Goal: Task Accomplishment & Management: Manage account settings

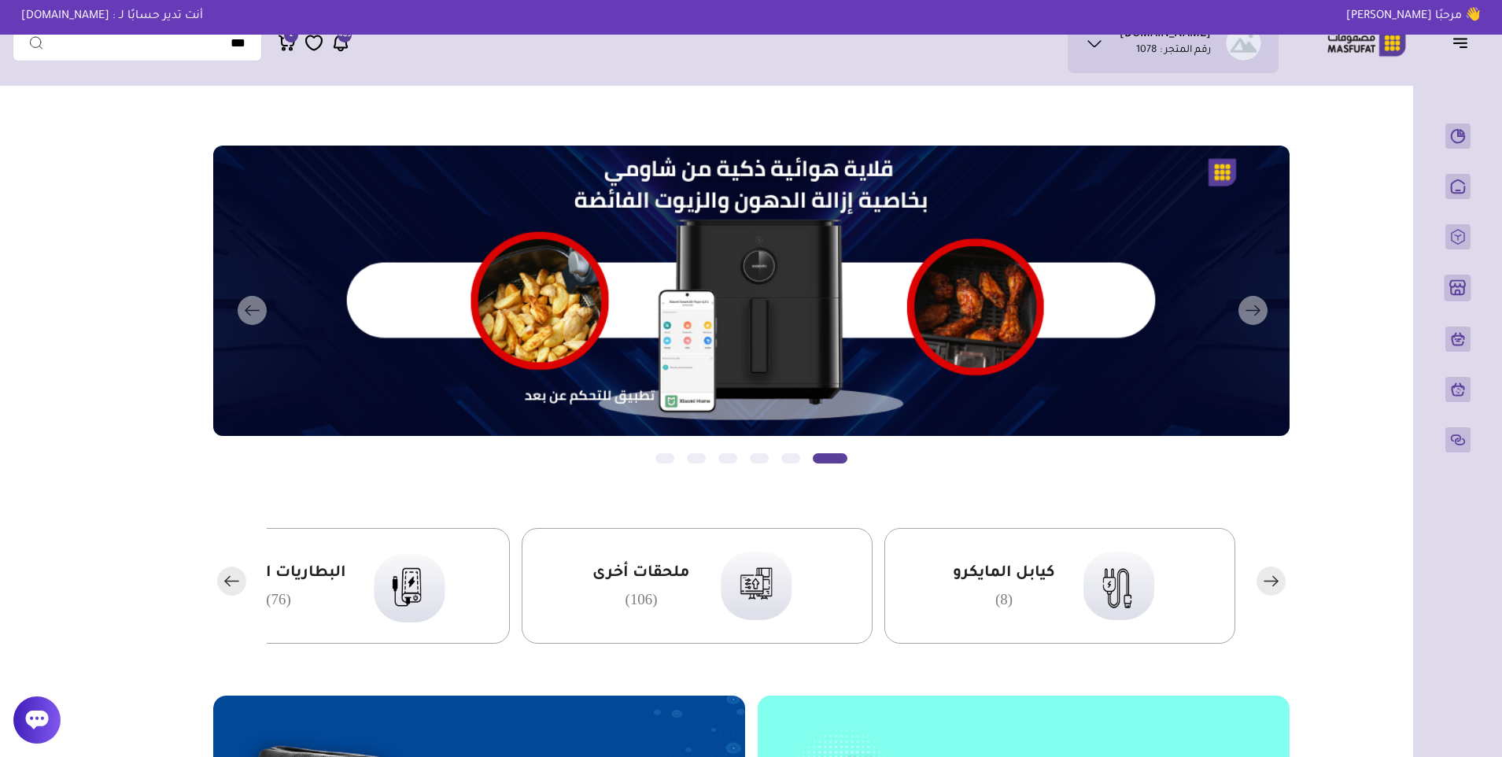
click at [345, 46] on icon at bounding box center [340, 43] width 19 height 20
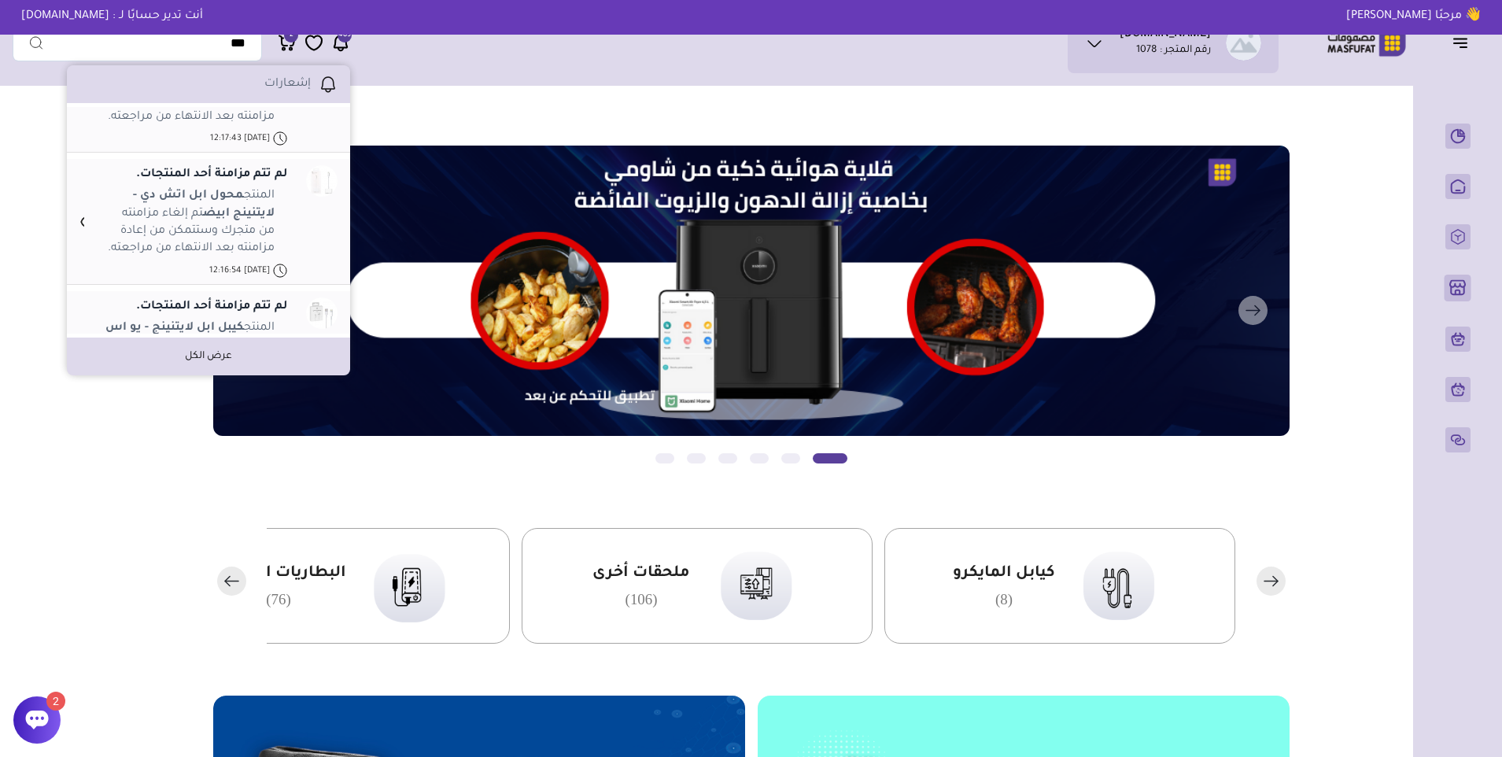
scroll to position [1101, 0]
click at [286, 37] on span "2" at bounding box center [291, 35] width 14 height 14
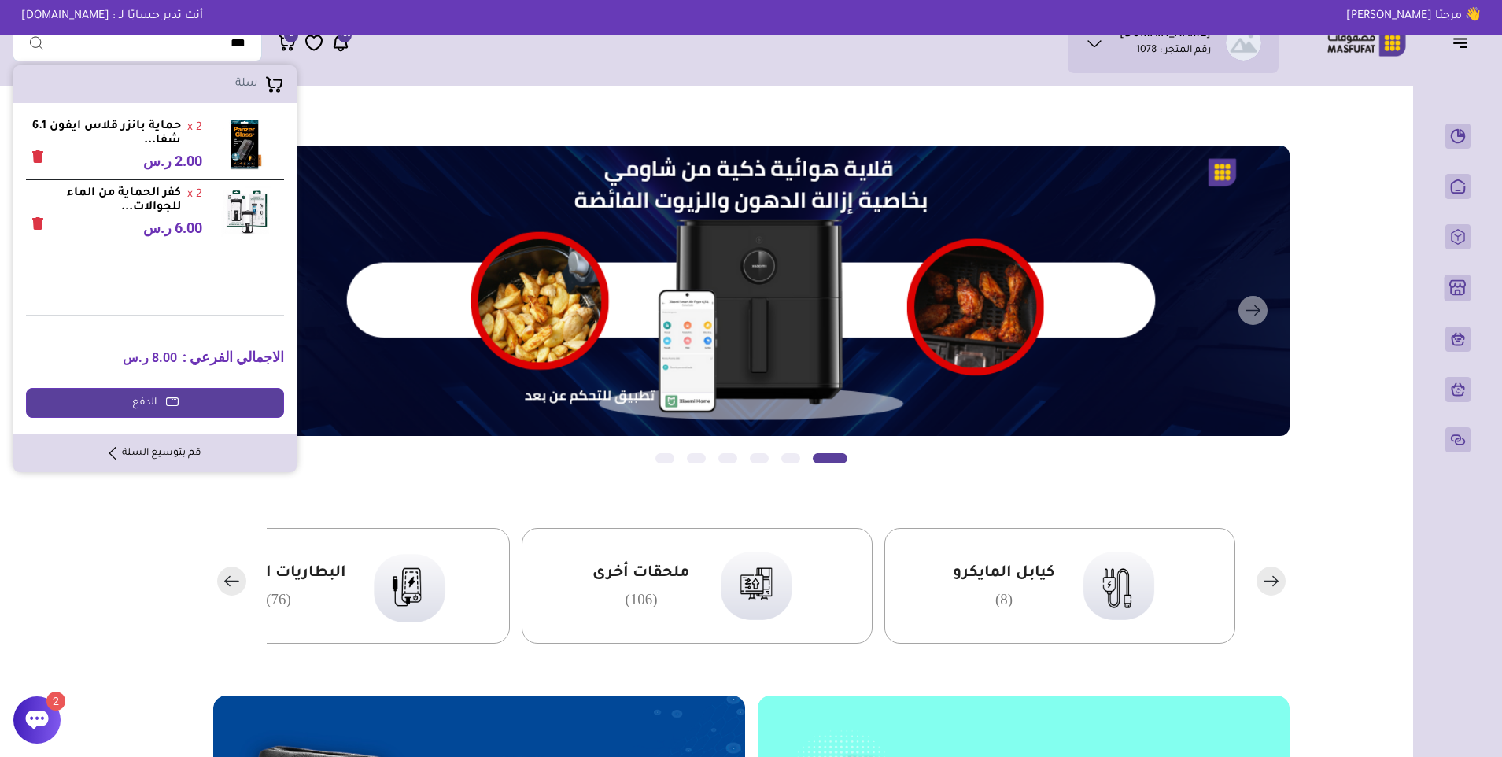
click at [181, 452] on link "قم بتوسيع السلة" at bounding box center [155, 453] width 92 height 14
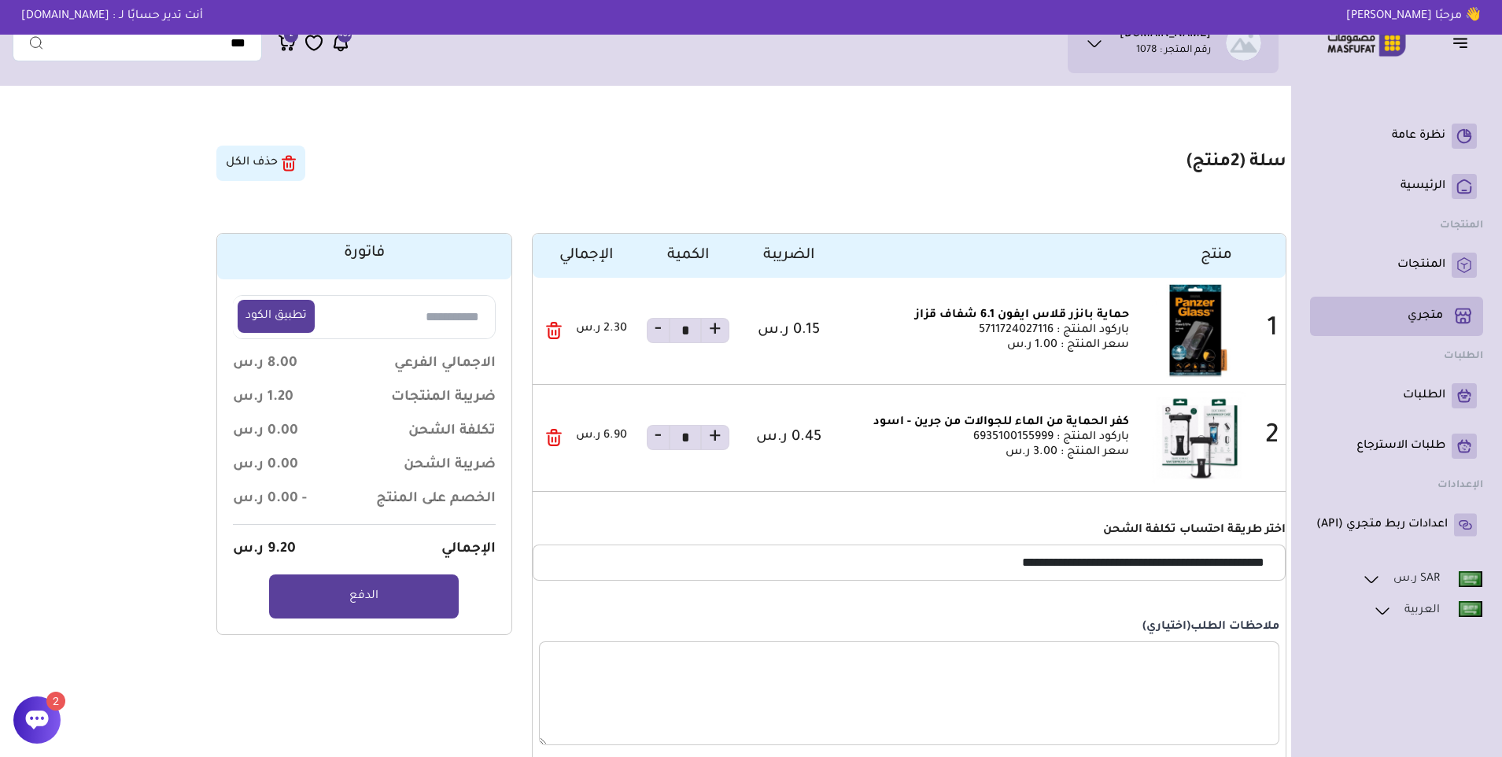
click at [1424, 313] on p "متجري ( 0 )" at bounding box center [1424, 316] width 35 height 16
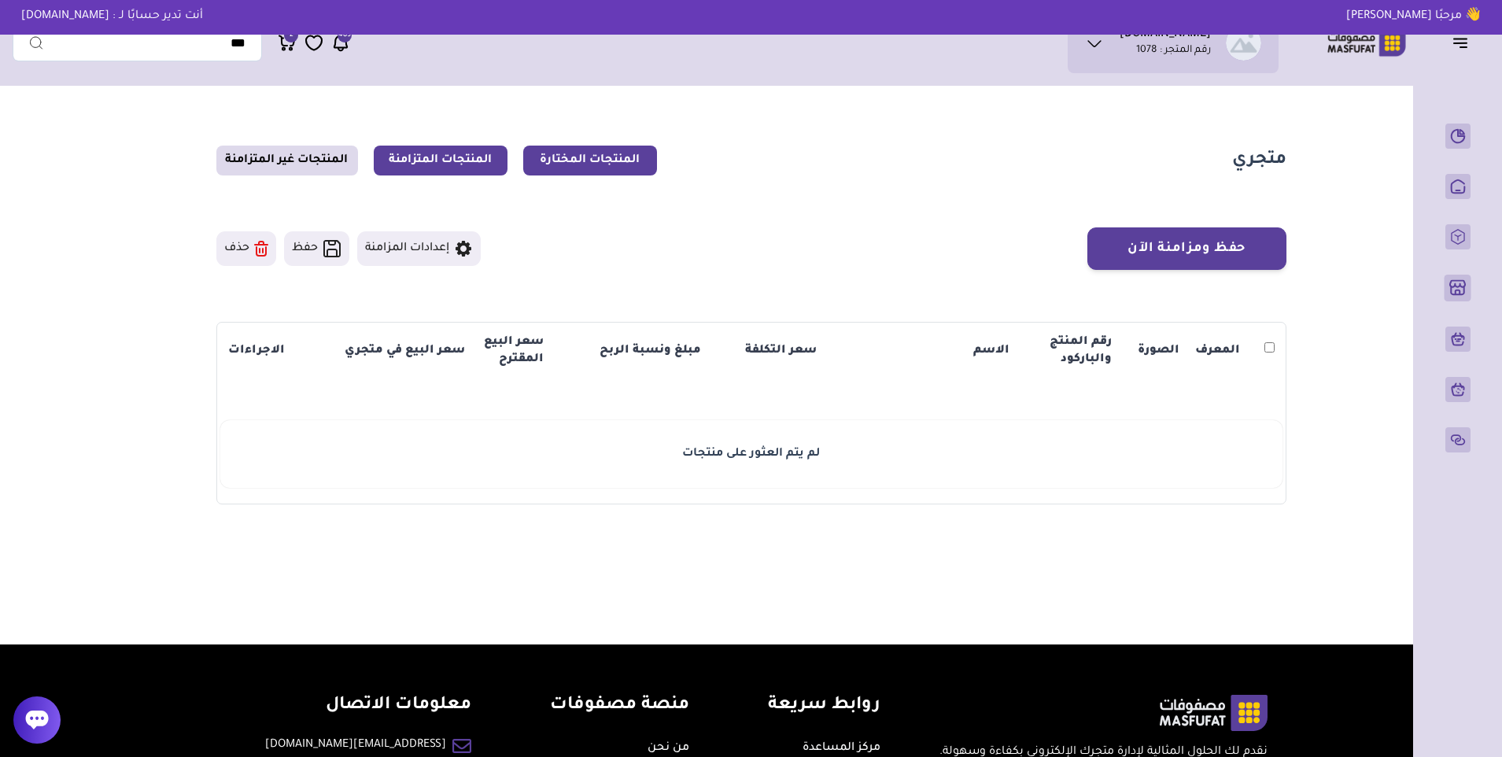
click at [465, 157] on link "المنتجات المتزامنة" at bounding box center [441, 161] width 134 height 30
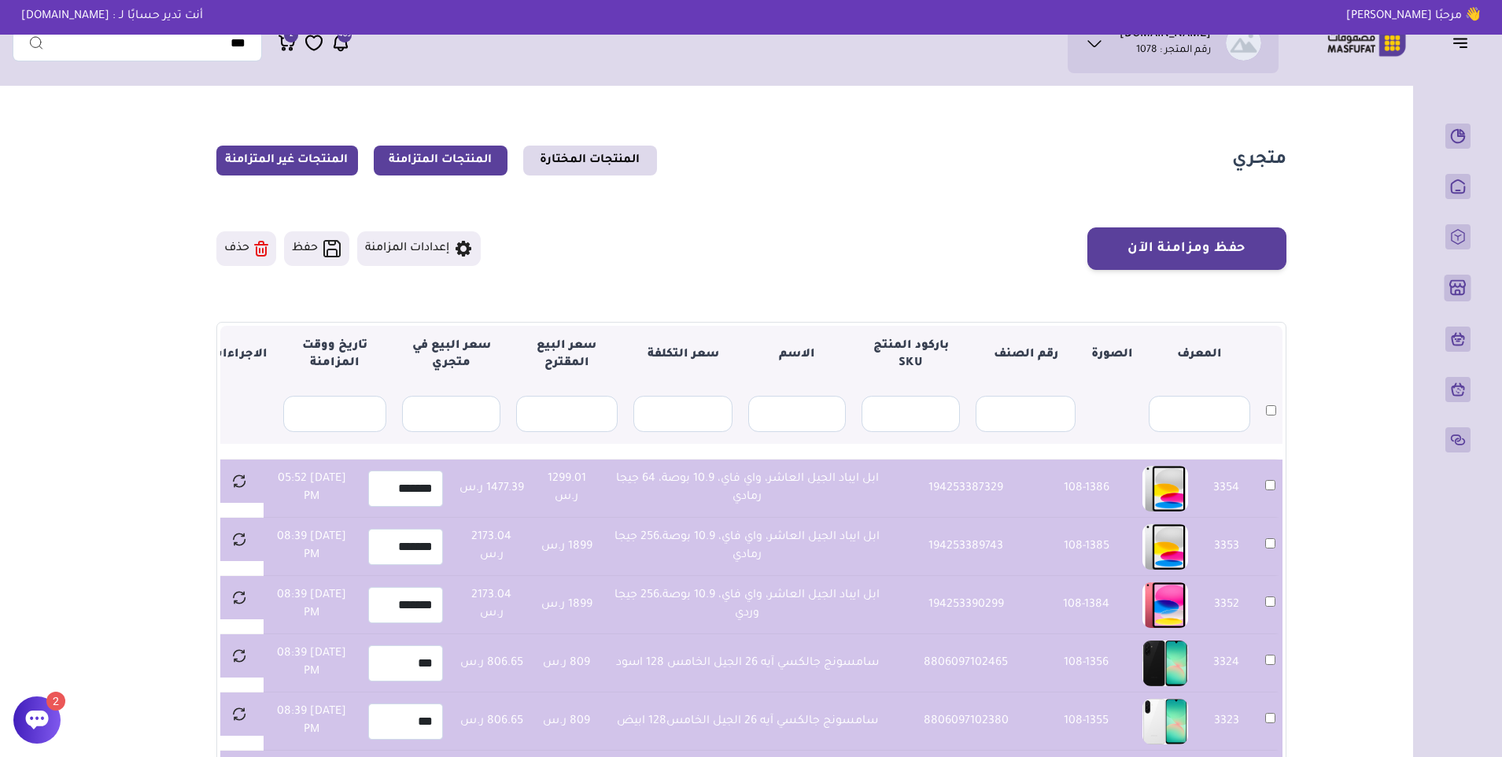
click at [282, 153] on link "المنتجات غير المتزامنة" at bounding box center [287, 161] width 142 height 30
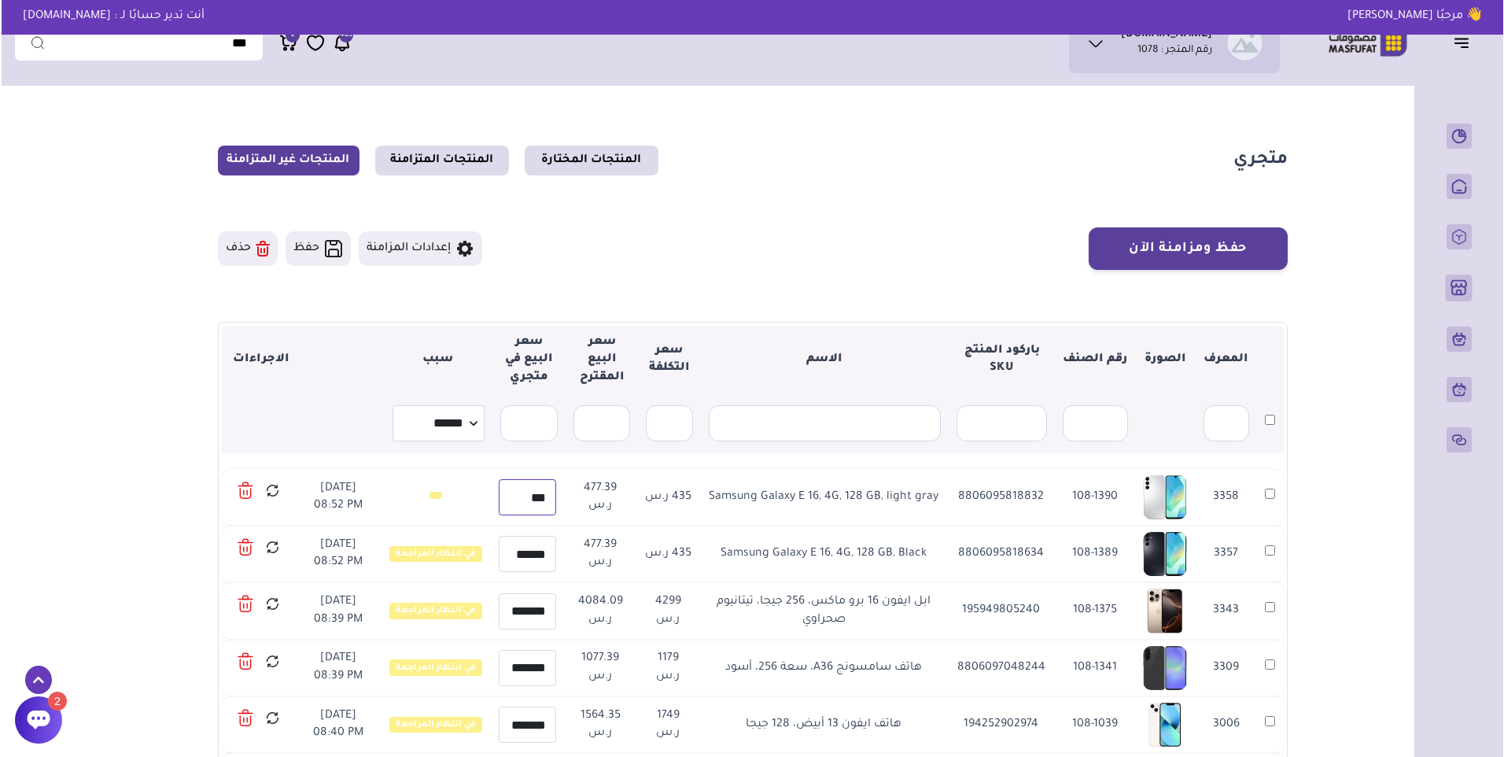
scroll to position [79, 0]
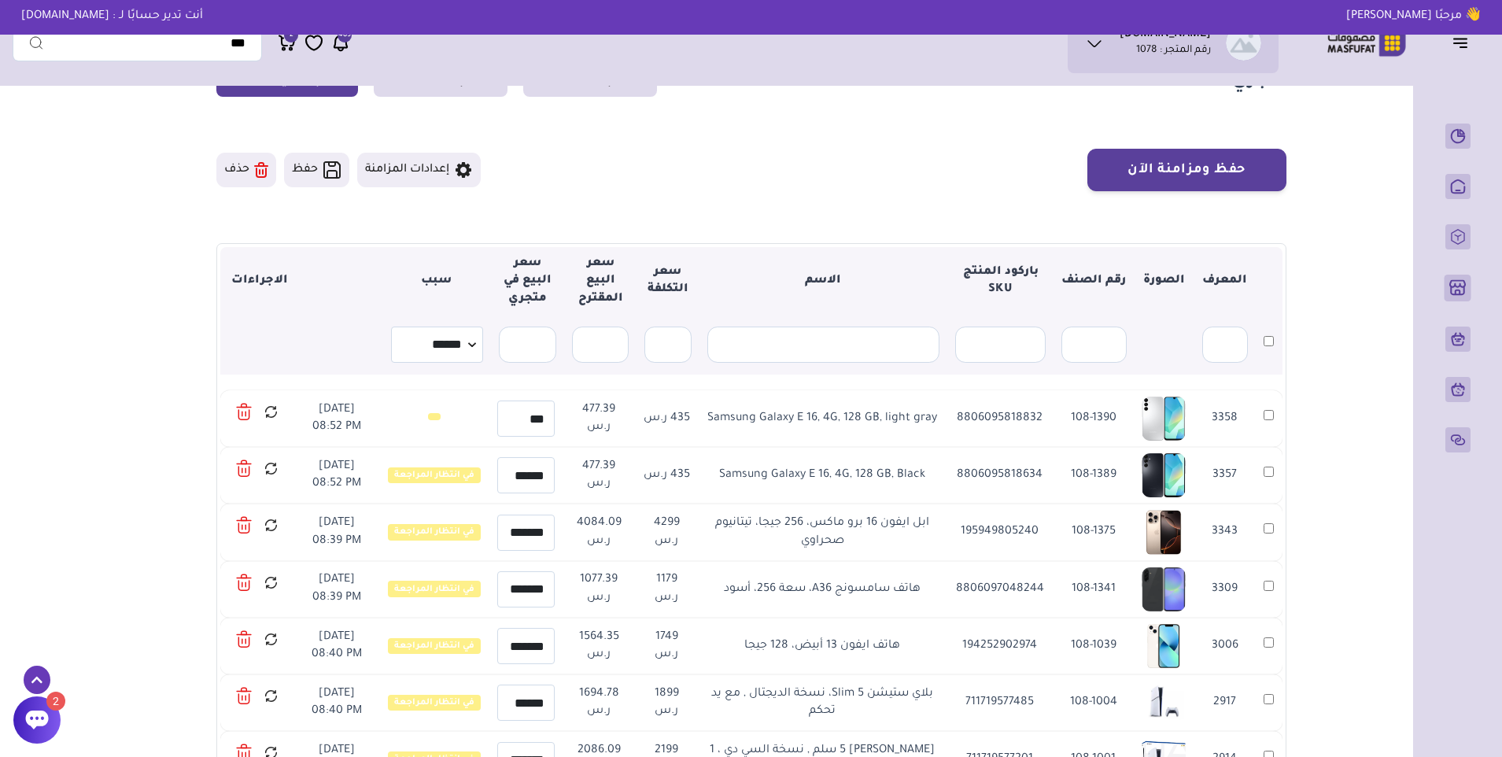
click at [269, 413] on icon at bounding box center [271, 412] width 15 height 20
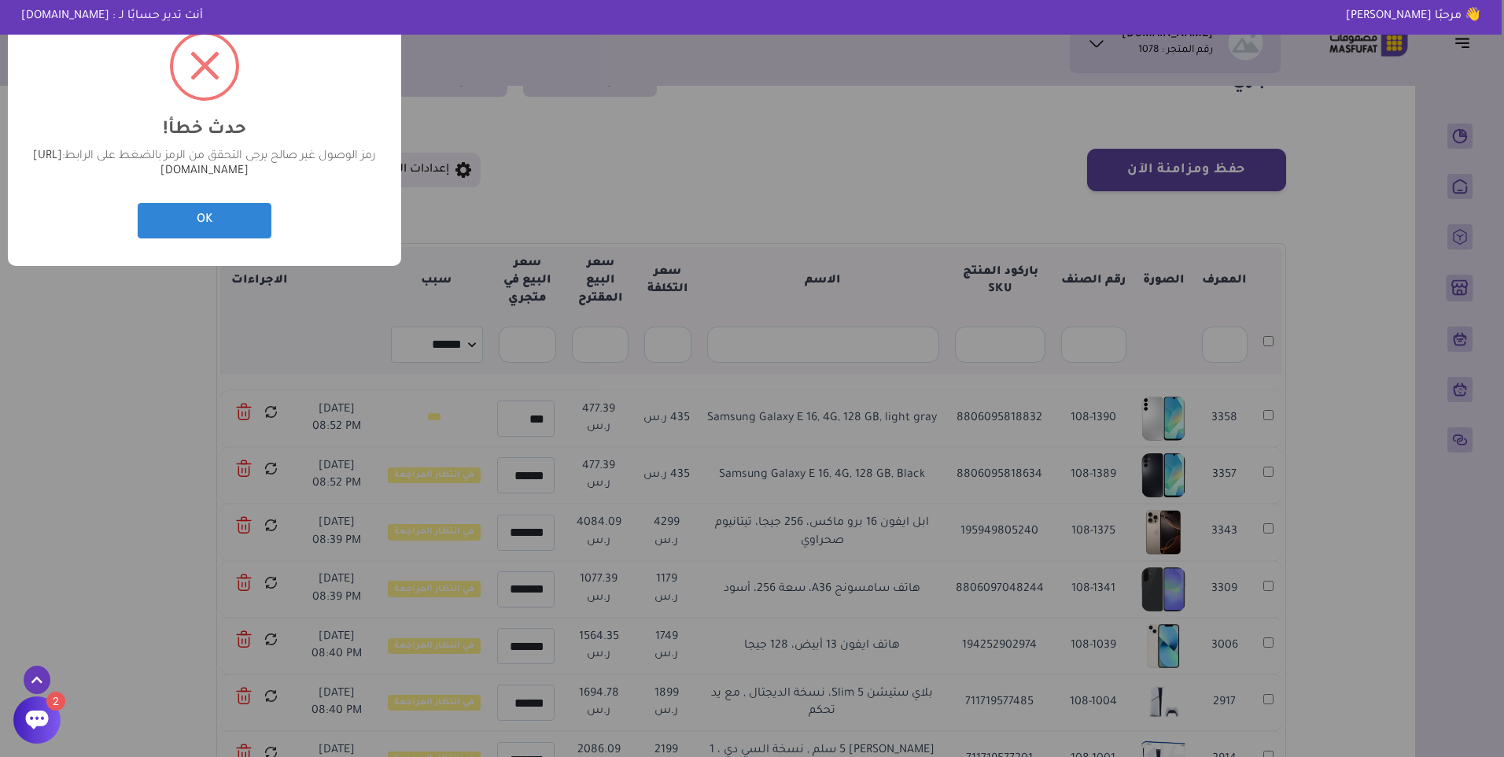
click at [214, 178] on link "https://masfufat.com/linked-accounts" at bounding box center [141, 164] width 216 height 28
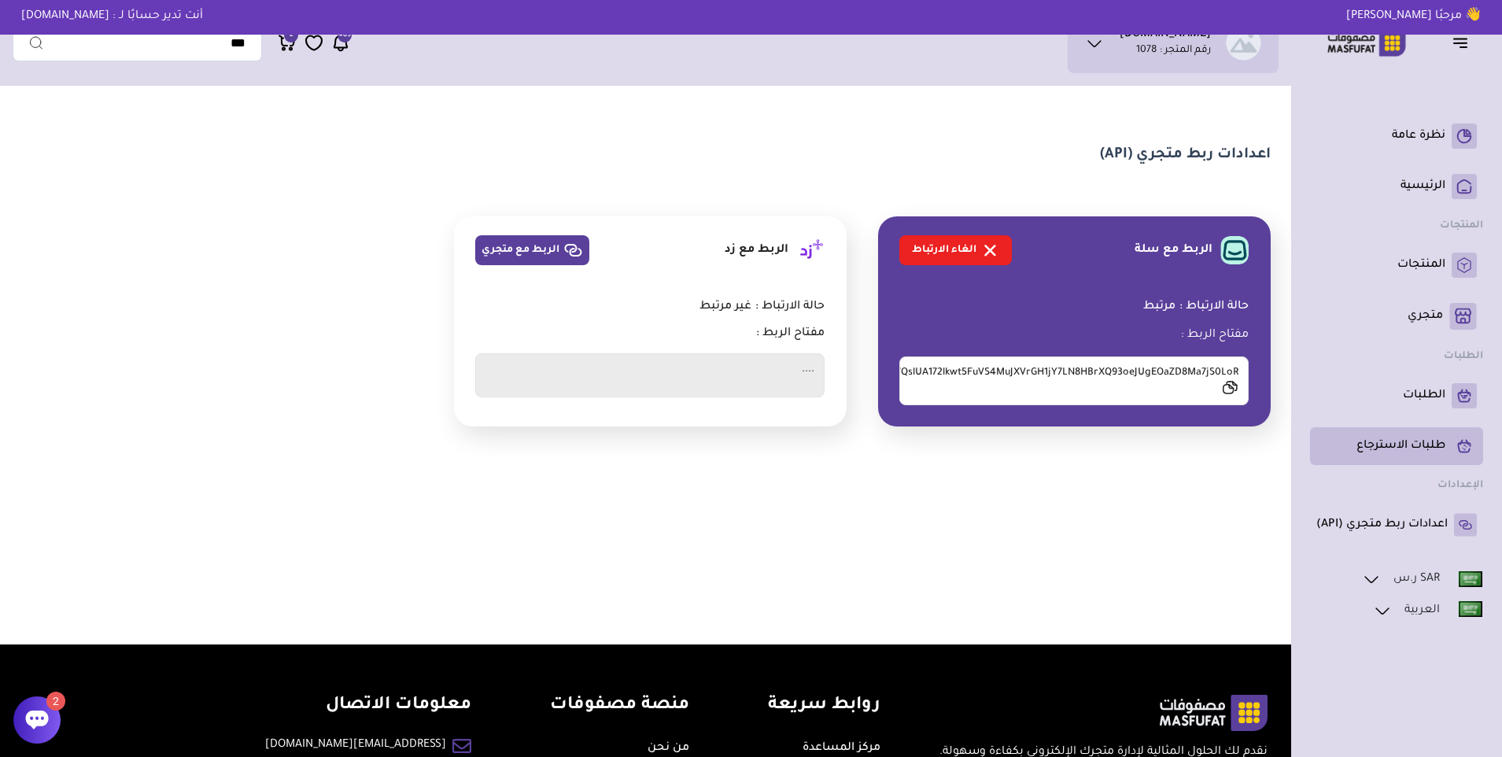
click at [1443, 437] on link "طلبات الاسترجاع" at bounding box center [1396, 445] width 160 height 25
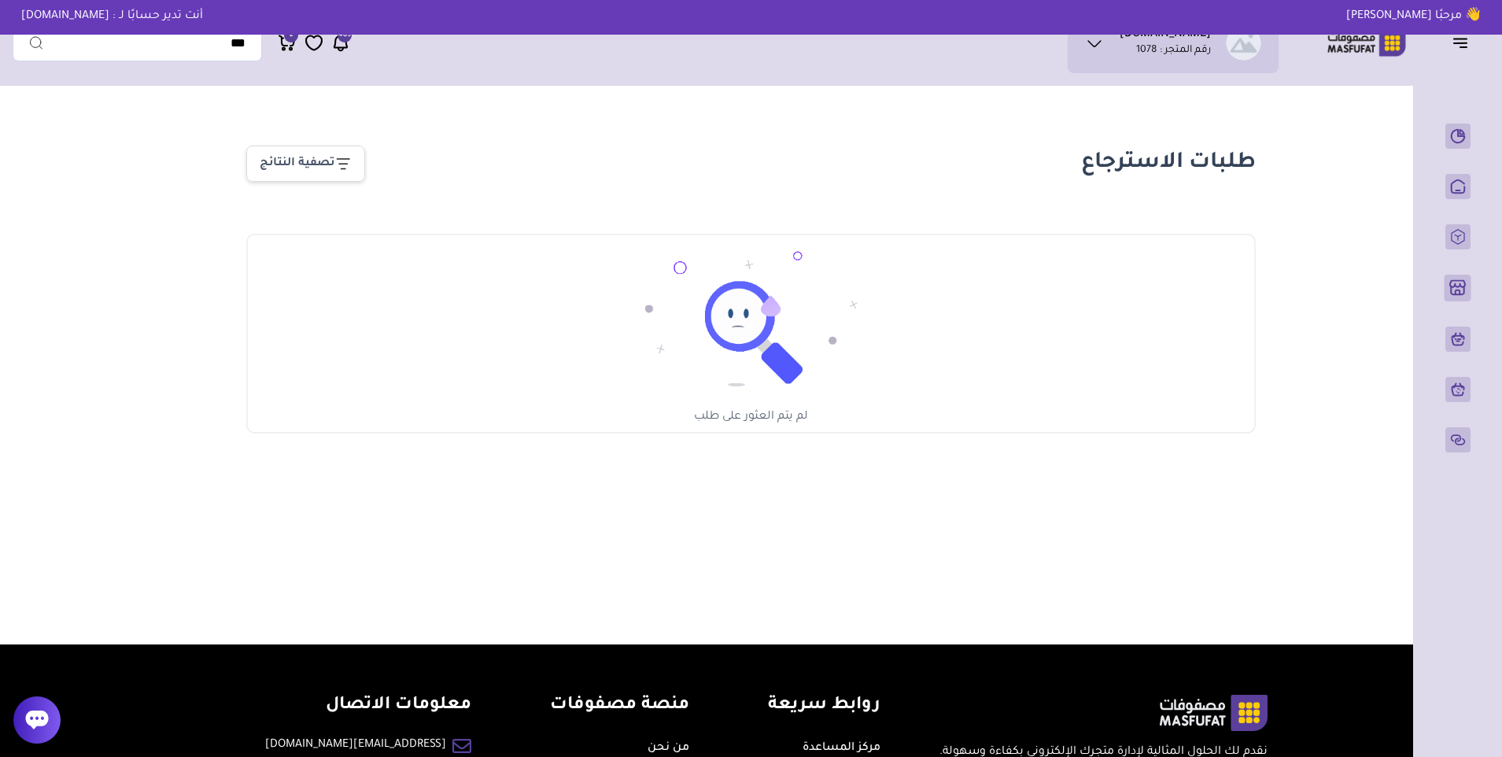
click at [288, 51] on icon at bounding box center [287, 43] width 19 height 20
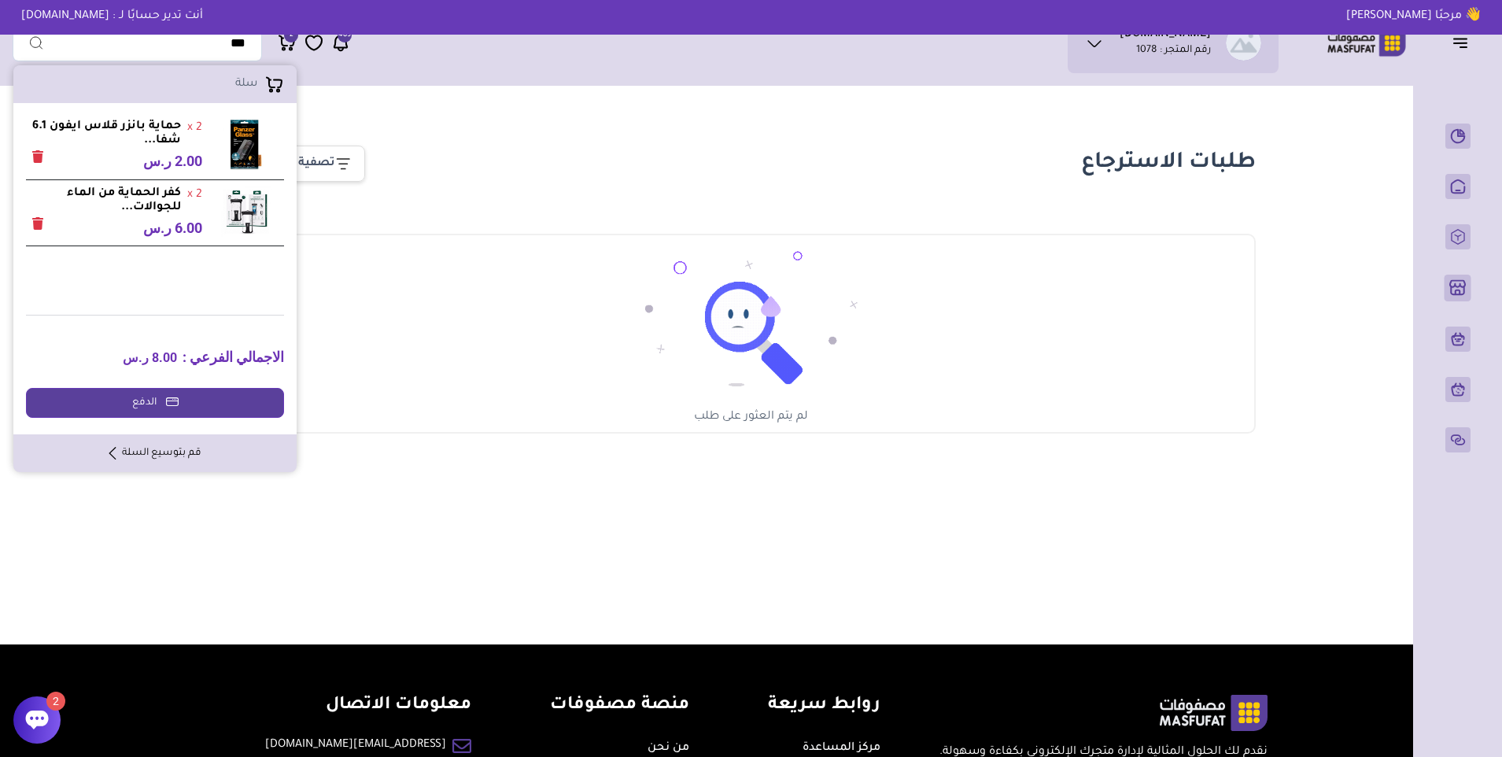
click at [539, 183] on section "طلبات الاسترجاع تصفية النتائج الجميع مٌعلق مُعتمد مُعتمد ومُنفذ مرفوضة لم يتم ا…" at bounding box center [751, 270] width 1133 height 352
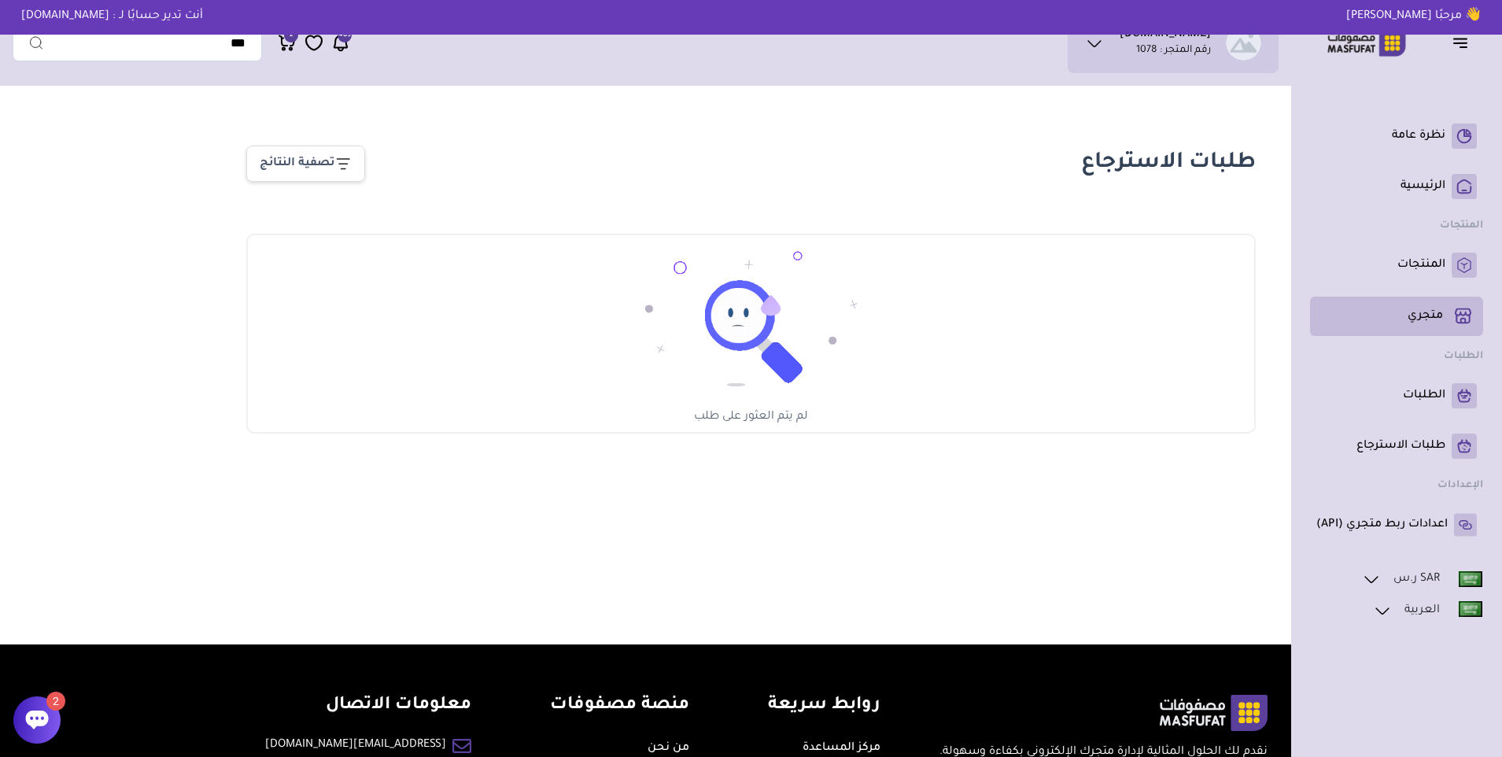
click at [1408, 315] on p "متجري ( 0 )" at bounding box center [1424, 316] width 35 height 16
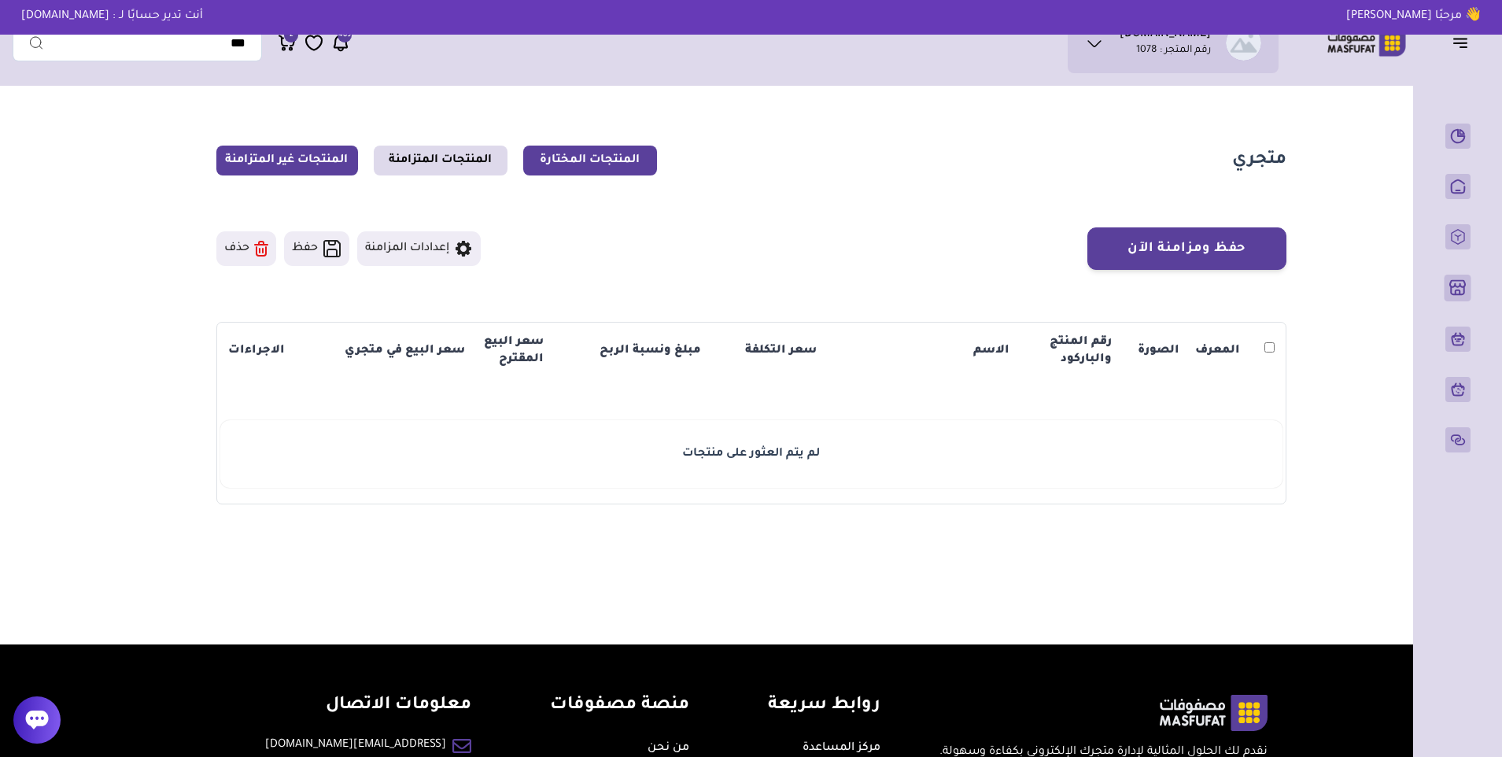
click at [271, 152] on link "المنتجات غير المتزامنة" at bounding box center [287, 161] width 142 height 30
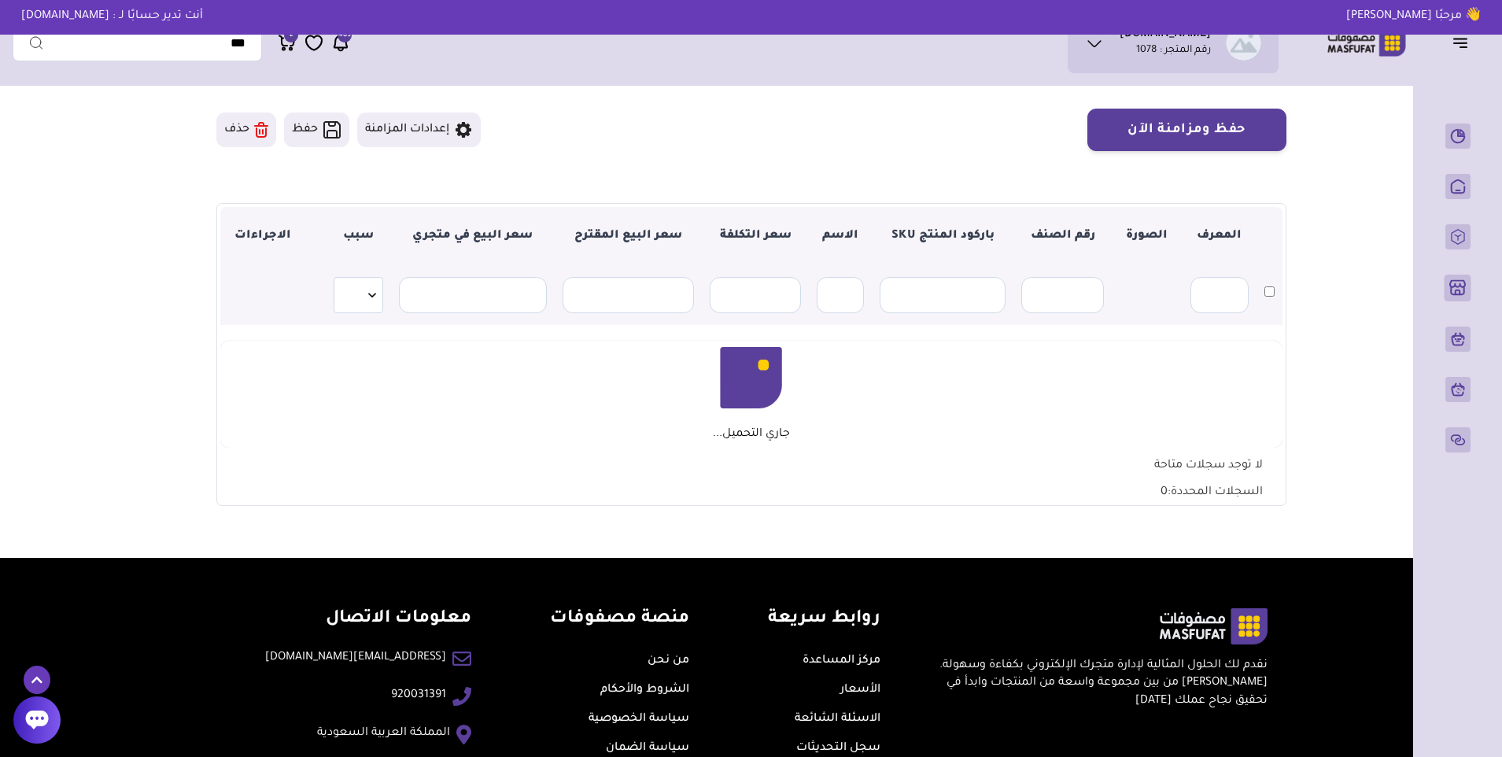
scroll to position [157, 0]
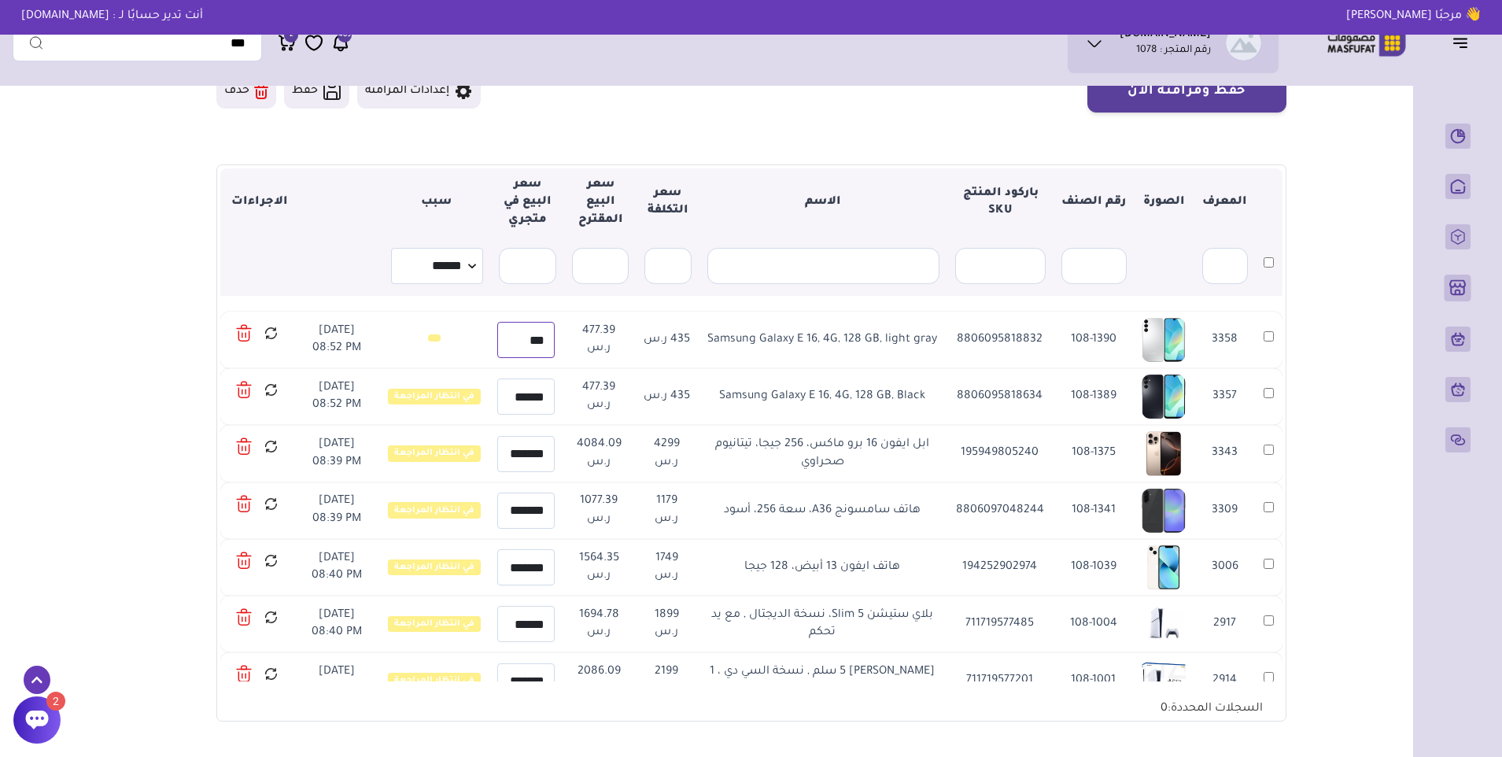
click at [529, 346] on input "***" at bounding box center [525, 340] width 57 height 36
click at [529, 347] on input "***" at bounding box center [525, 340] width 57 height 36
click at [518, 398] on input "******" at bounding box center [525, 396] width 57 height 36
paste input "text"
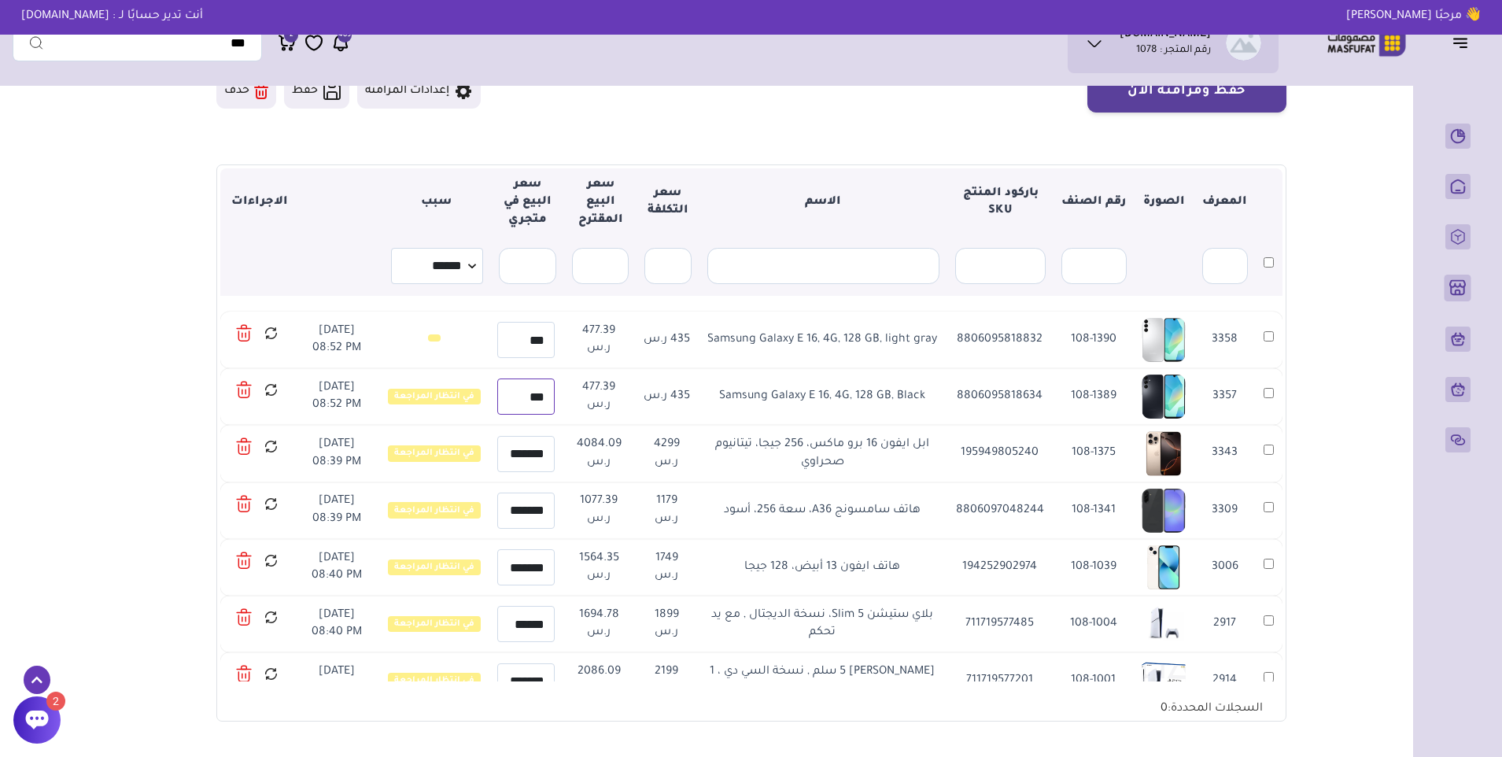
type input "***"
click at [276, 389] on icon at bounding box center [271, 390] width 15 height 20
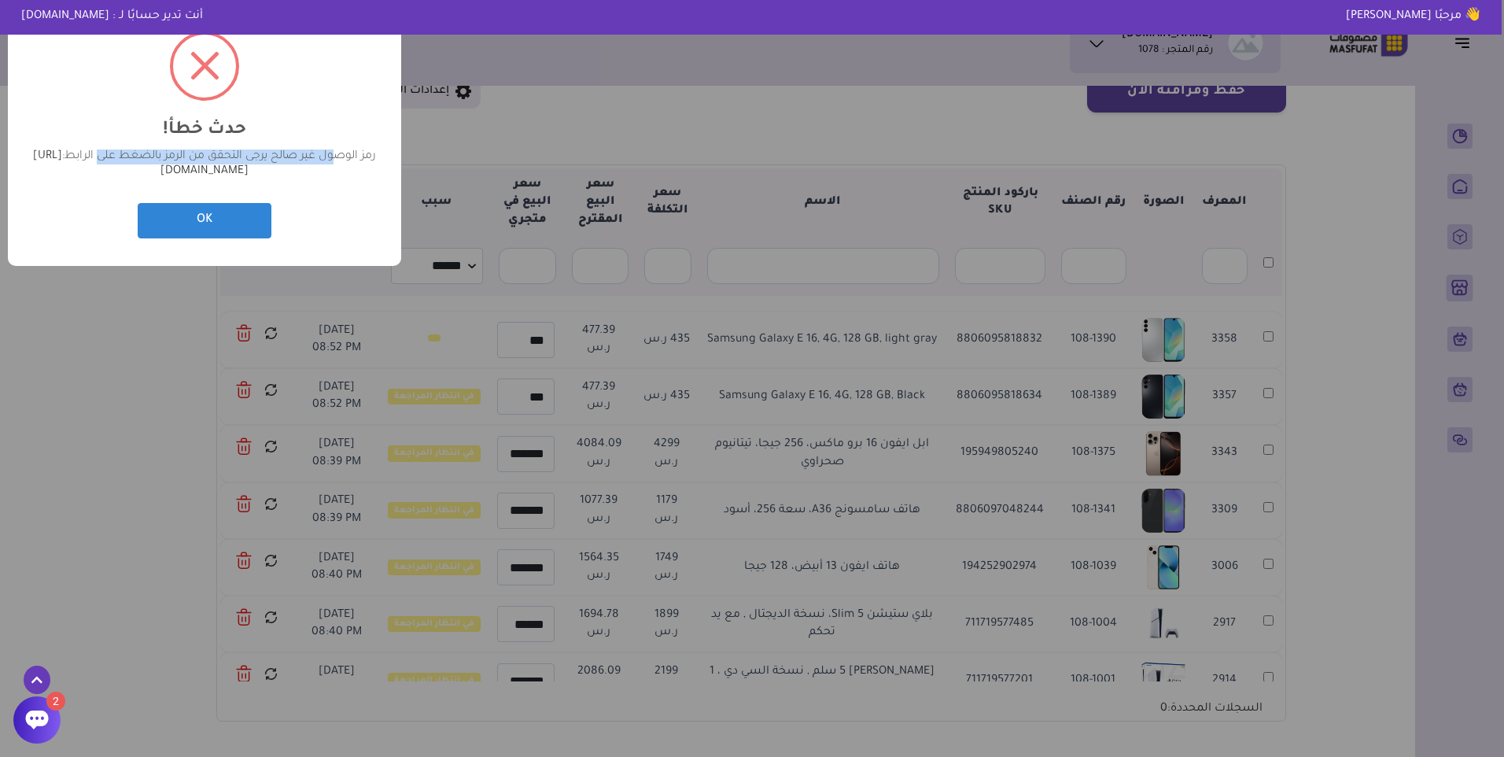
drag, startPoint x: 320, startPoint y: 160, endPoint x: 83, endPoint y: 153, distance: 237.7
click at [83, 153] on div "رمز الوصول غير صالح يرجى التحقق من الرمز بالضغط على الرابط: https://masfufat.co…" at bounding box center [204, 164] width 346 height 30
click at [72, 292] on div "? ! i حدث خطأ! × رمز الوصول غير صالح يرجى التحقق من الرمز بالضغط على الرابط: ht…" at bounding box center [752, 378] width 1504 height 757
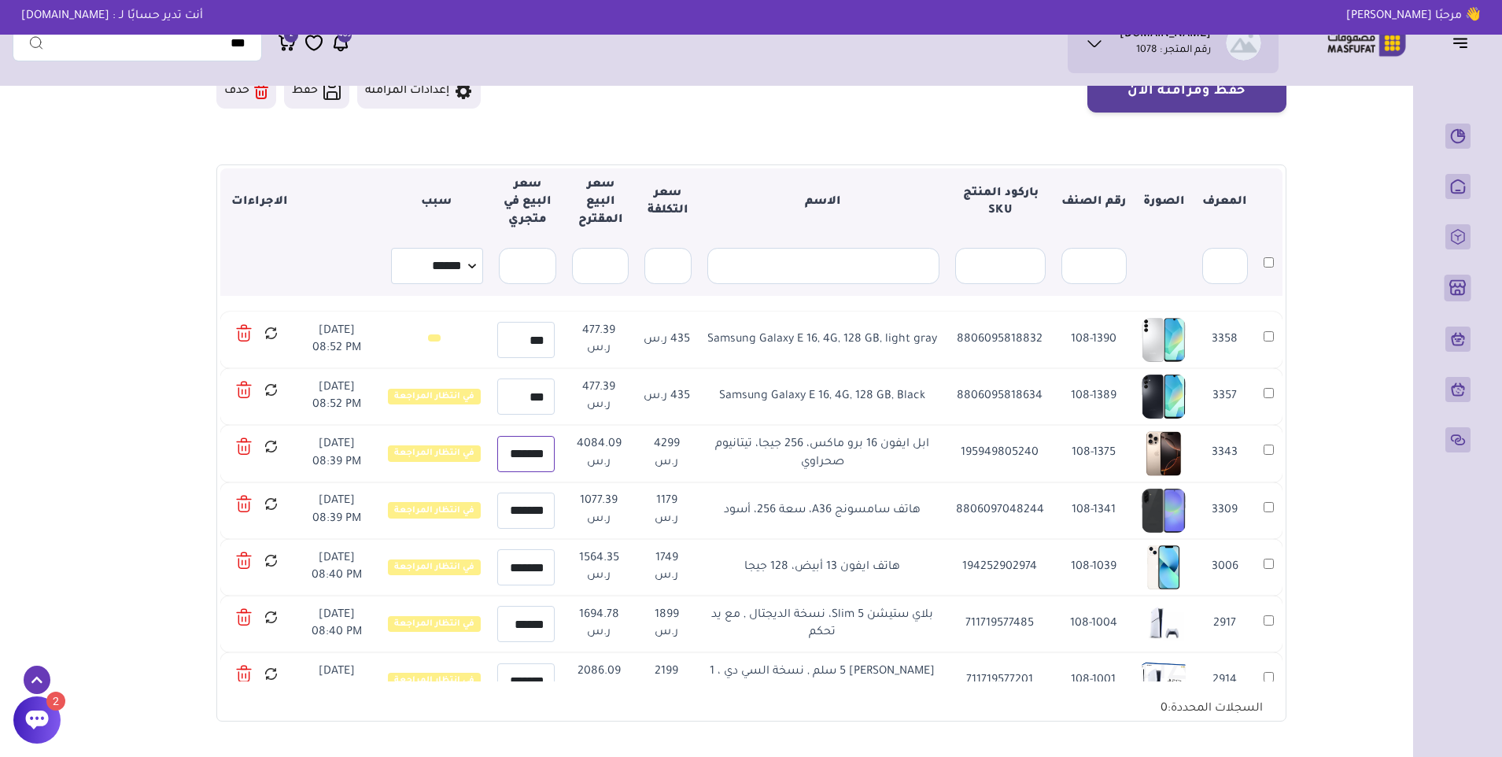
click at [535, 457] on input "*******" at bounding box center [525, 454] width 57 height 36
click at [534, 451] on input "*******" at bounding box center [525, 454] width 57 height 36
click at [511, 454] on input "*******" at bounding box center [525, 454] width 57 height 36
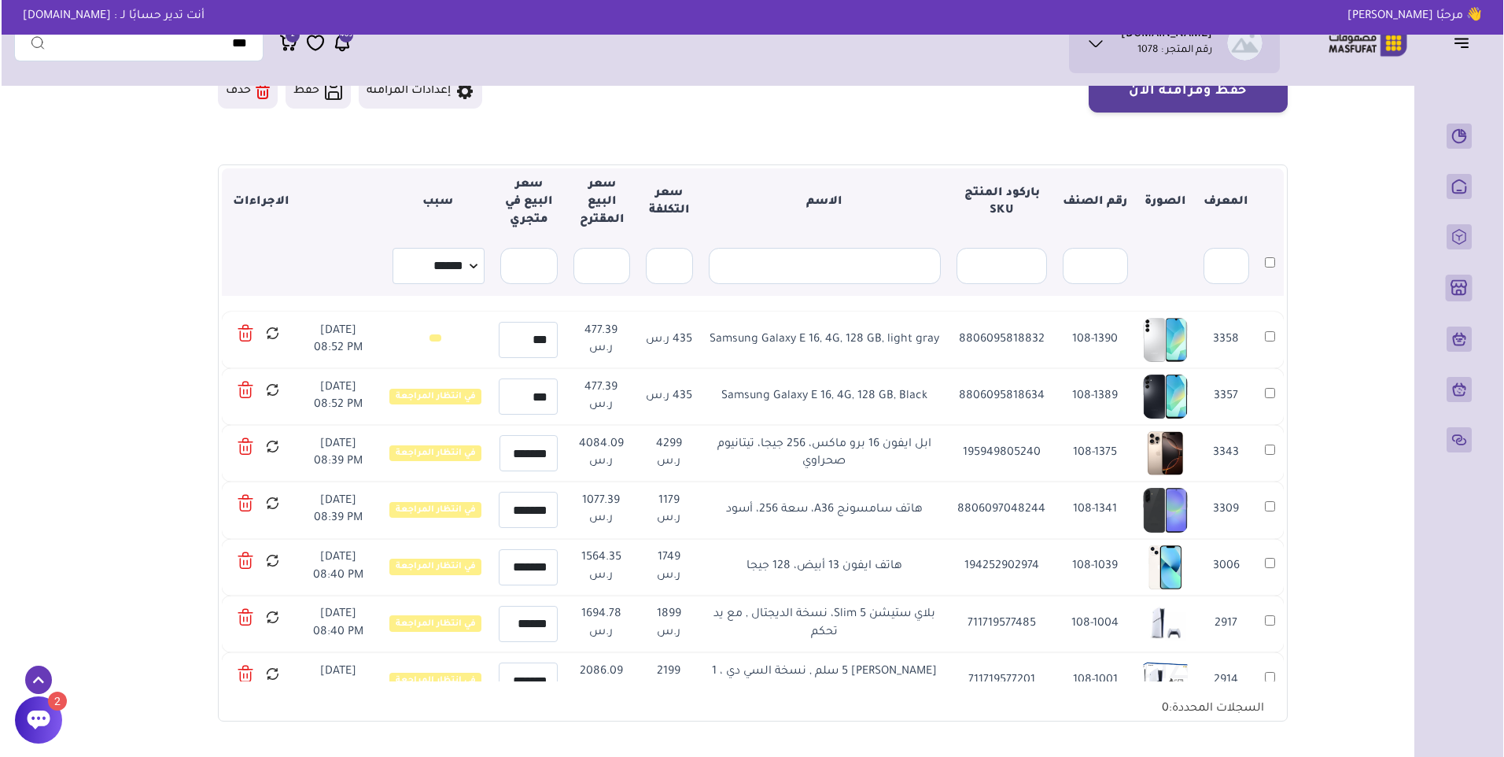
scroll to position [0, 0]
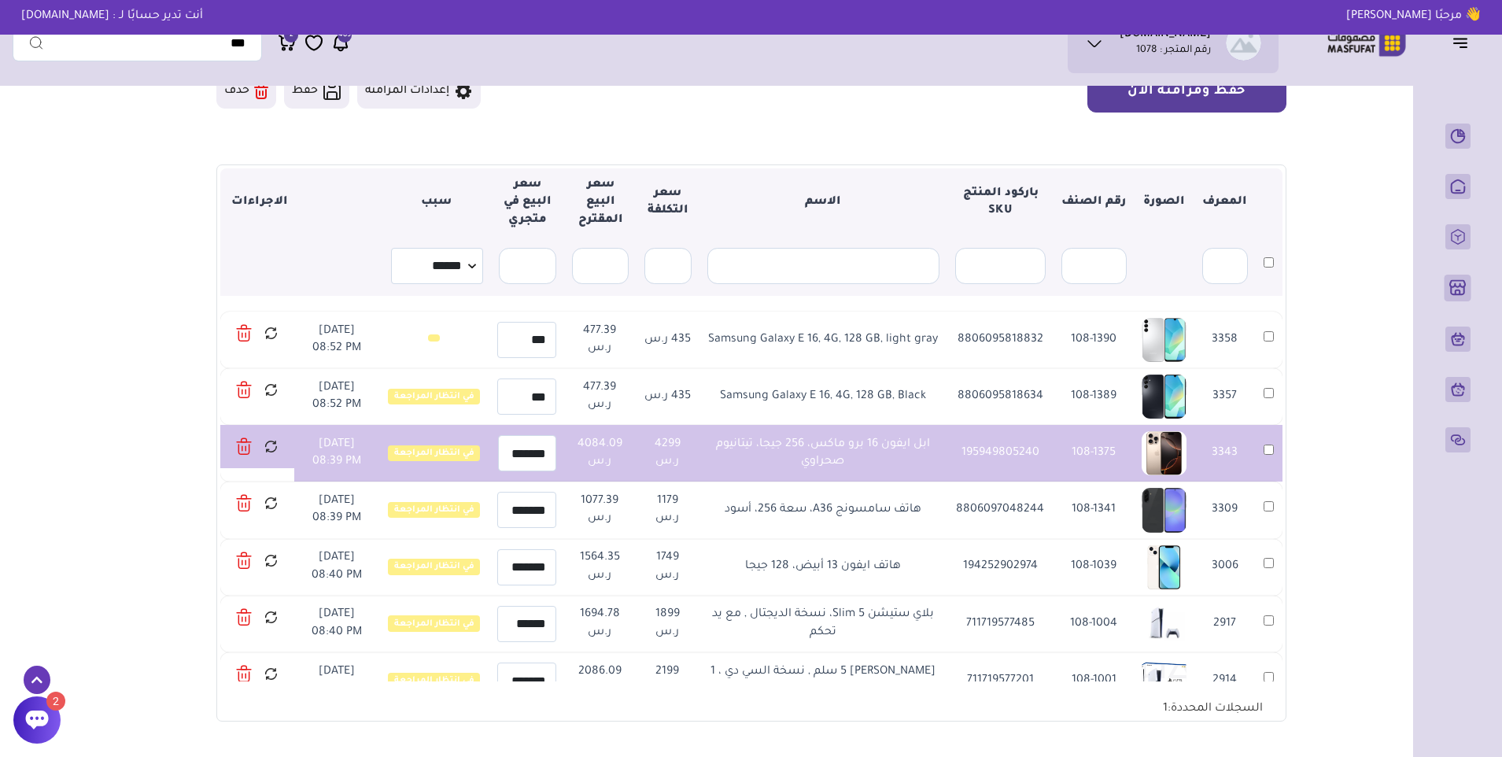
click at [1241, 103] on button "حفظ ومزامنة الآن" at bounding box center [1186, 91] width 199 height 42
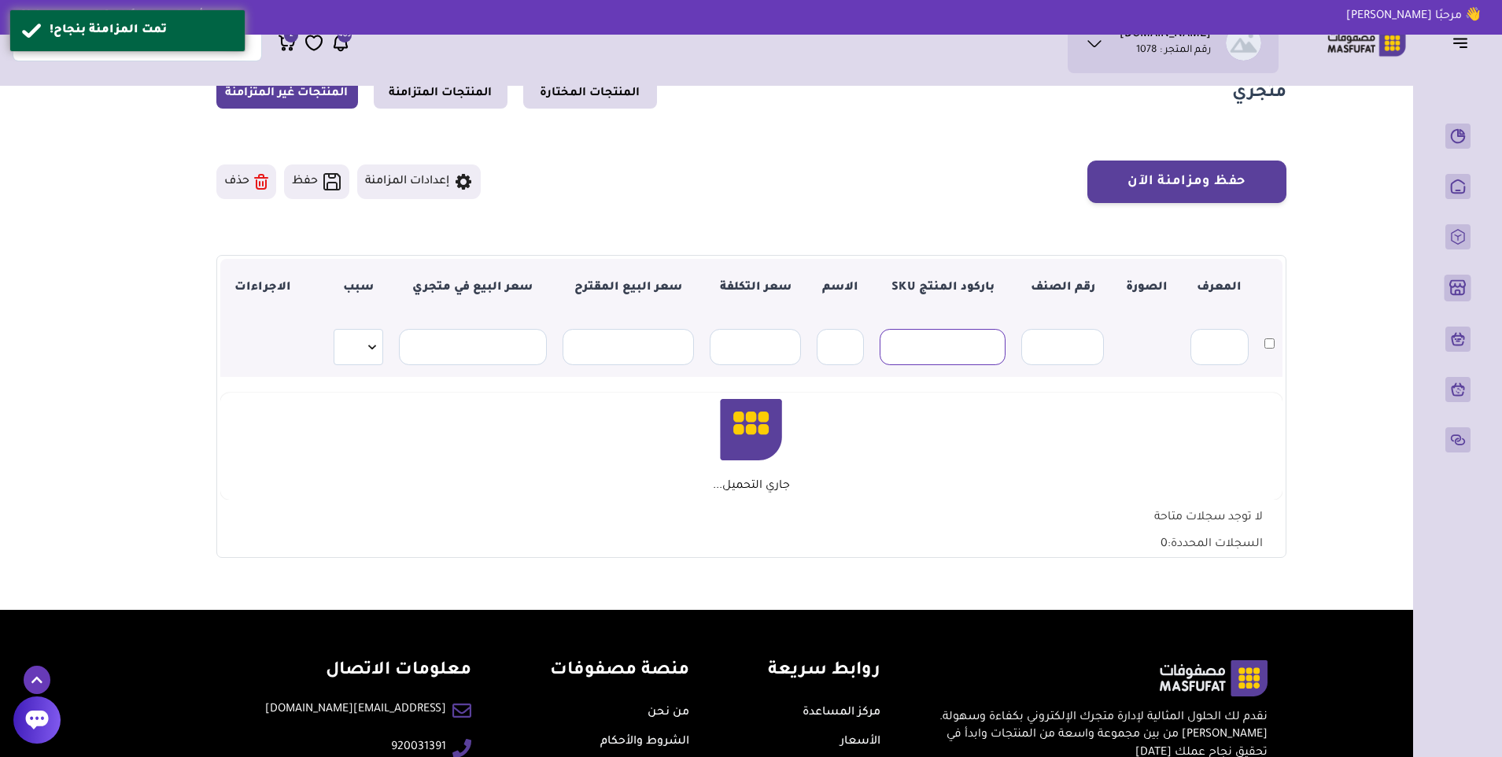
scroll to position [157, 0]
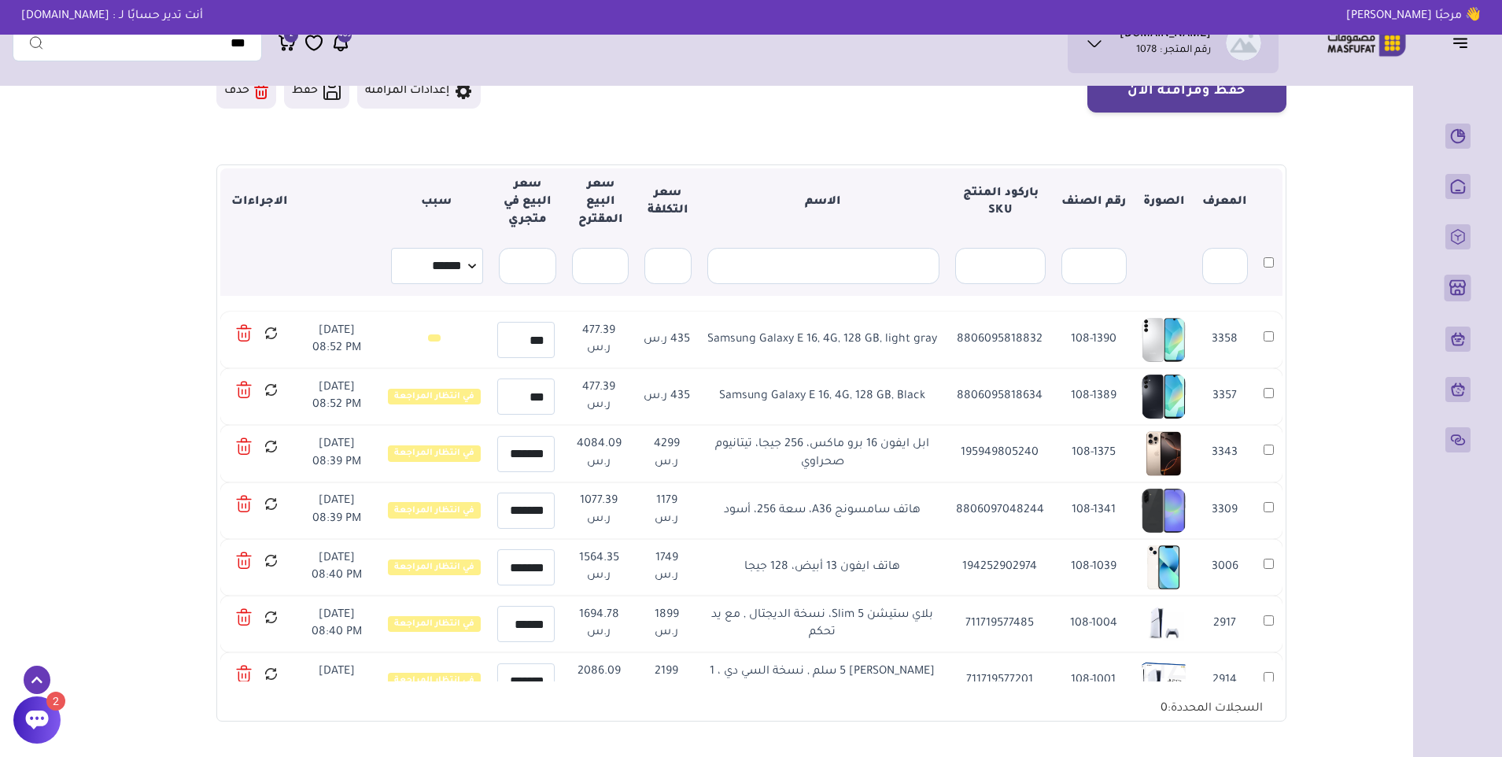
click at [272, 449] on icon at bounding box center [271, 447] width 15 height 20
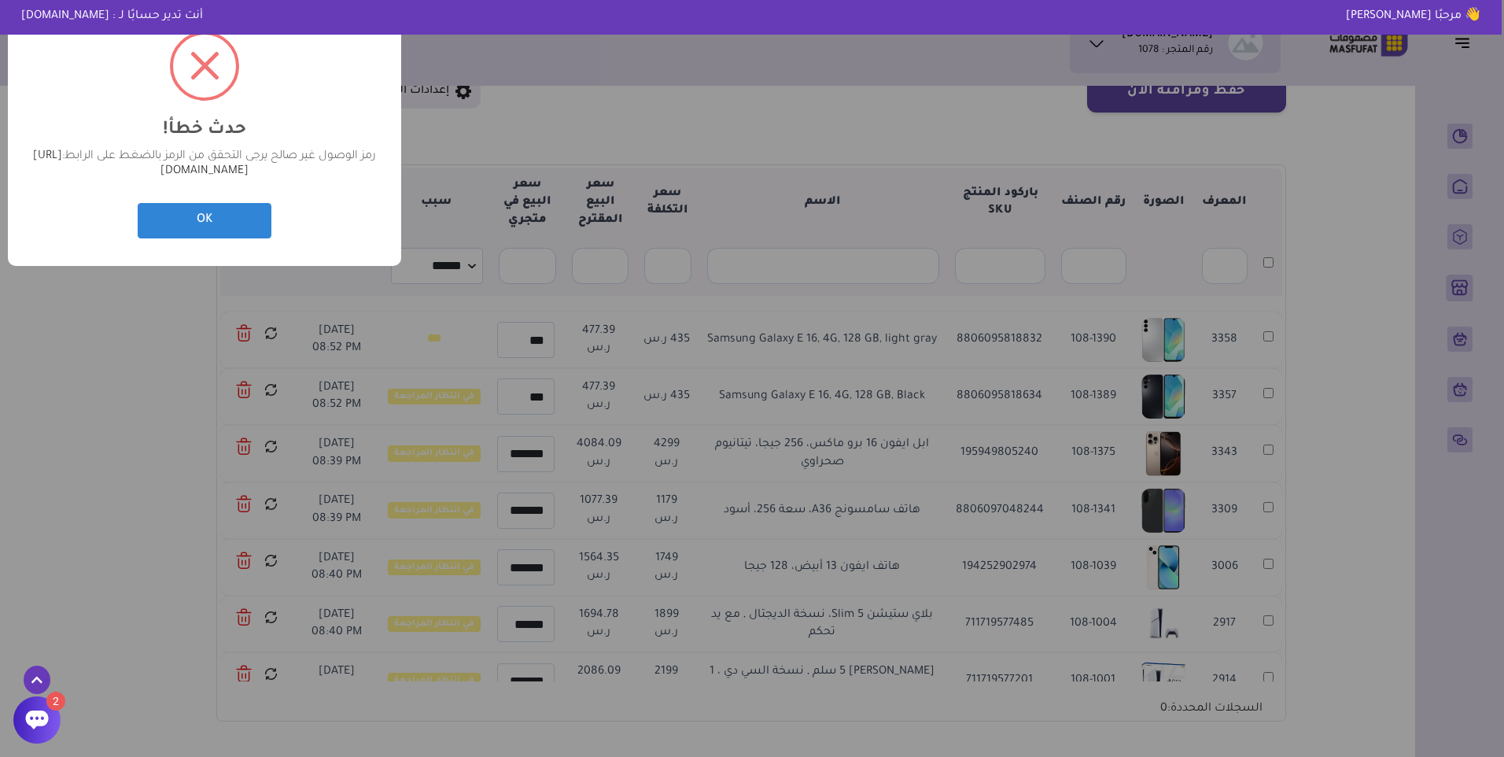
click at [987, 452] on div "? ! i حدث خطأ! × رمز الوصول غير صالح يرجى التحقق من الرمز بالضغط على الرابط: ht…" at bounding box center [752, 378] width 1504 height 757
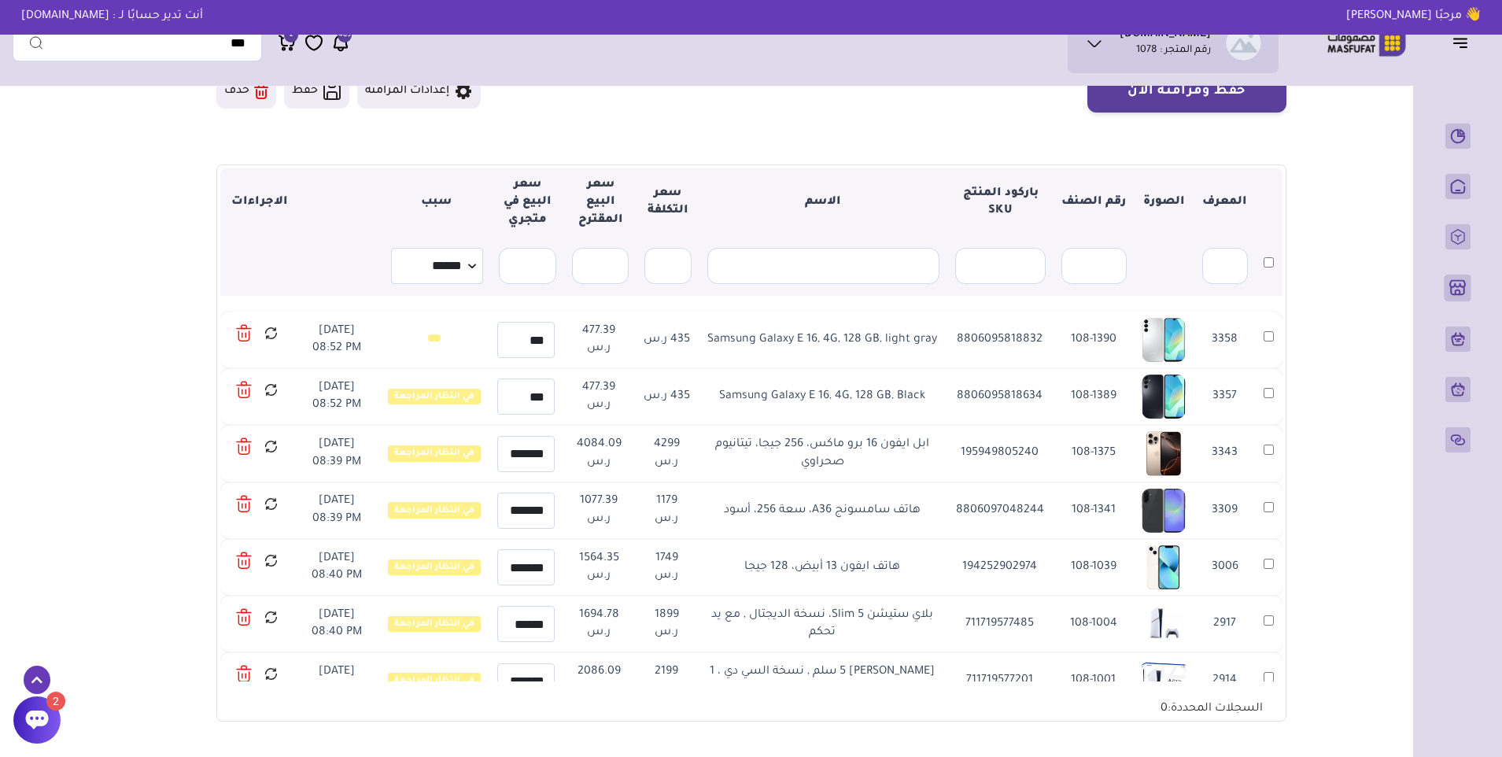
click at [987, 452] on td "195949805240" at bounding box center [999, 453] width 107 height 57
copy td "195949805240"
drag, startPoint x: 789, startPoint y: 463, endPoint x: 925, endPoint y: 447, distance: 137.0
click at [925, 447] on td "ابل ايفون 16 برو ماكس، 256 جيجا، تيتانيوم صحراوي" at bounding box center [822, 453] width 248 height 57
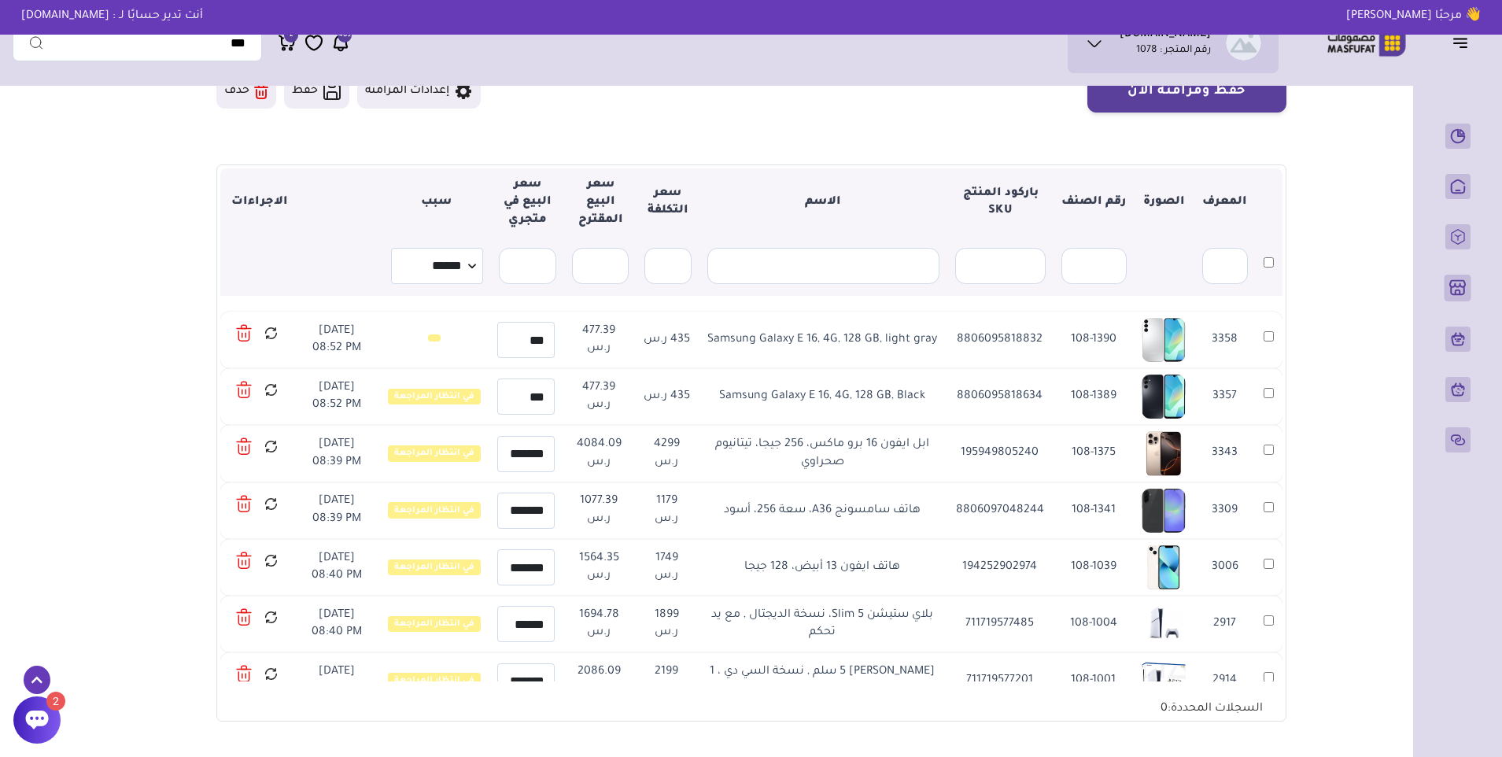
copy td "بل ايفون 16 برو ماكس، 256 جيجا، تيتانيوم صحراوي"
copy td "ابل ايفون 16 برو ماكس، 256 جيجا، تيتانيوم صحراوي"
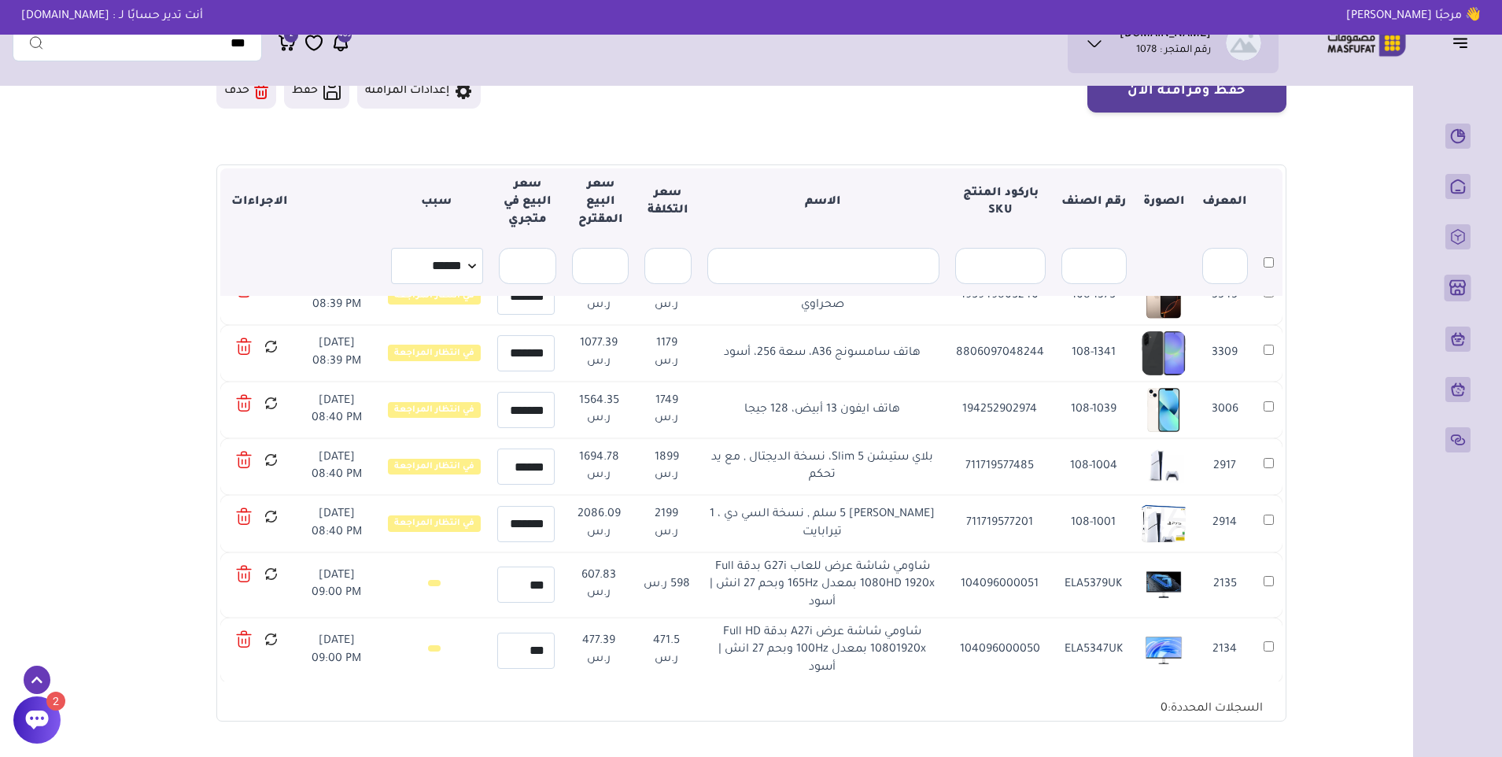
click at [272, 573] on icon at bounding box center [271, 574] width 15 height 20
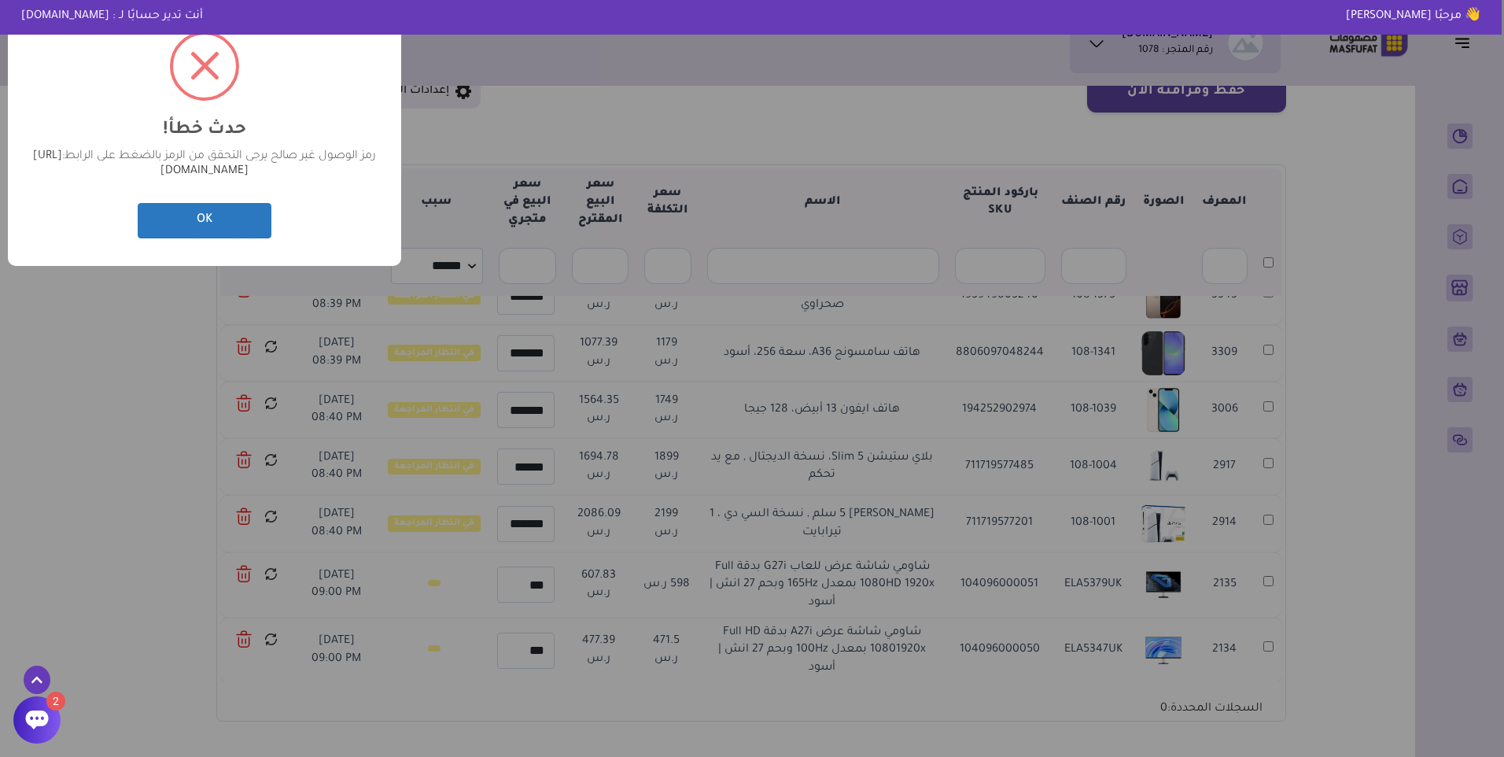
click at [249, 223] on button "OK" at bounding box center [205, 220] width 134 height 35
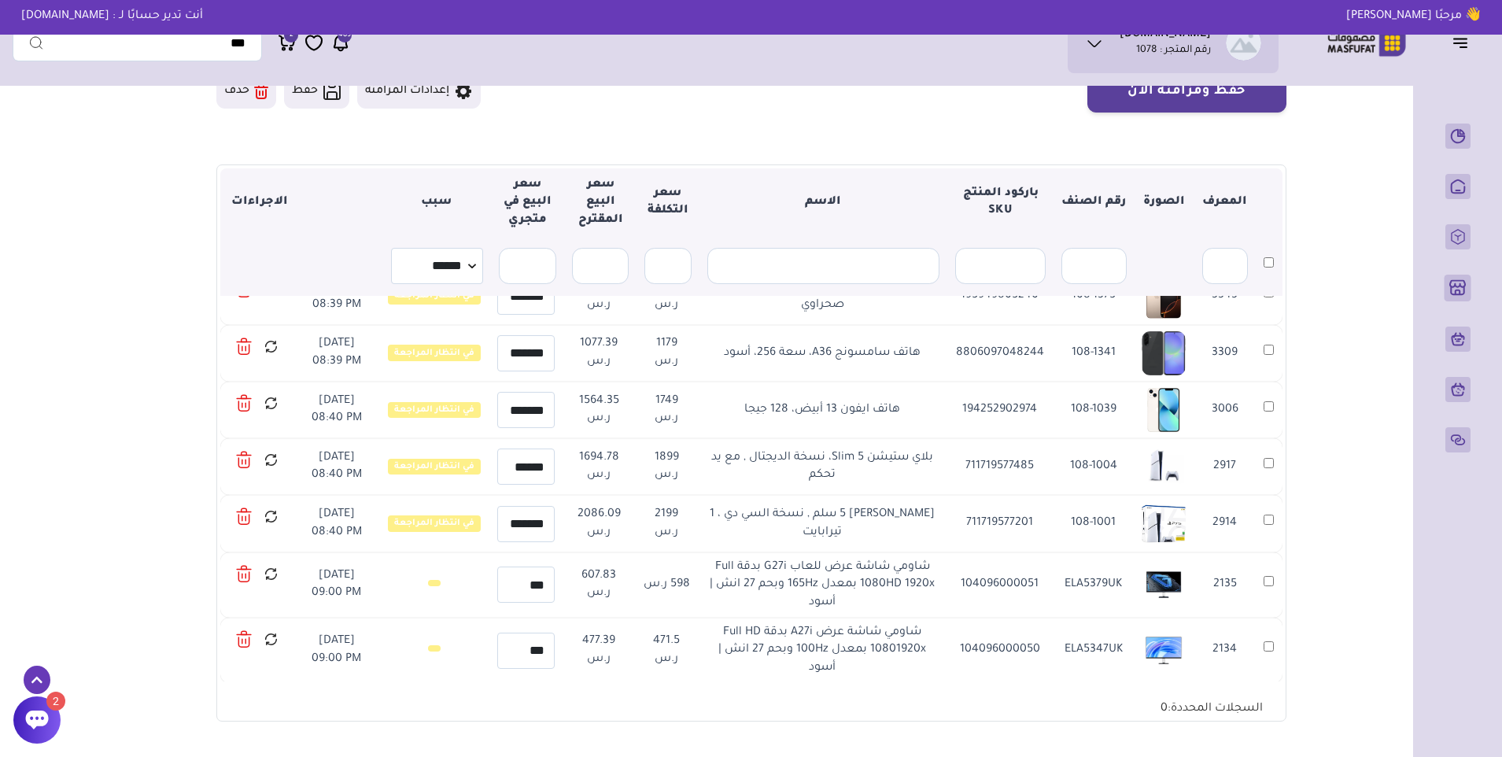
click at [275, 576] on icon at bounding box center [271, 574] width 15 height 20
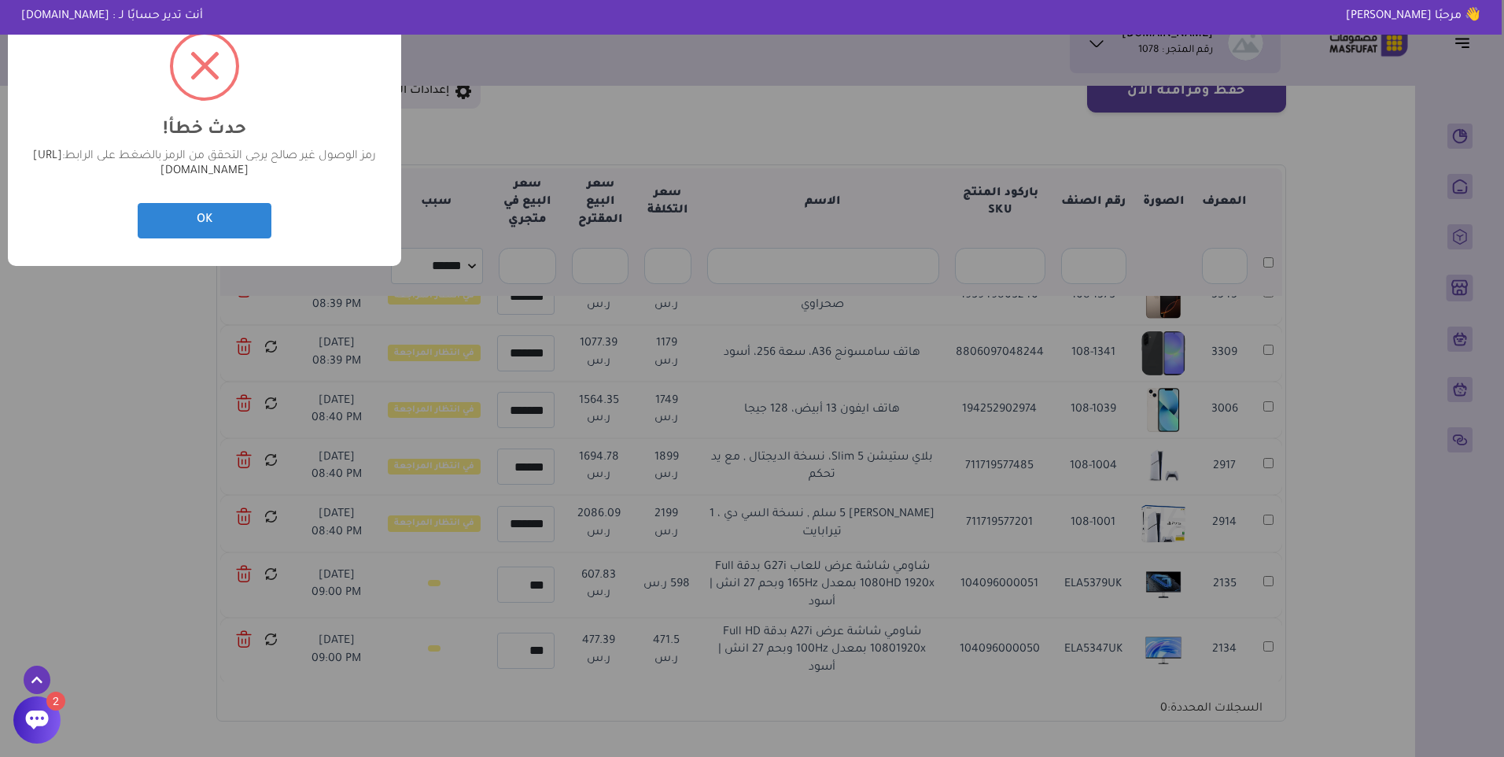
click at [54, 721] on div at bounding box center [36, 719] width 47 height 47
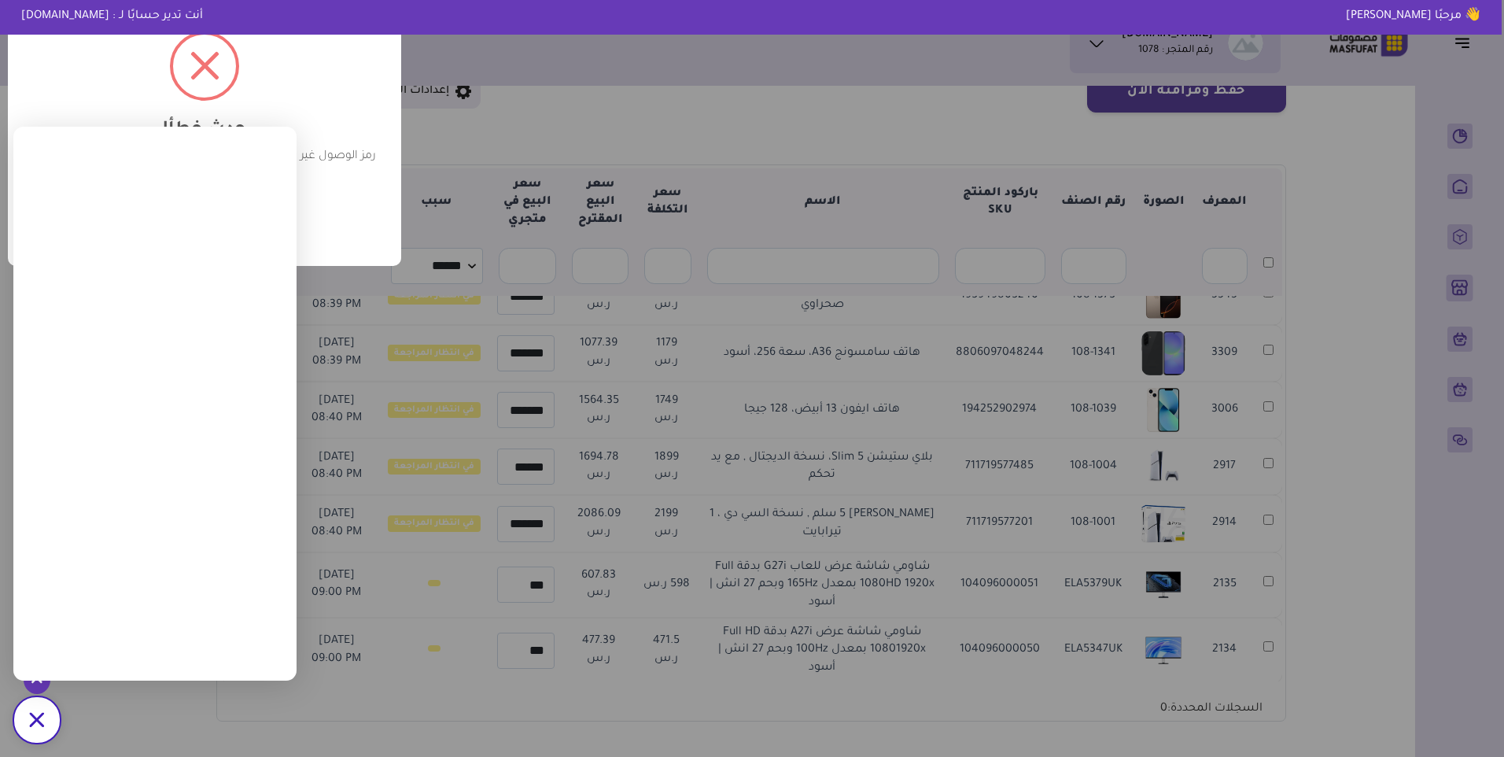
click at [59, 720] on div "/svg>" at bounding box center [36, 719] width 47 height 47
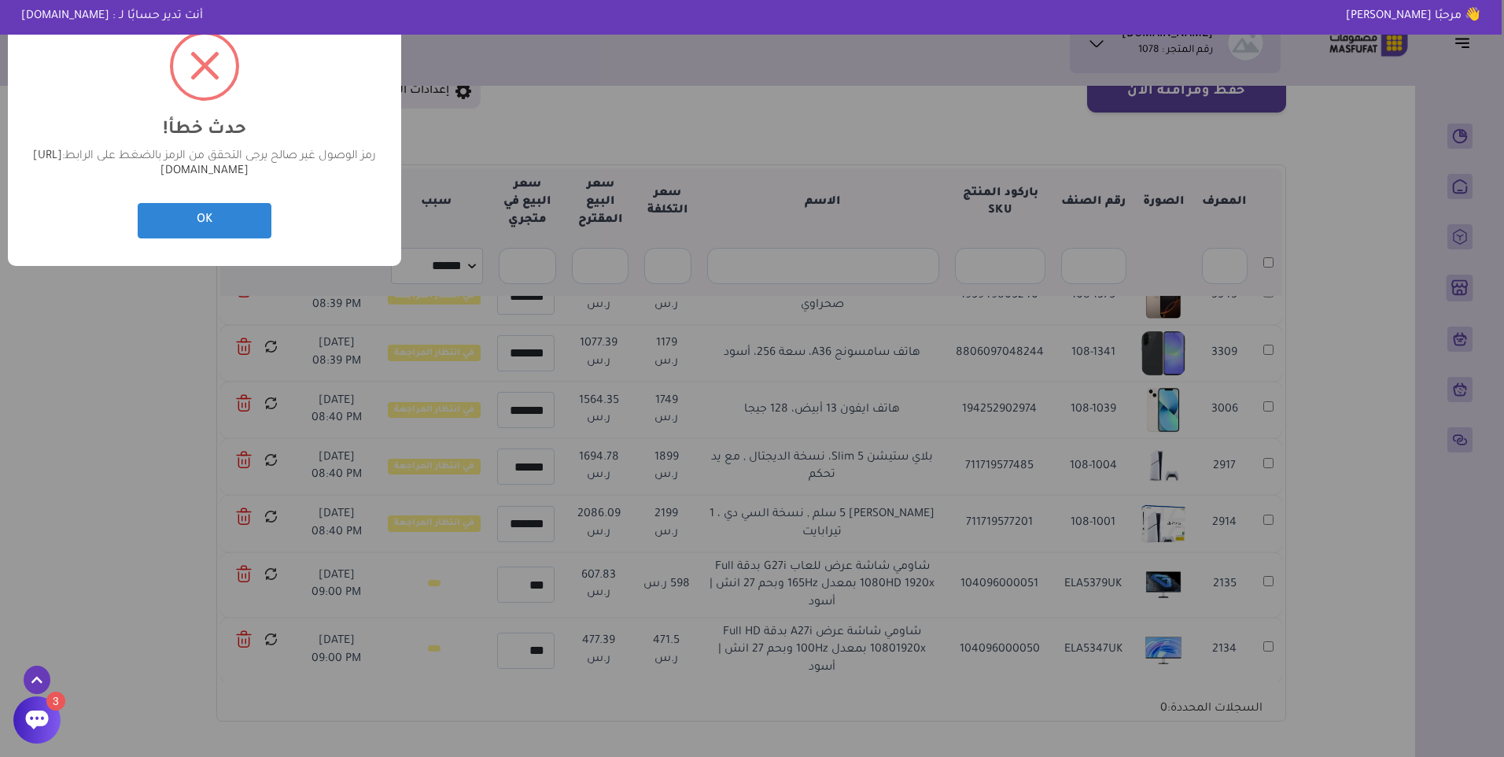
click at [249, 178] on link "https://masfufat.com/linked-accounts" at bounding box center [141, 164] width 216 height 28
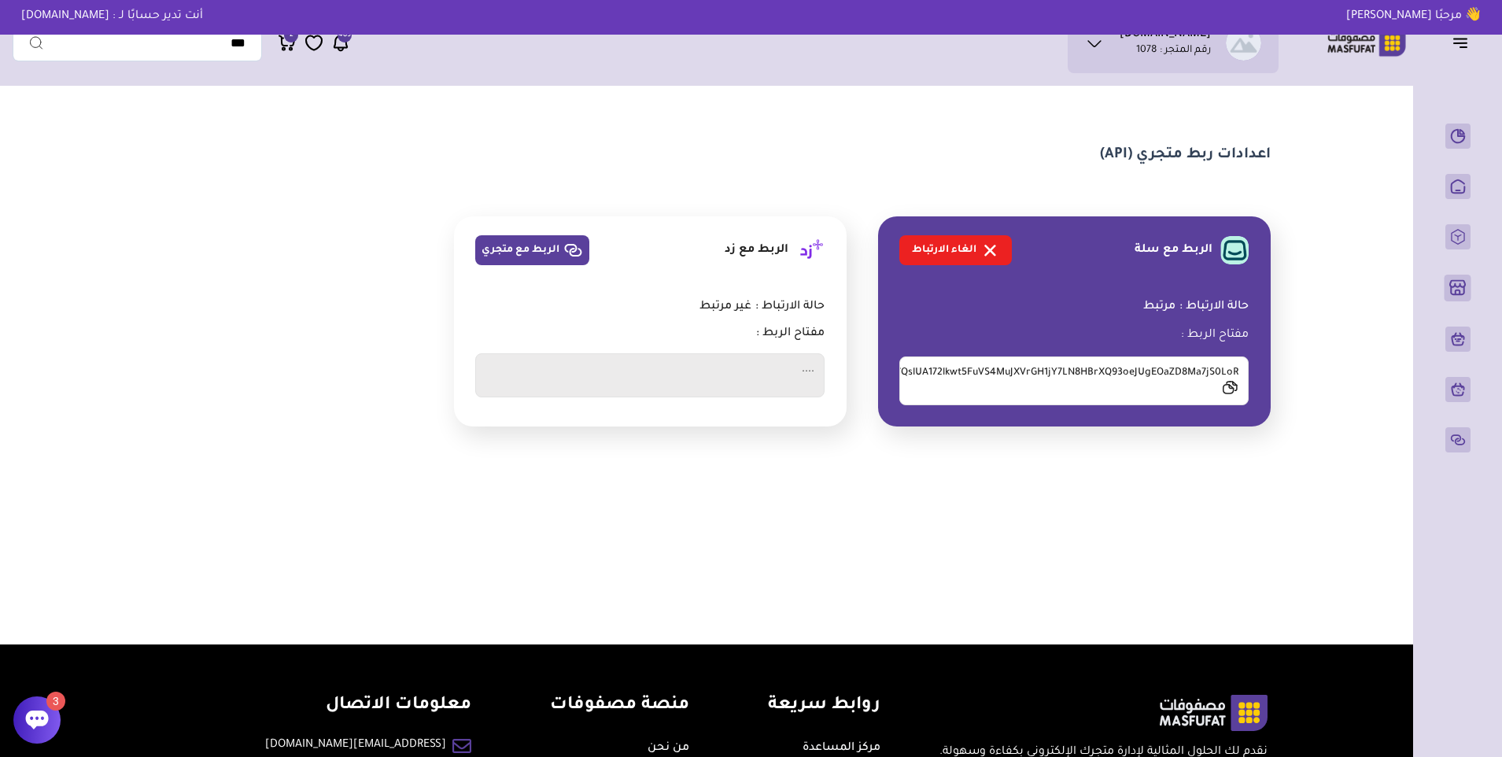
click at [39, 714] on icon at bounding box center [37, 719] width 23 height 19
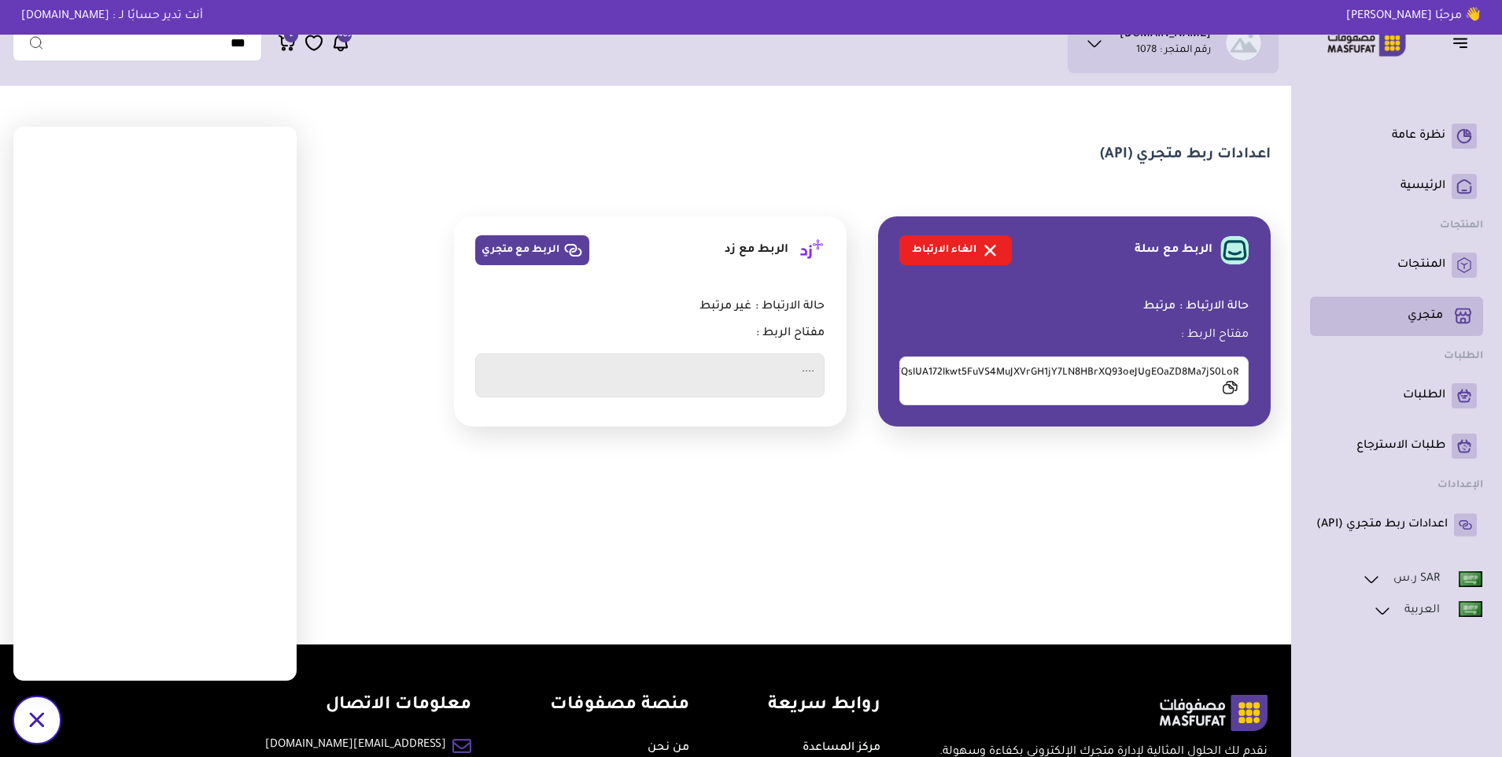
click at [1415, 315] on p "متجري ( 0 )" at bounding box center [1424, 316] width 35 height 16
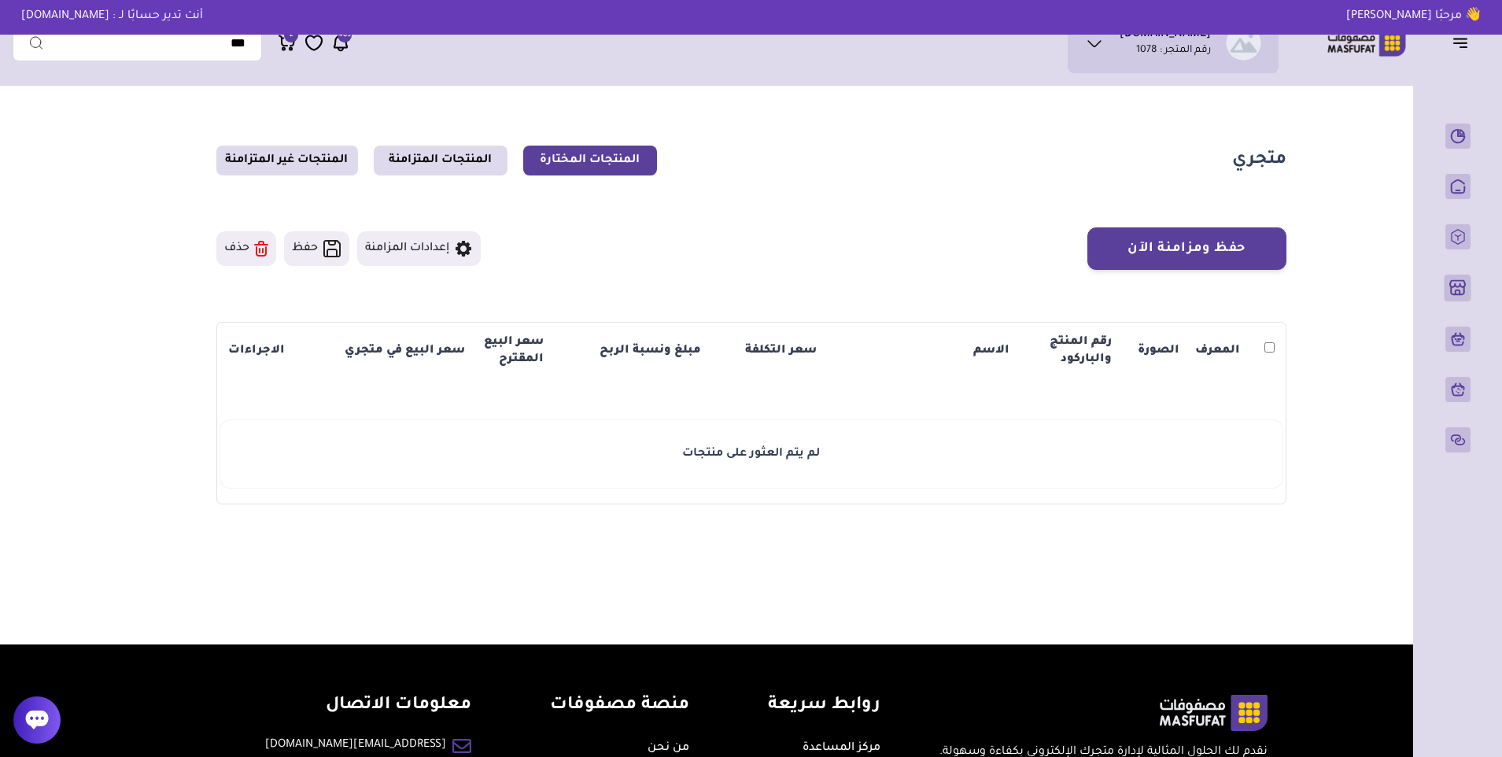
click at [43, 709] on icon at bounding box center [37, 720] width 24 height 24
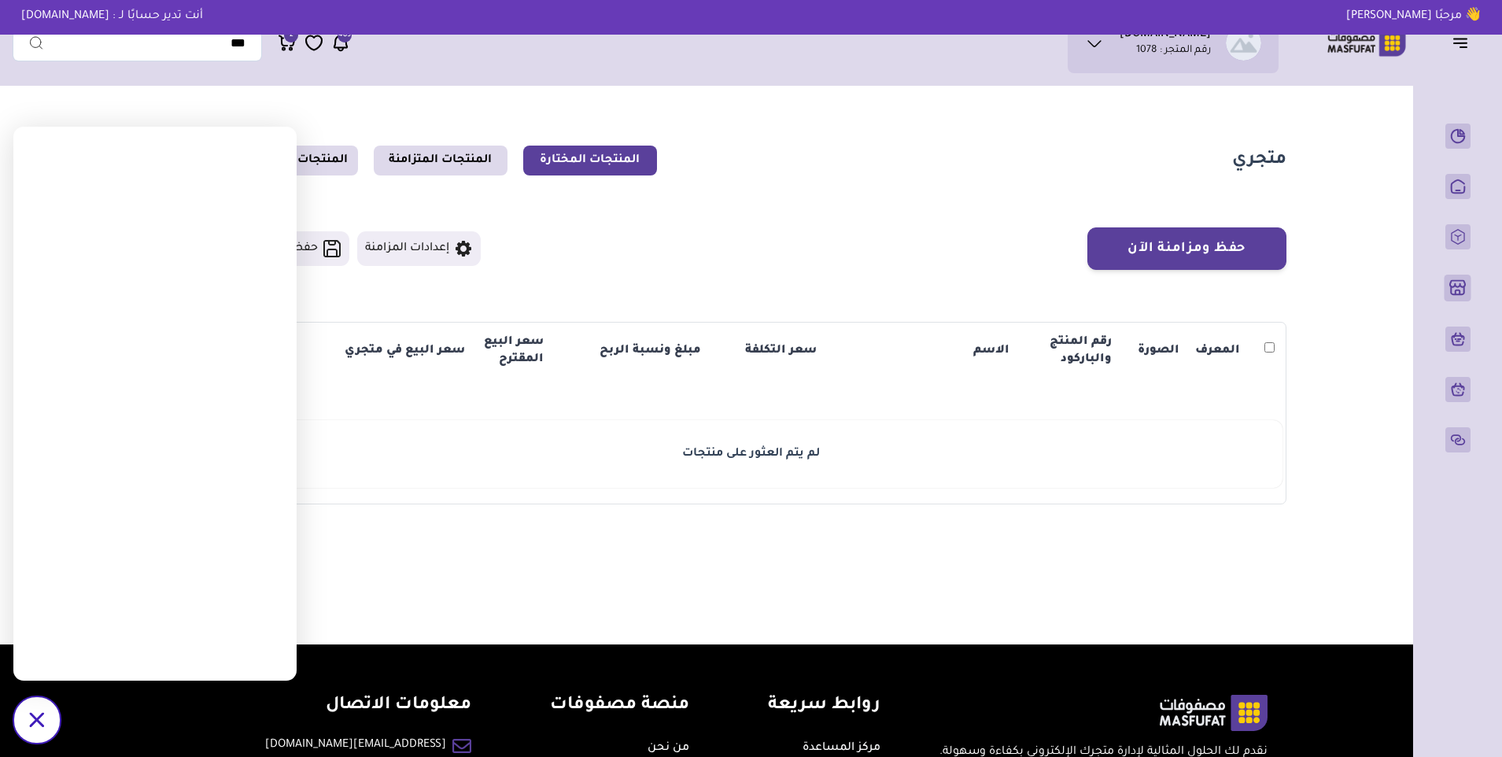
click at [50, 719] on div "/svg>" at bounding box center [36, 719] width 47 height 47
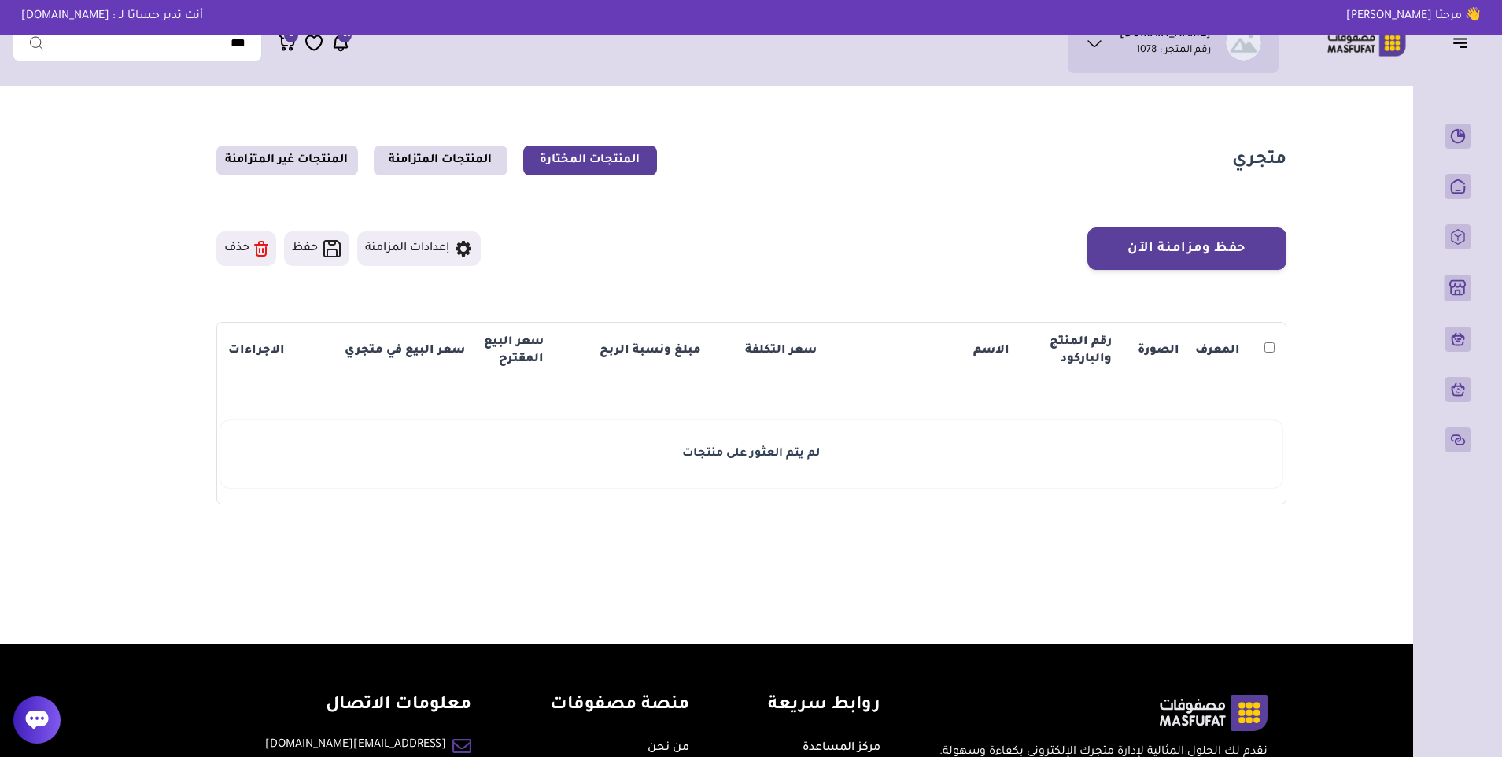
click at [431, 175] on section "متجري المنتجات المختارة المنتجات المتزامنة المنتجات غير المتزامنة حفظ ومزامنة ا…" at bounding box center [751, 325] width 1133 height 463
click at [435, 160] on link "المنتجات المتزامنة" at bounding box center [441, 161] width 134 height 30
click at [339, 46] on icon at bounding box center [340, 43] width 19 height 20
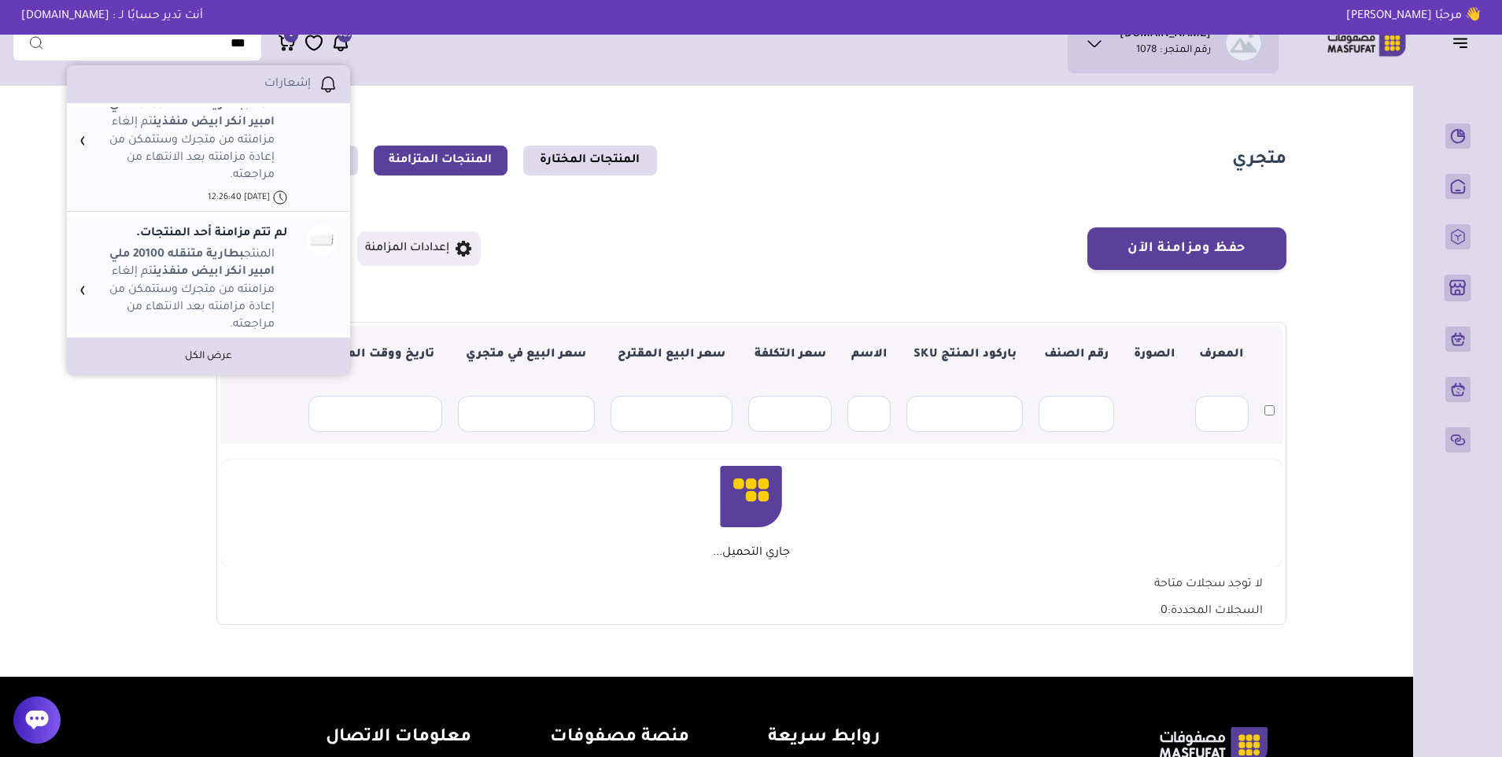
scroll to position [551, 0]
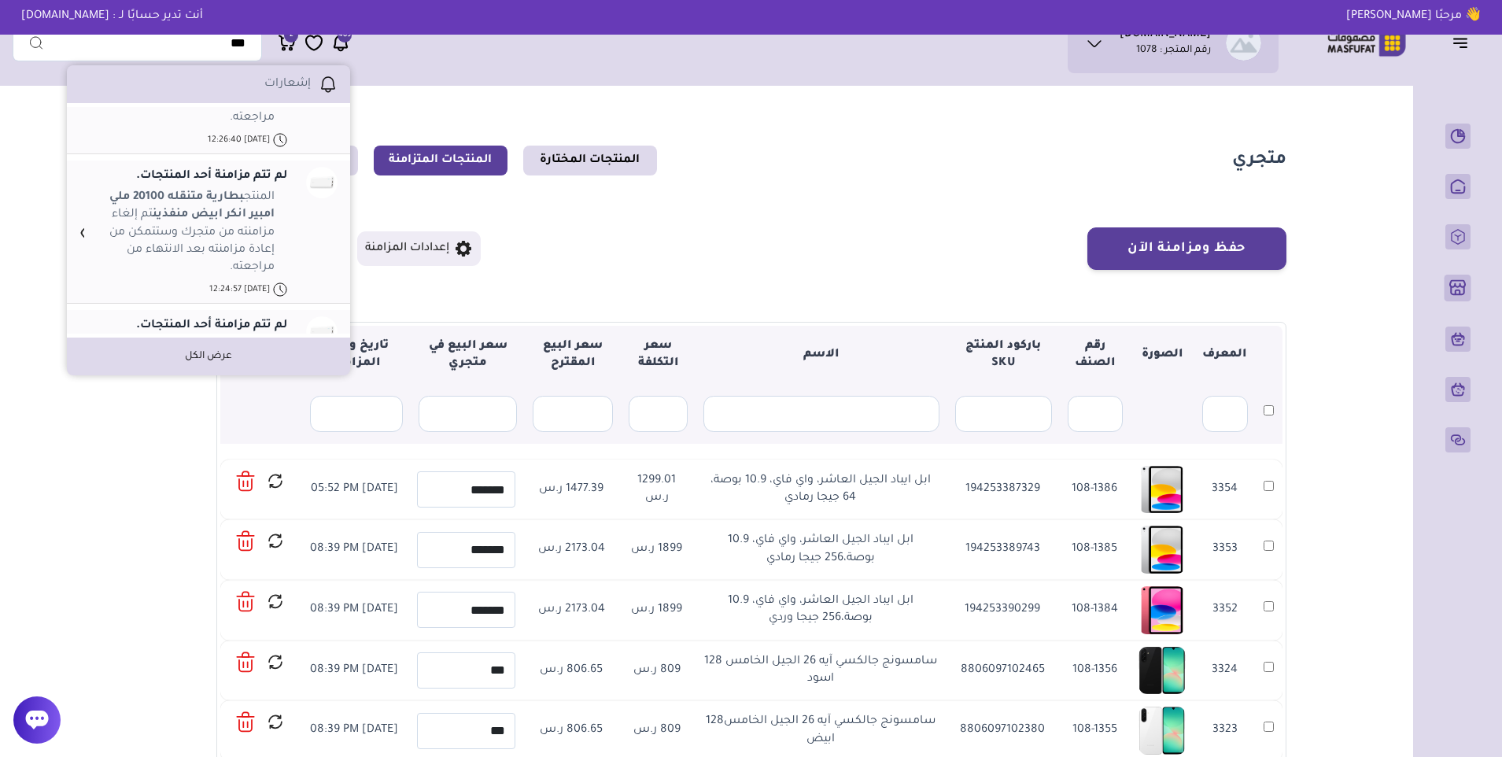
click at [309, 235] on div "لم تتم مزامنة أحد المنتجات. المنتج بطارية متنقله 20100 ملي امبير انكر ابيض منفذ…" at bounding box center [208, 229] width 258 height 138
click at [265, 223] on p "المنتج بطارية متنقله 20100 ملي امبير انكر ابيض منفذين تم إلغاء مزامنته من متجرك…" at bounding box center [188, 233] width 171 height 88
click at [76, 230] on li "لم تتم مزامنة أحد المنتجات. المنتج بطارية متنقله 20100 ملي امبير انكر ابيض منفذ…" at bounding box center [208, 231] width 283 height 143
click at [81, 233] on icon at bounding box center [81, 232] width 5 height 19
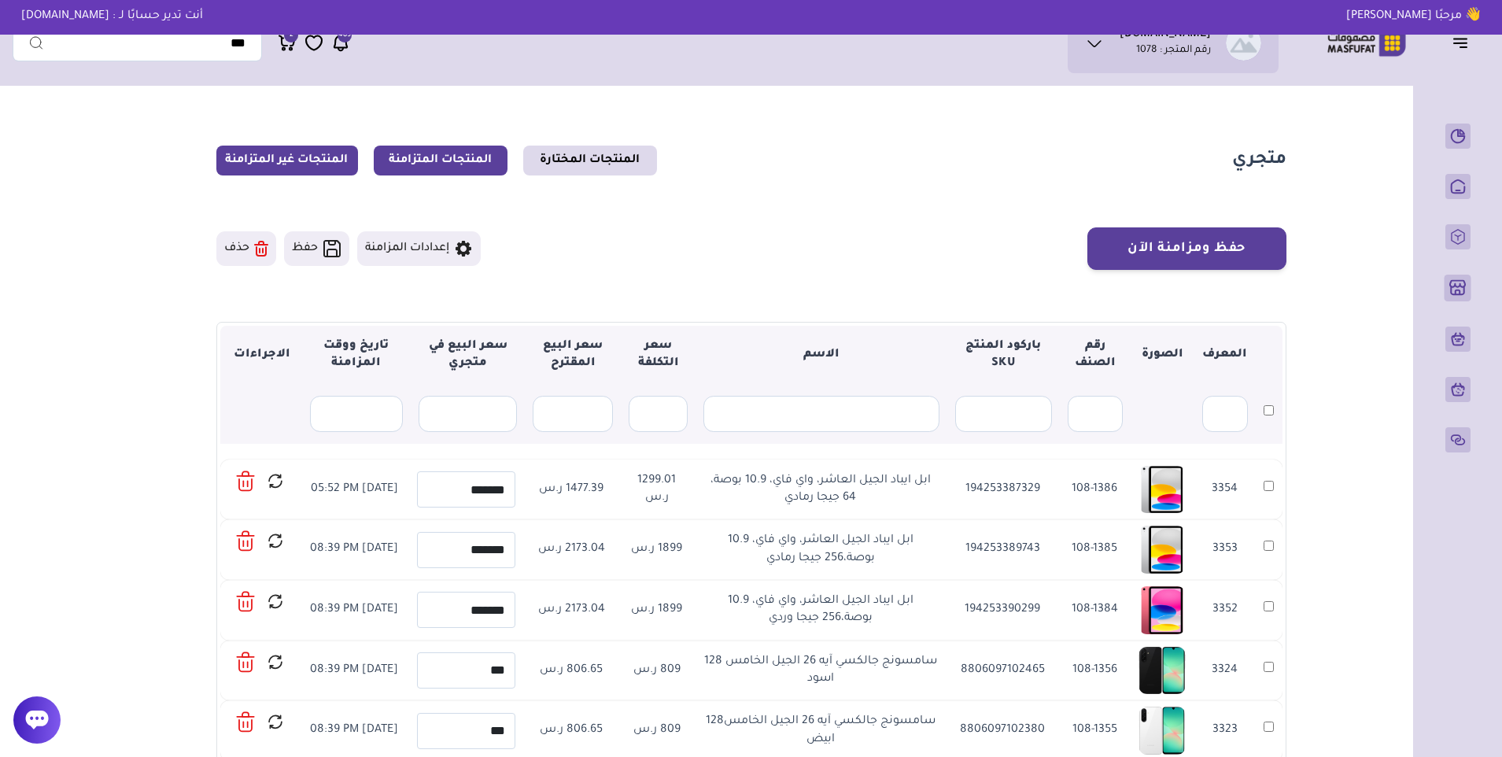
click at [277, 157] on link "المنتجات غير المتزامنة" at bounding box center [287, 161] width 142 height 30
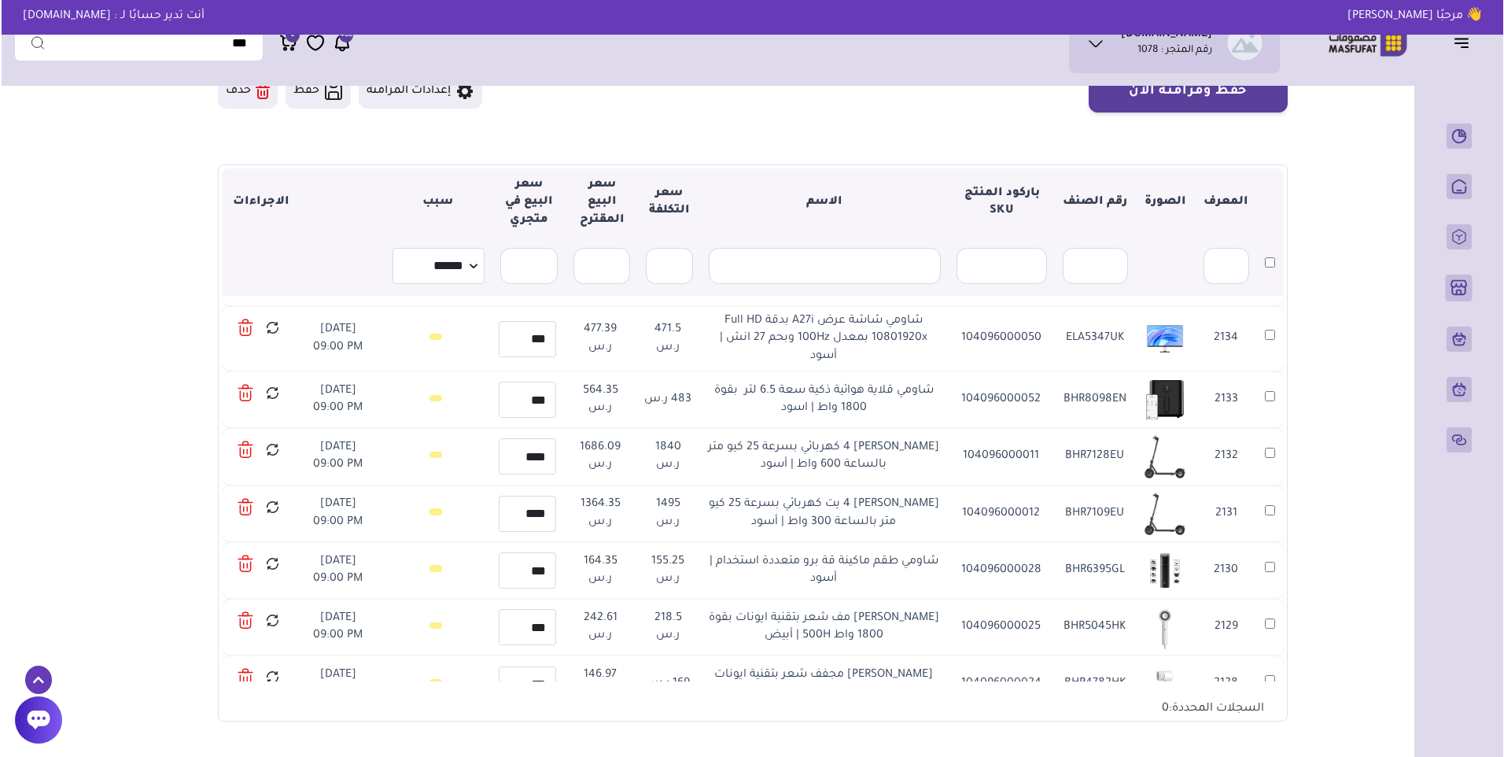
scroll to position [472, 0]
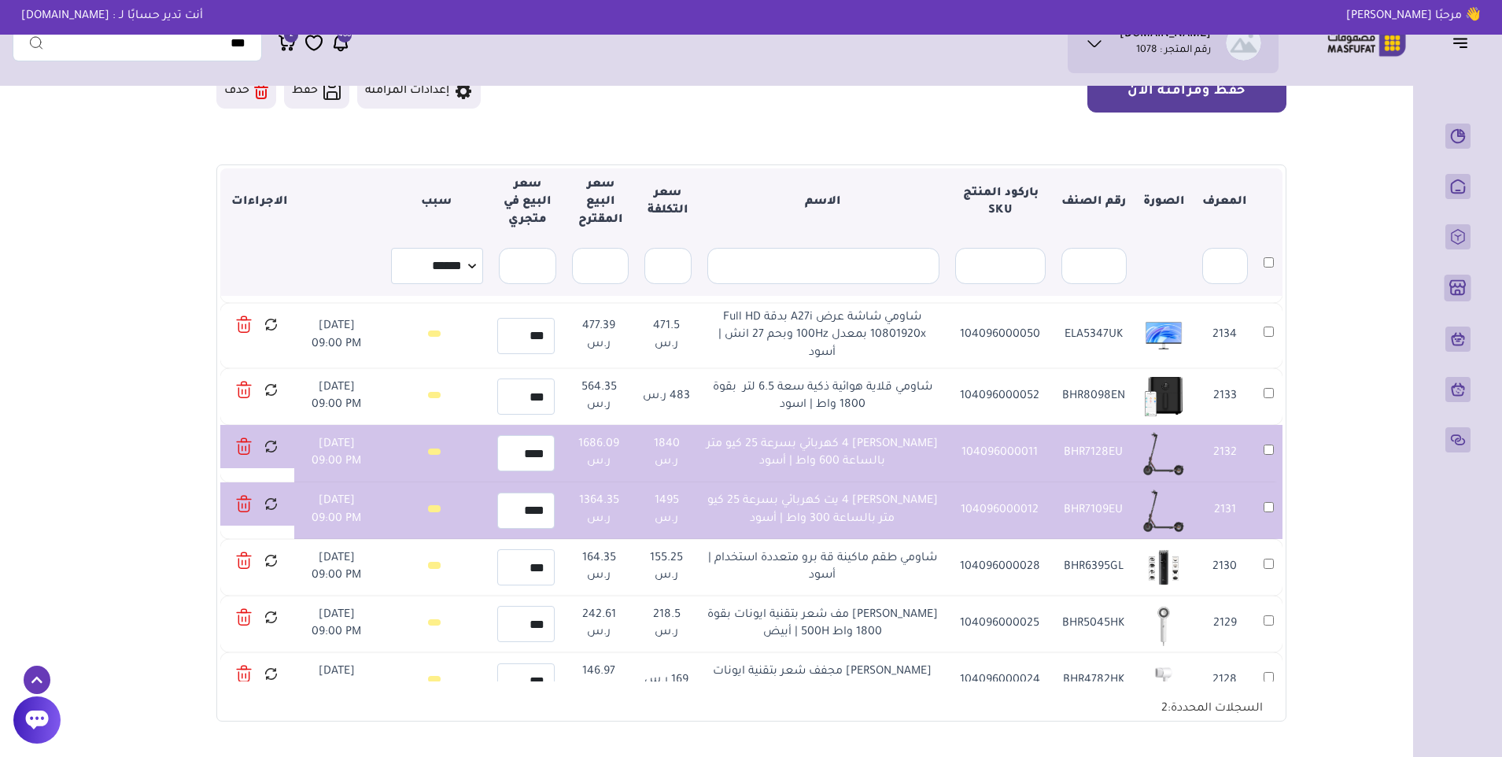
click at [1137, 105] on button "حفظ ومزامنة الآن" at bounding box center [1186, 91] width 199 height 42
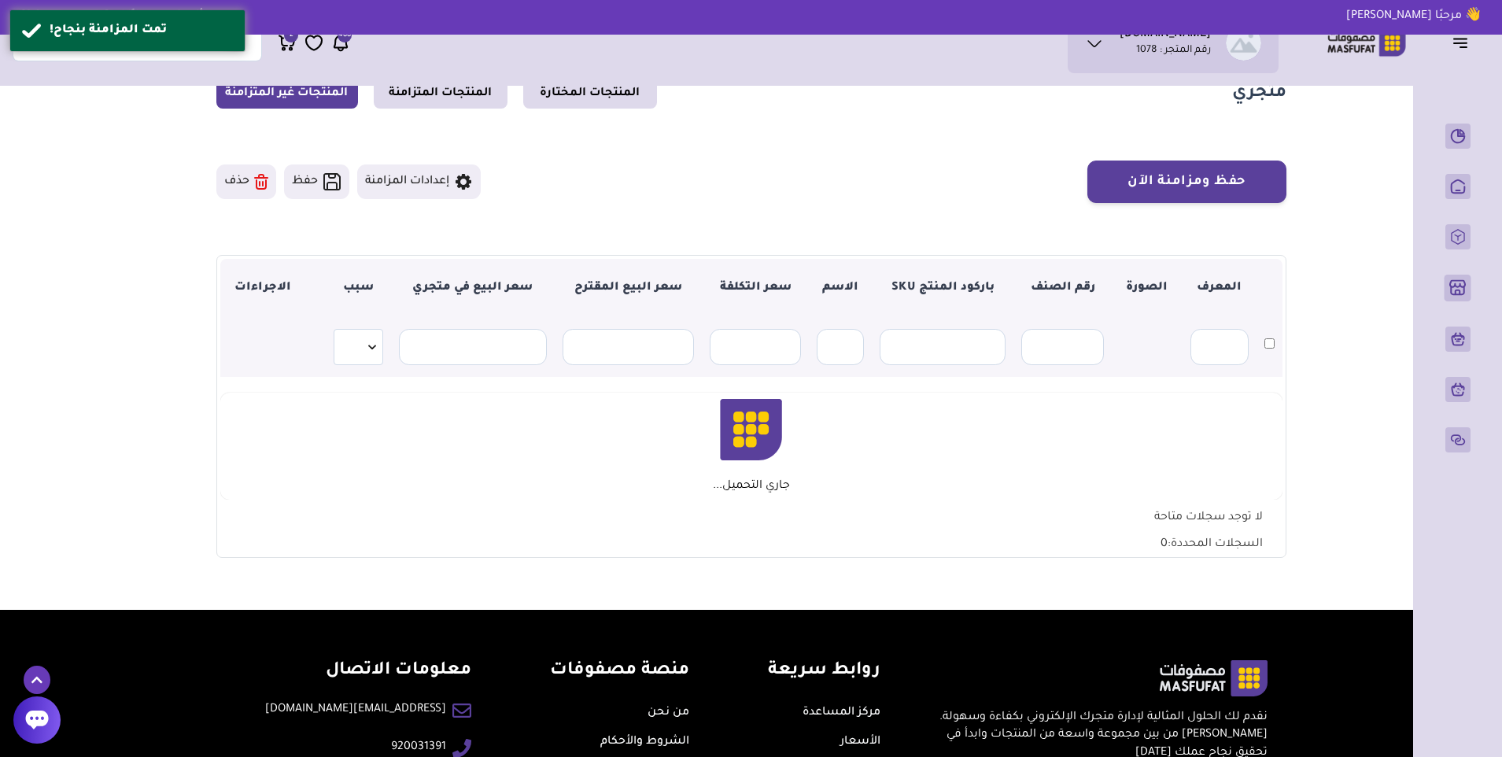
scroll to position [157, 0]
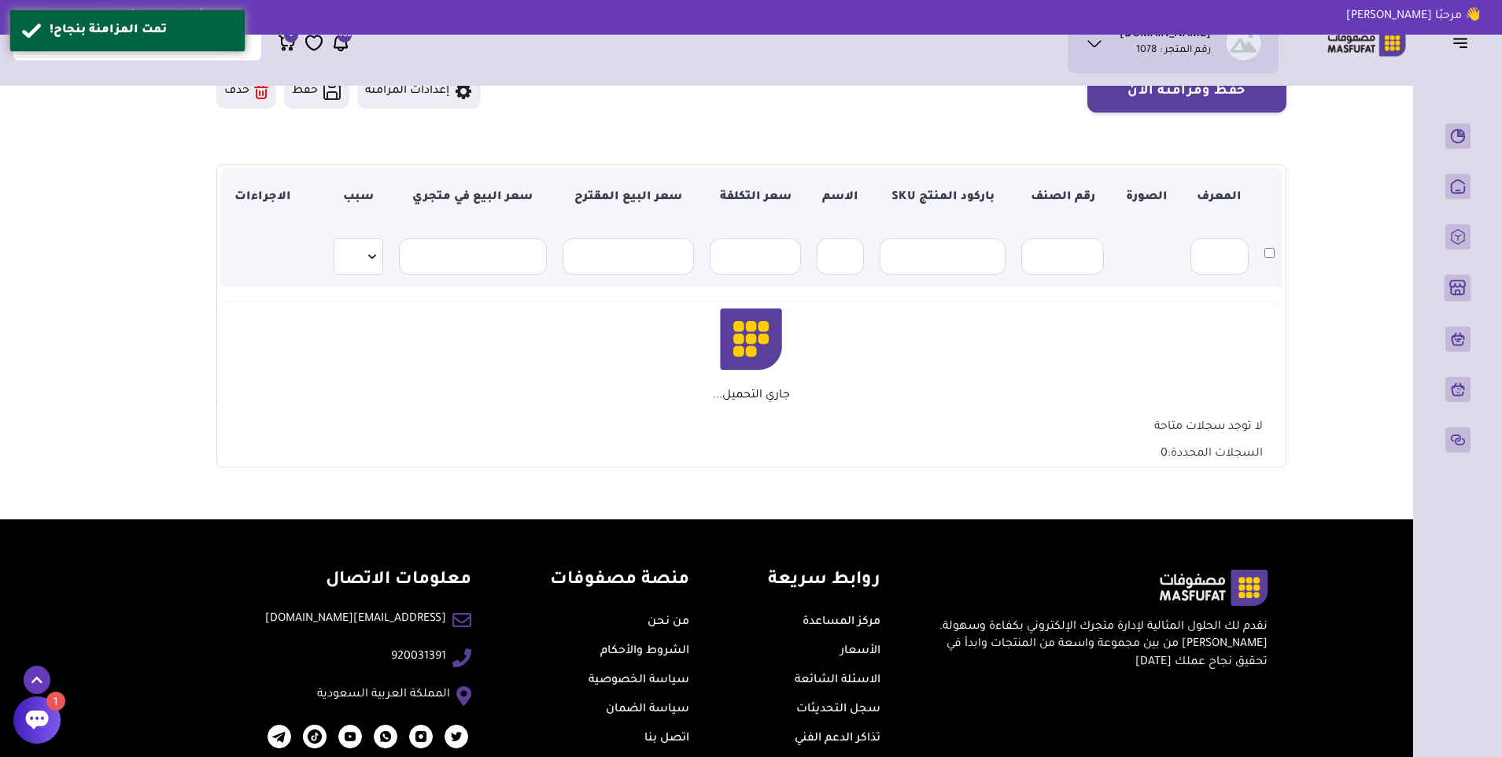
click at [23, 715] on div at bounding box center [36, 719] width 47 height 47
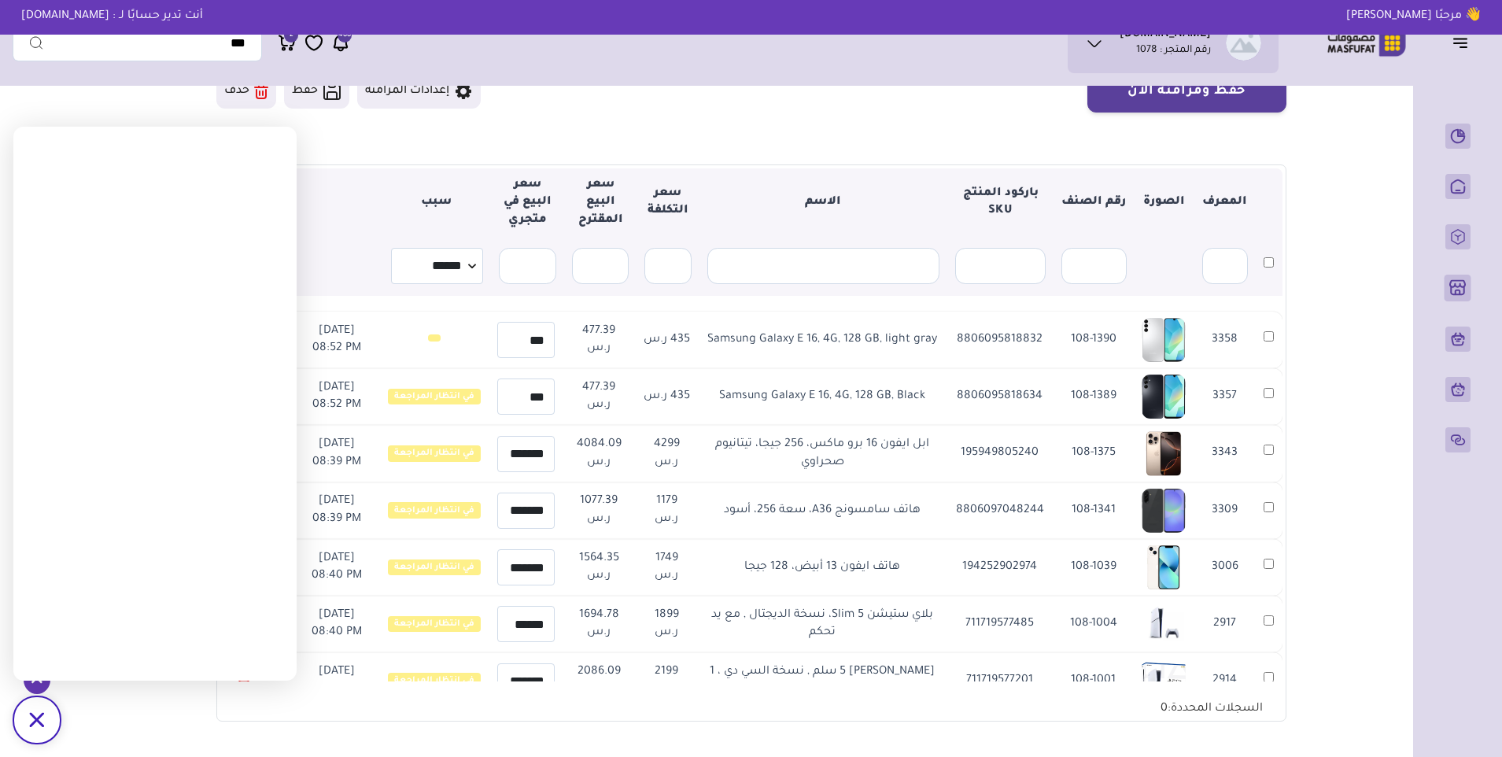
click at [39, 720] on icon at bounding box center [36, 719] width 15 height 15
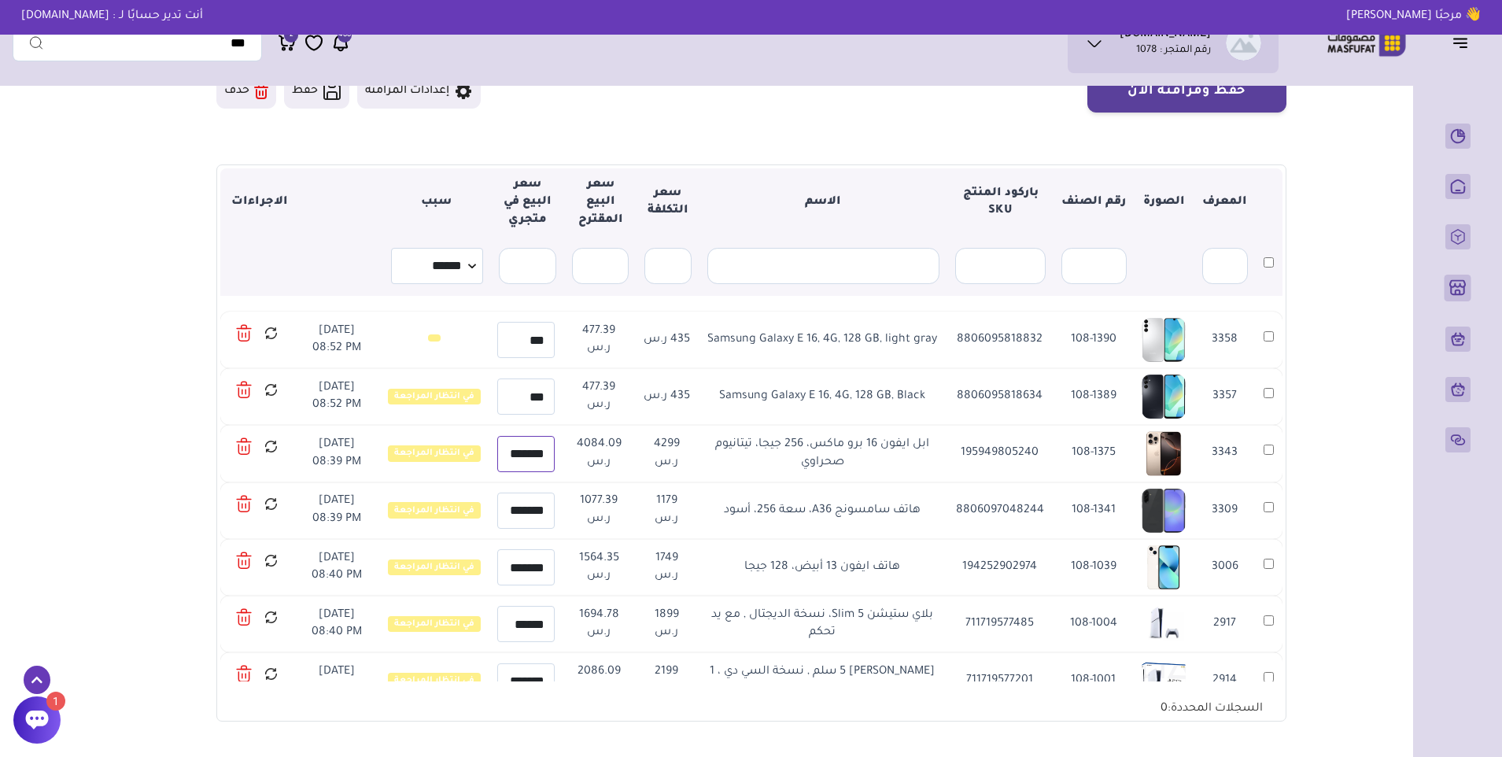
scroll to position [0, -6]
drag, startPoint x: 526, startPoint y: 453, endPoint x: 500, endPoint y: 455, distance: 26.1
click at [500, 455] on input "*******" at bounding box center [526, 453] width 57 height 36
drag, startPoint x: 533, startPoint y: 514, endPoint x: 511, endPoint y: 517, distance: 22.2
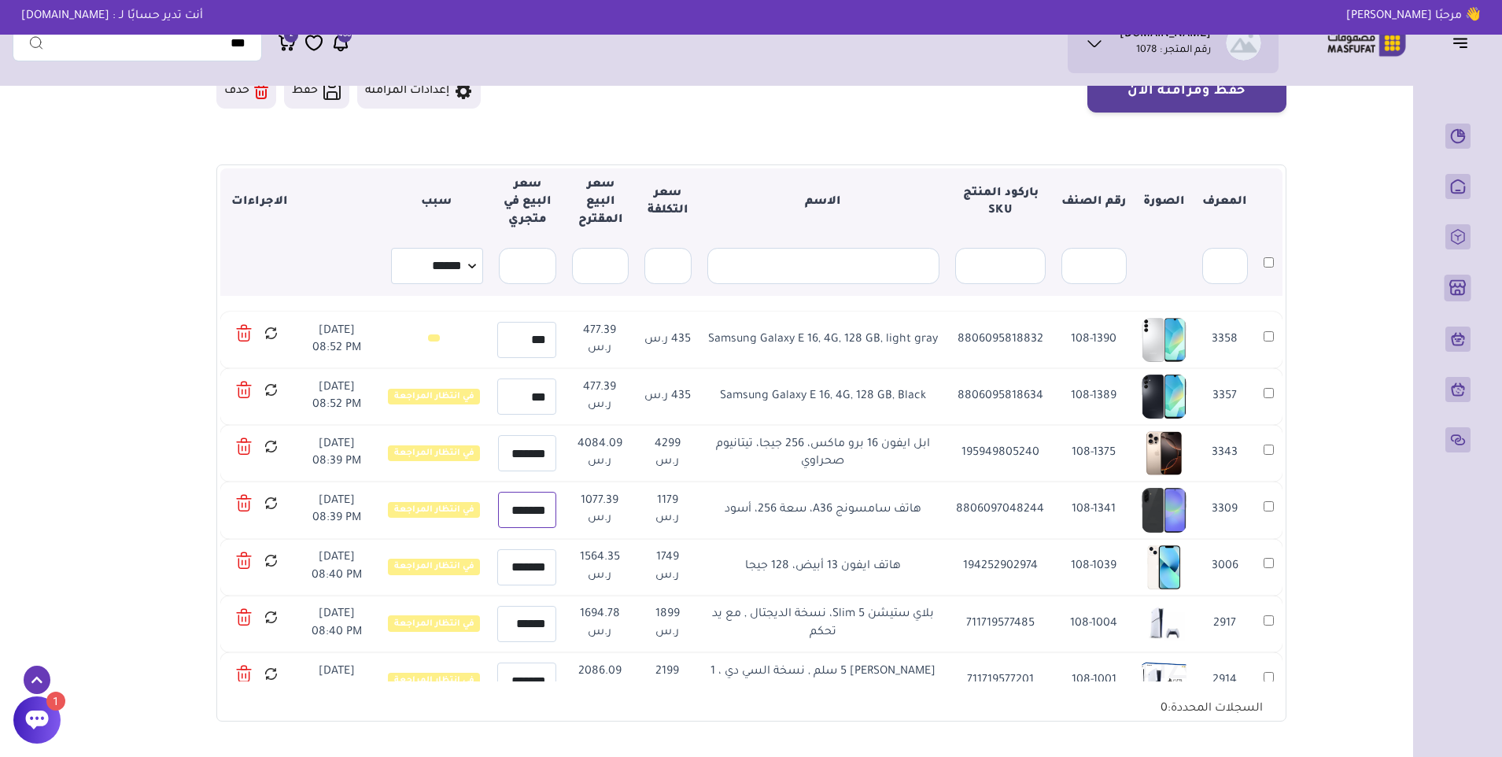
click at [511, 517] on input "*******" at bounding box center [526, 510] width 57 height 36
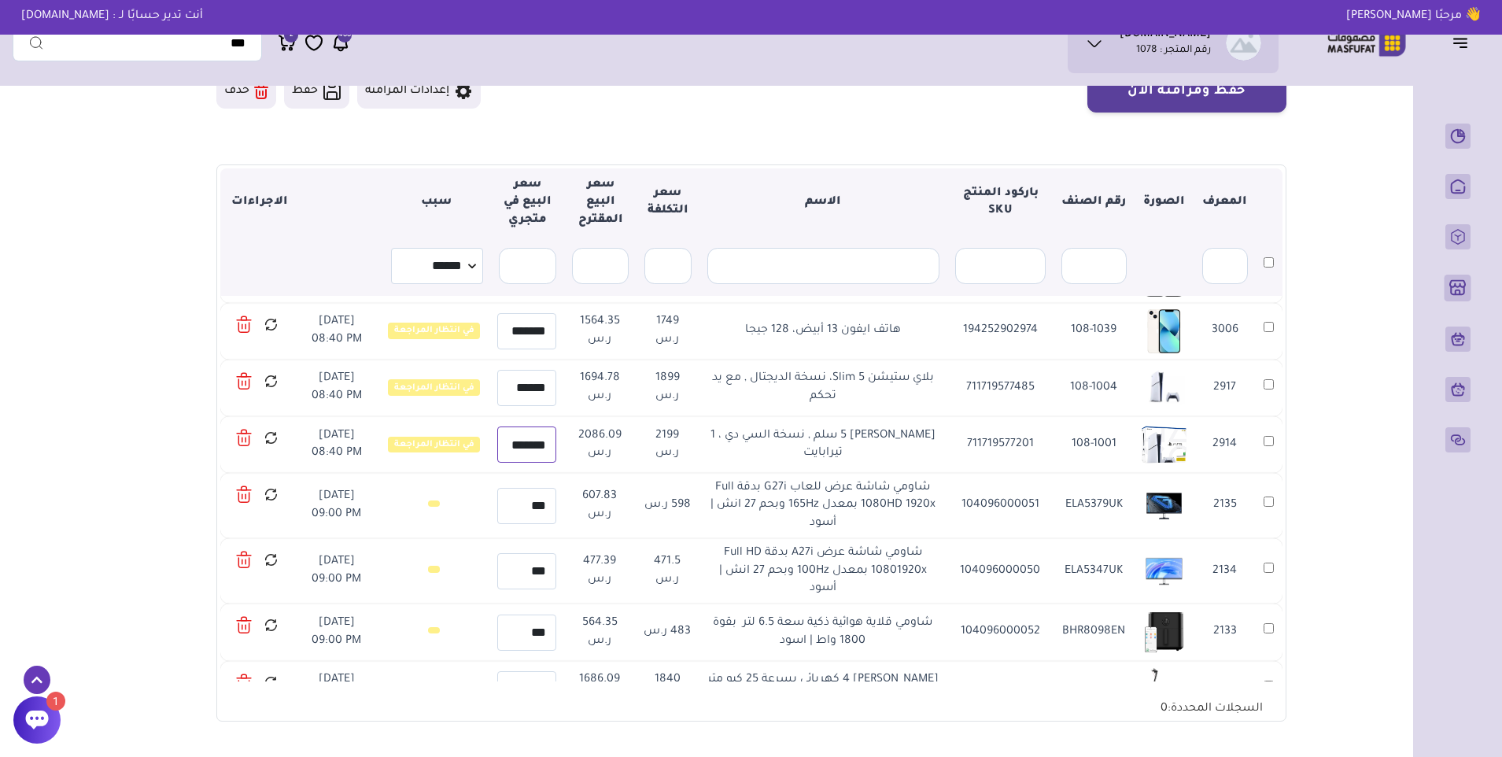
scroll to position [0, -2]
drag, startPoint x: 529, startPoint y: 444, endPoint x: 500, endPoint y: 447, distance: 28.4
click at [500, 447] on input "*******" at bounding box center [526, 444] width 57 height 36
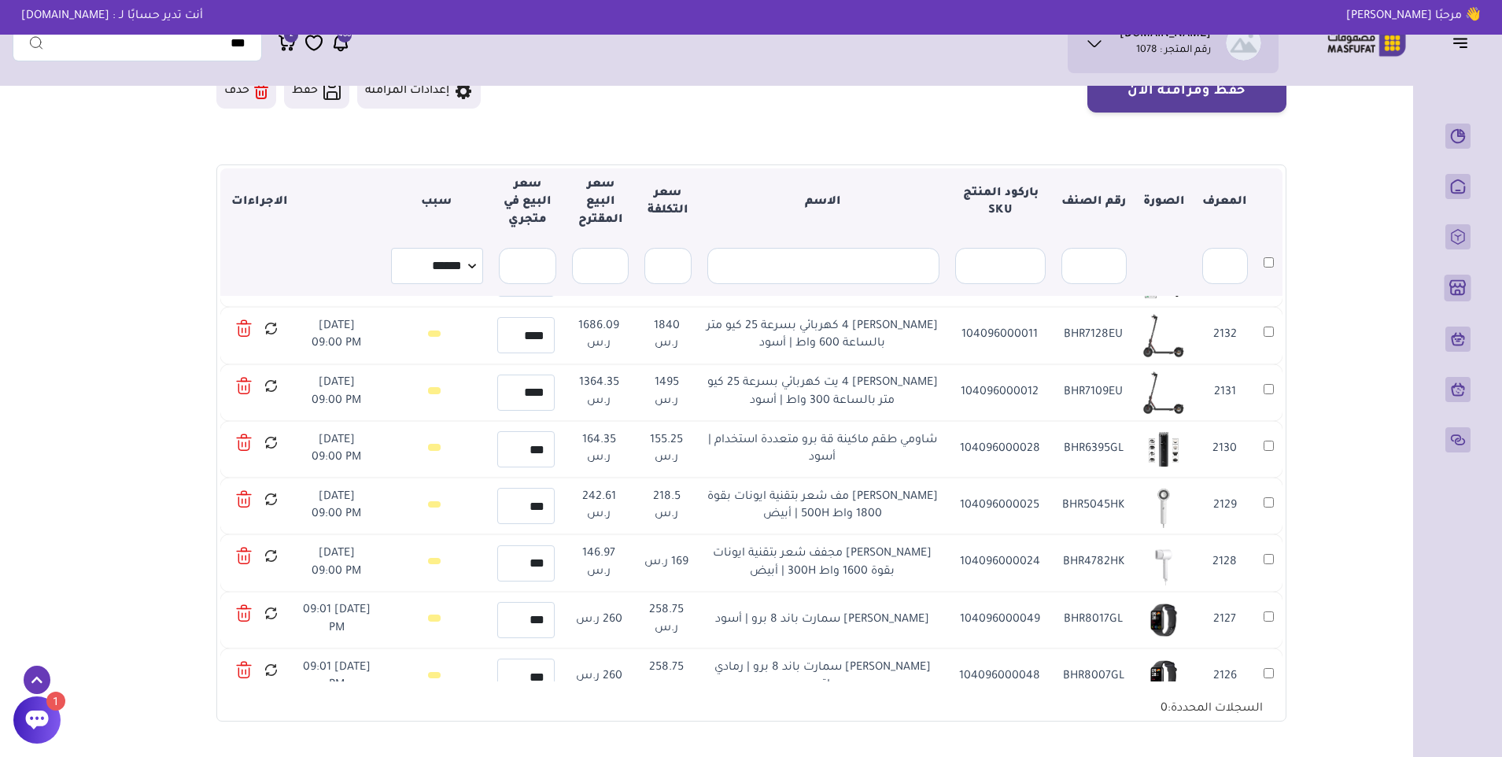
scroll to position [551, 0]
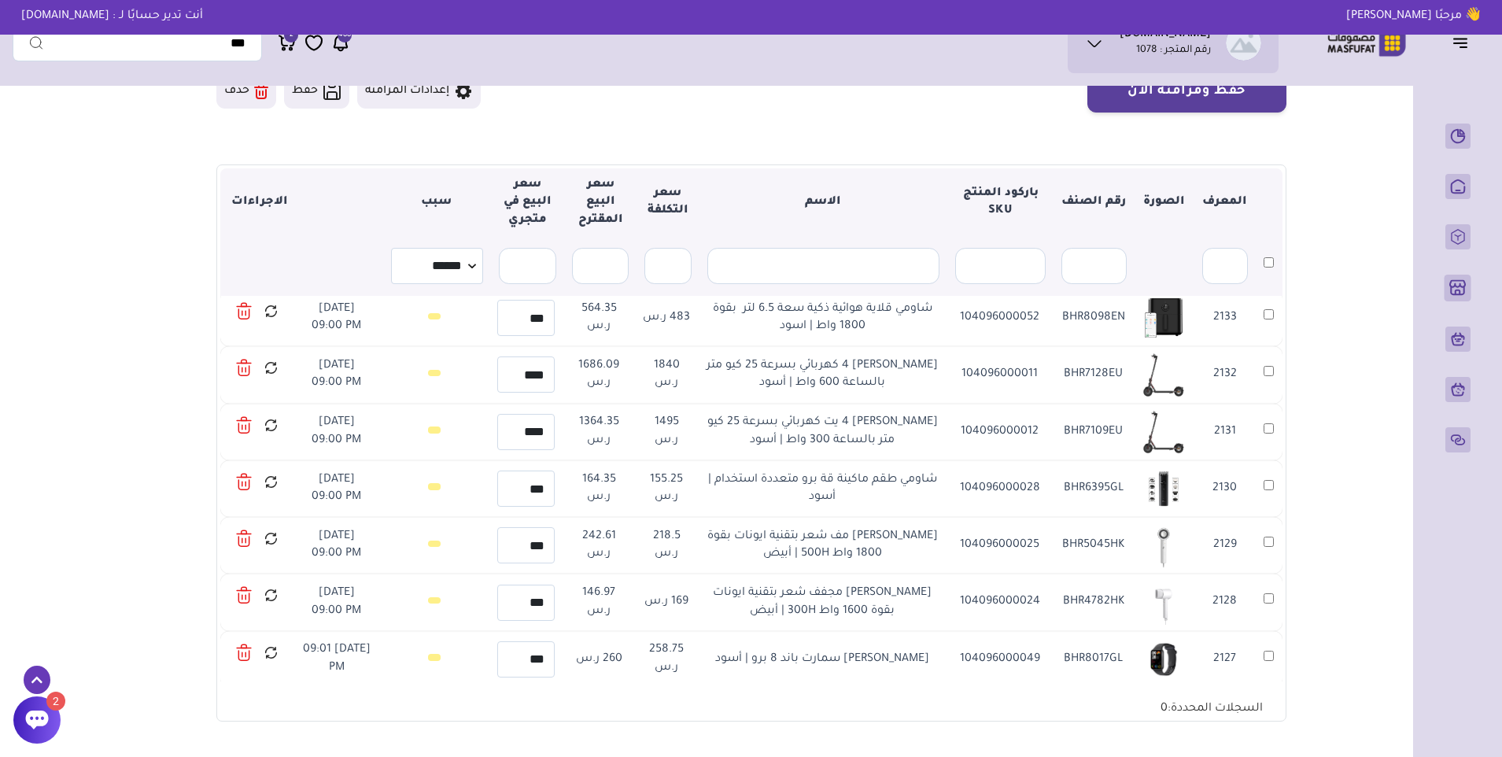
click at [286, 374] on link at bounding box center [275, 368] width 23 height 28
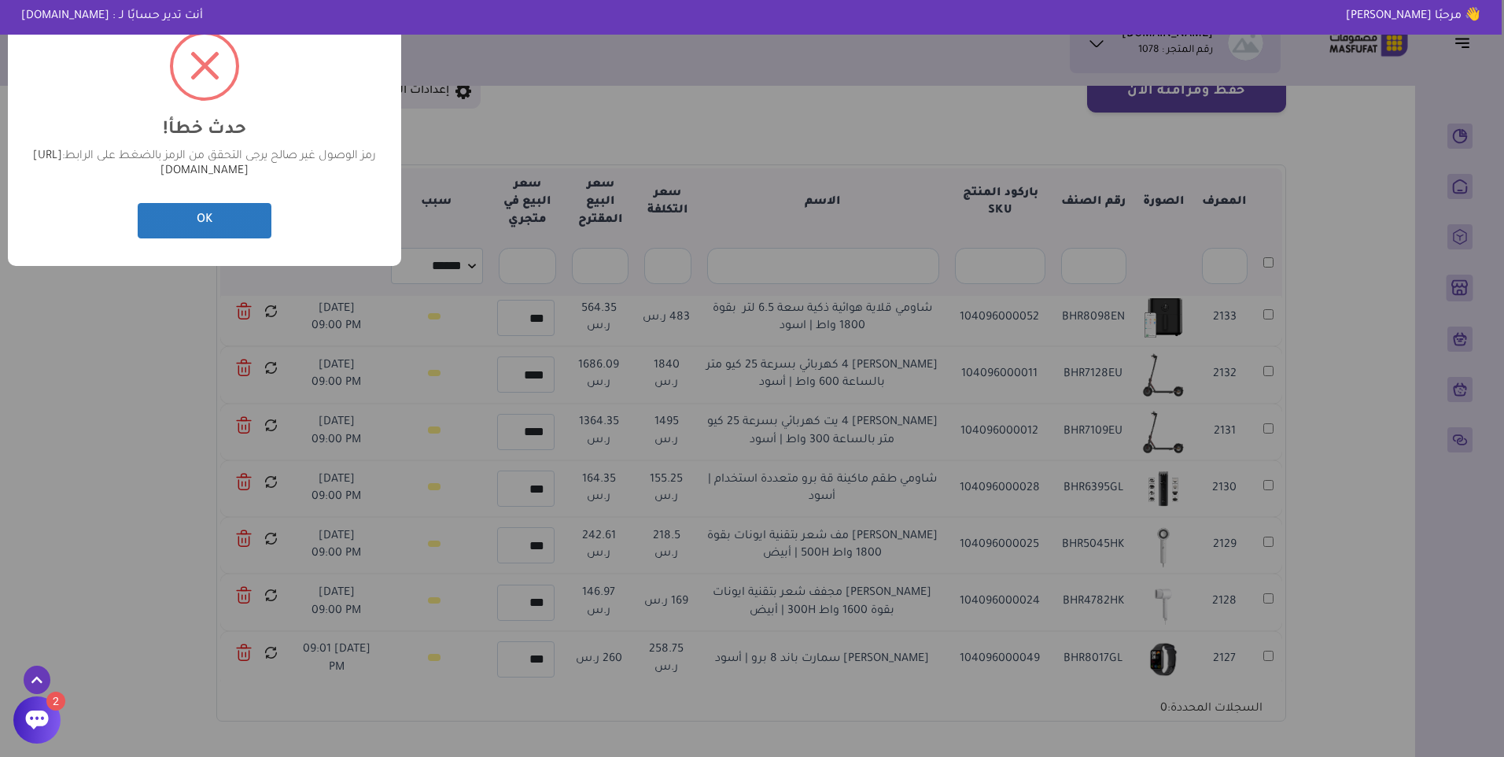
click at [216, 226] on button "OK" at bounding box center [205, 220] width 134 height 35
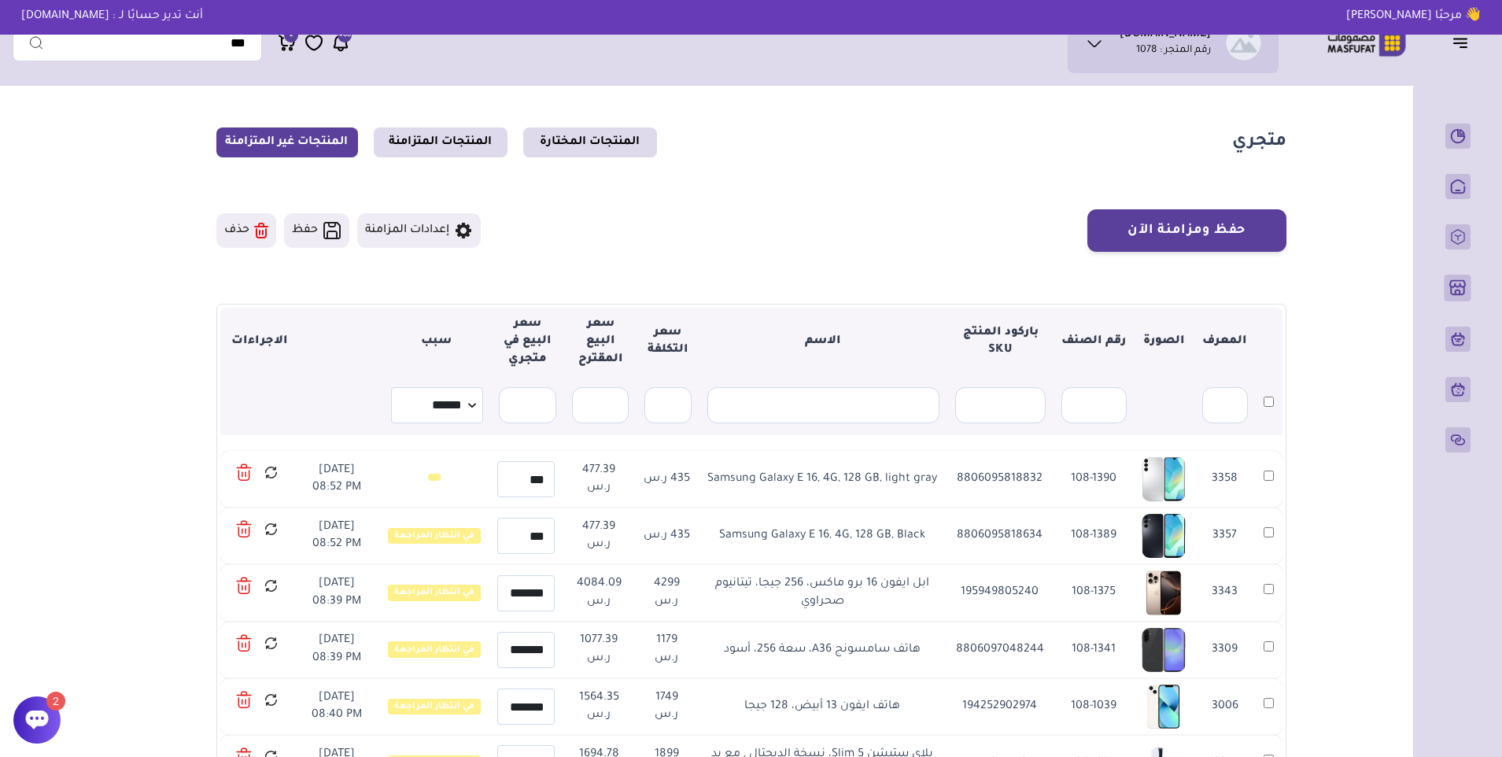
scroll to position [0, 0]
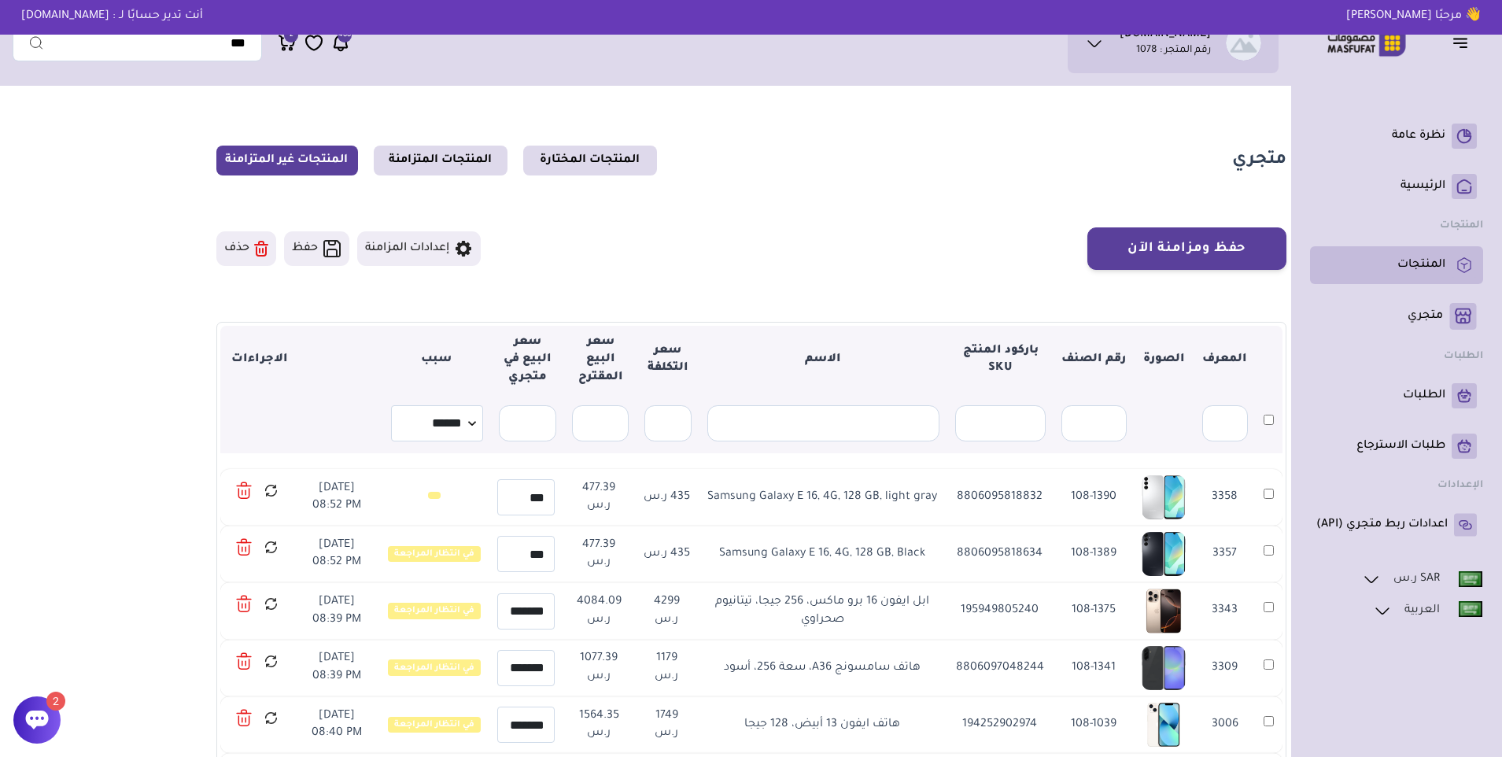
click at [1413, 257] on p "المنتجات" at bounding box center [1421, 265] width 48 height 16
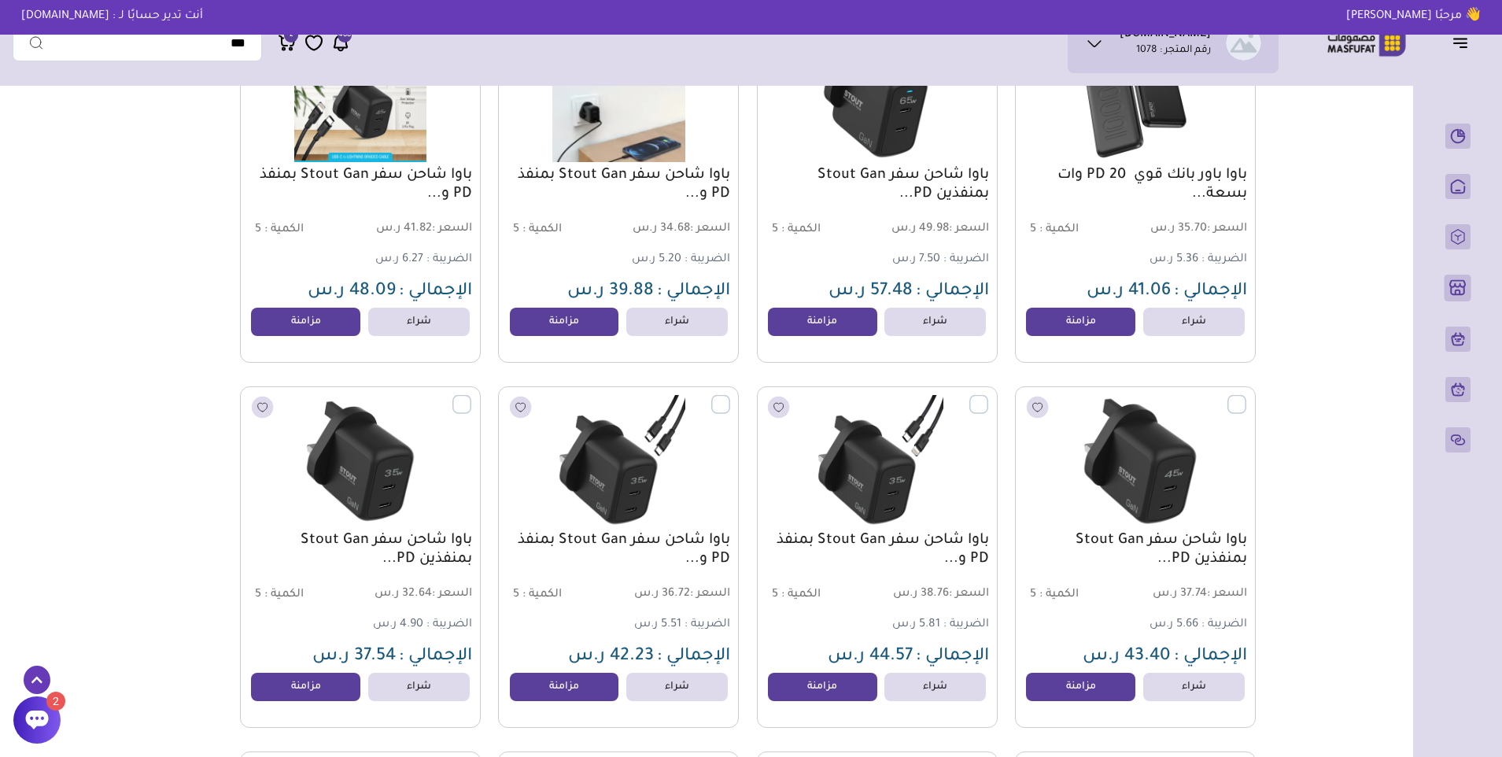
scroll to position [5192, 0]
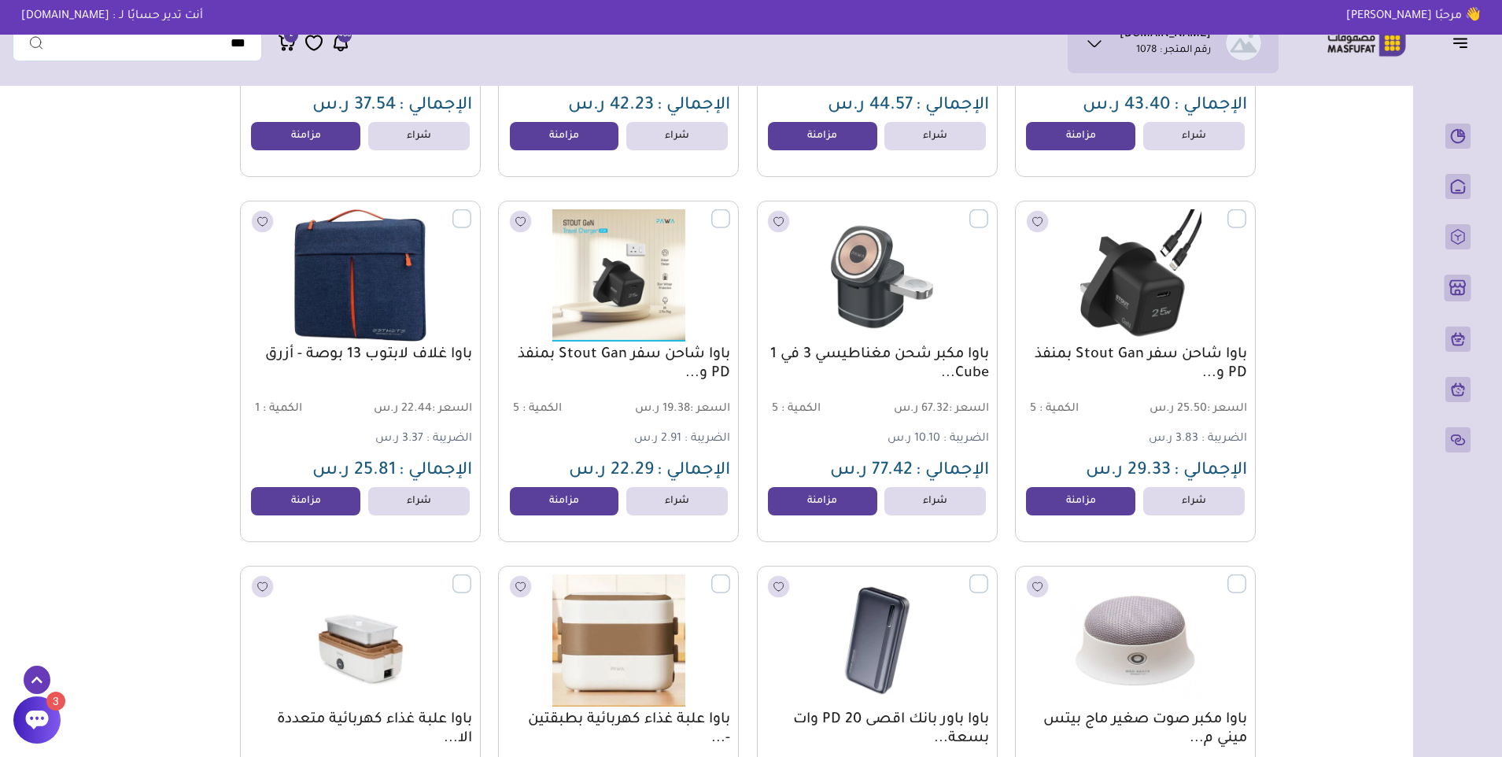
click at [46, 717] on icon at bounding box center [37, 719] width 23 height 19
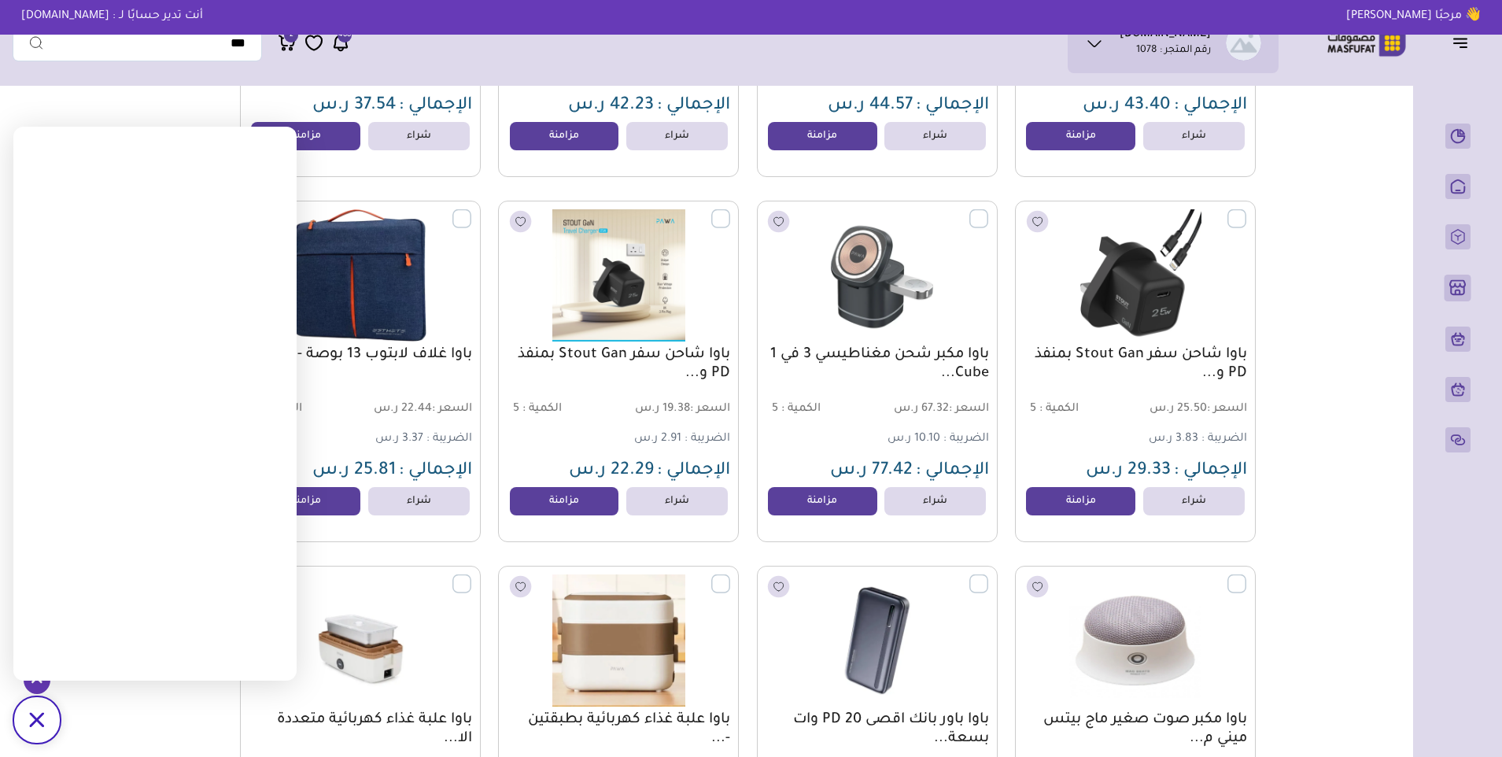
click at [46, 717] on div "/svg>" at bounding box center [36, 719] width 47 height 47
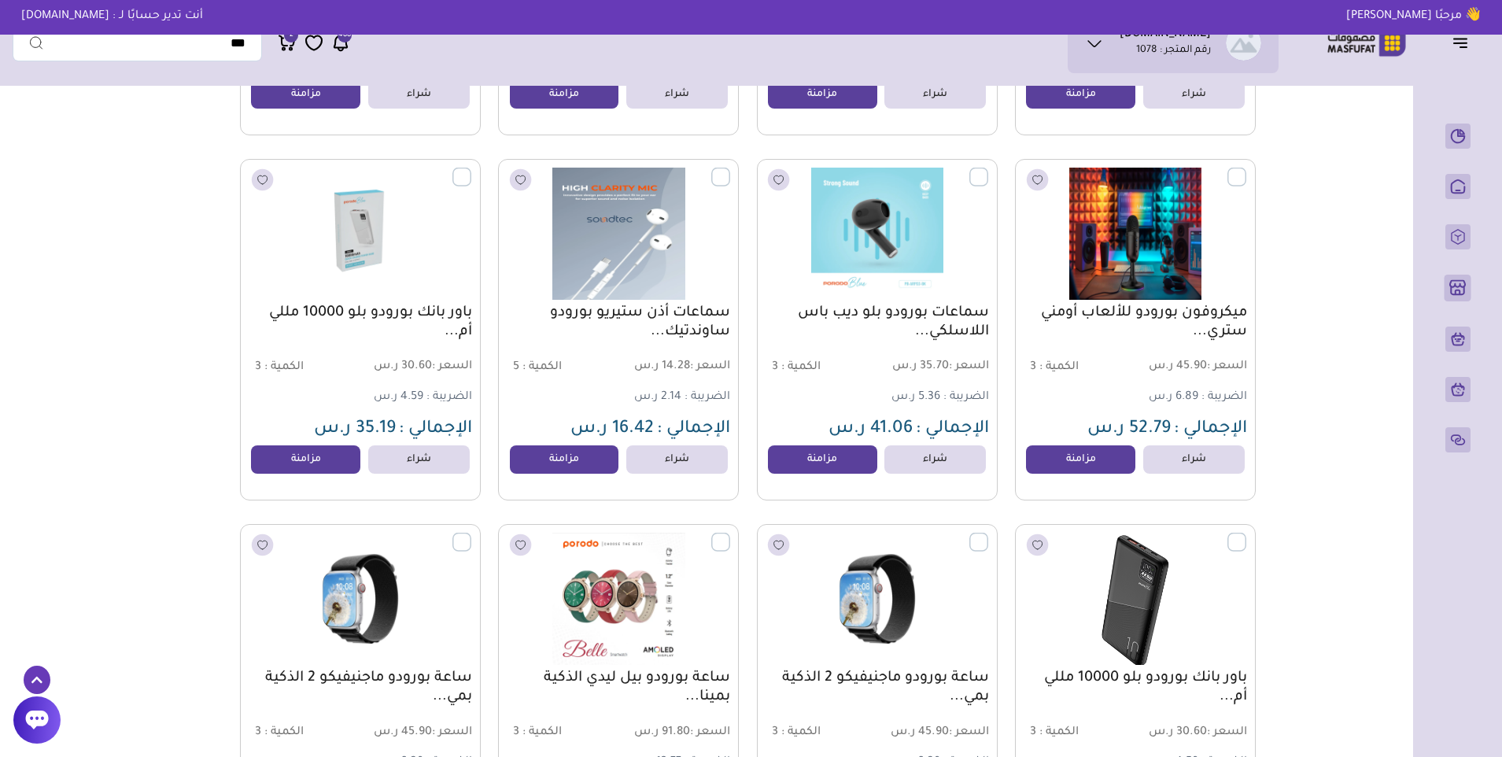
scroll to position [0, 0]
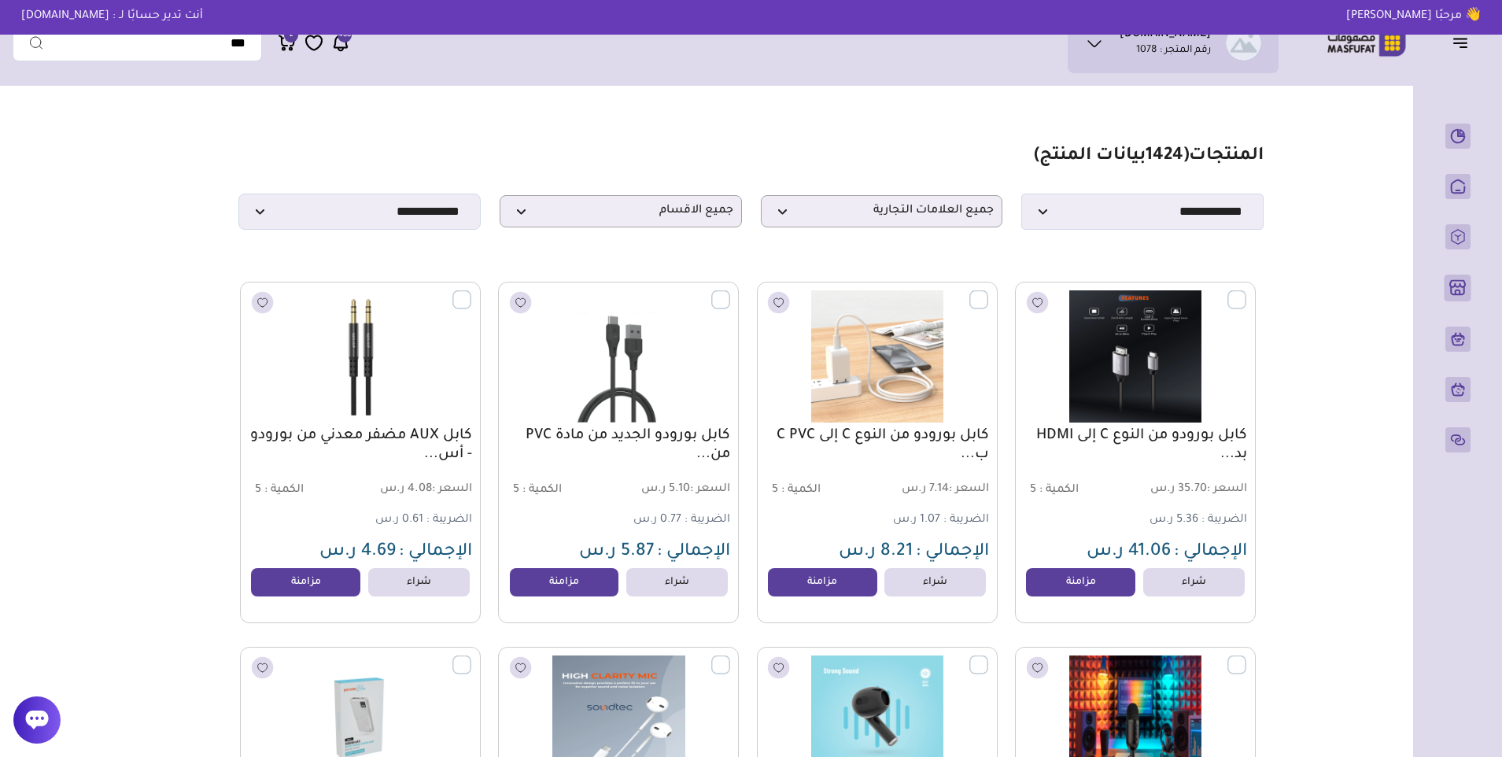
drag, startPoint x: 1116, startPoint y: 381, endPoint x: 1122, endPoint y: 318, distance: 63.2
click at [777, 219] on span "جميع العلامات التجارية" at bounding box center [881, 211] width 225 height 15
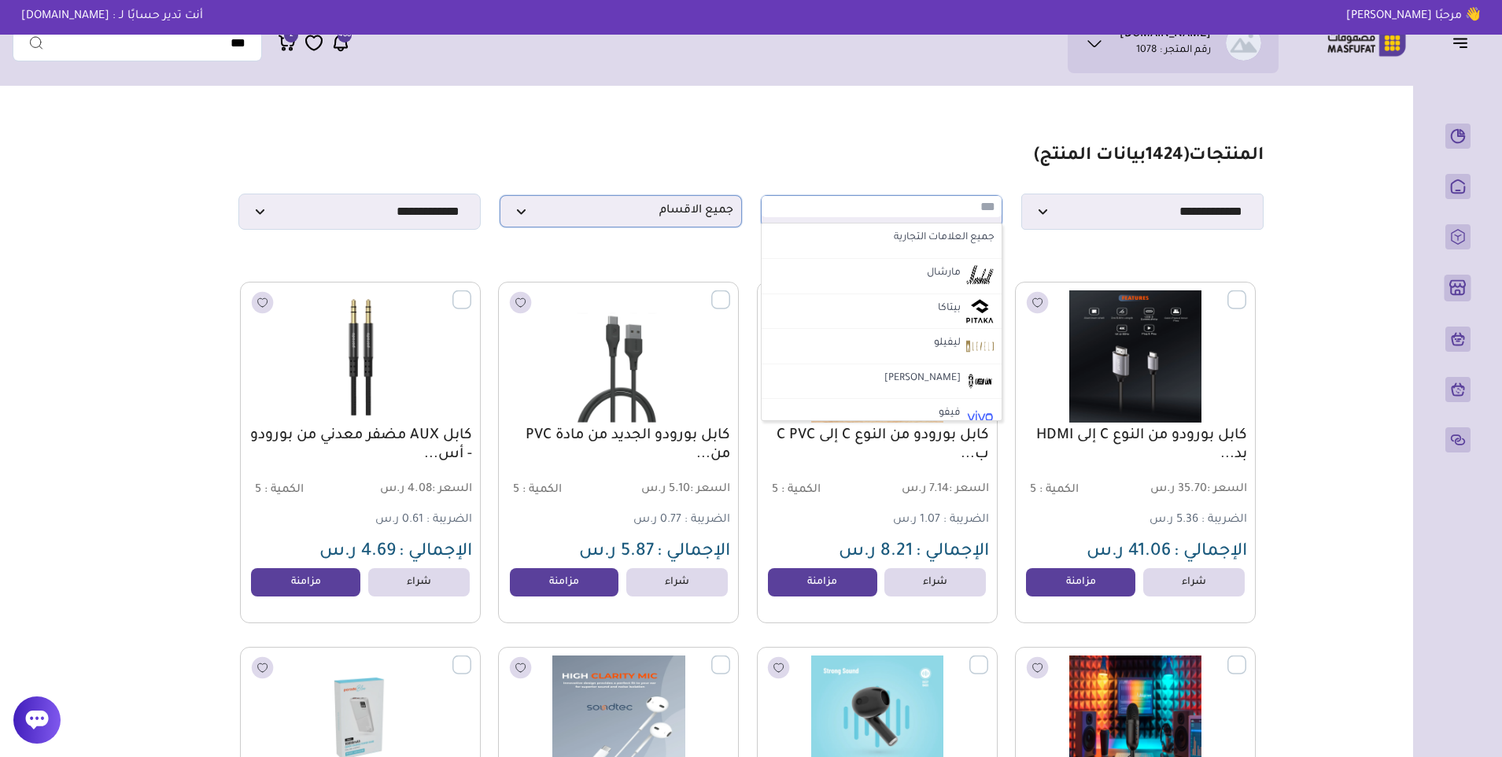
click at [659, 205] on p "جميع الاقسام" at bounding box center [621, 211] width 242 height 32
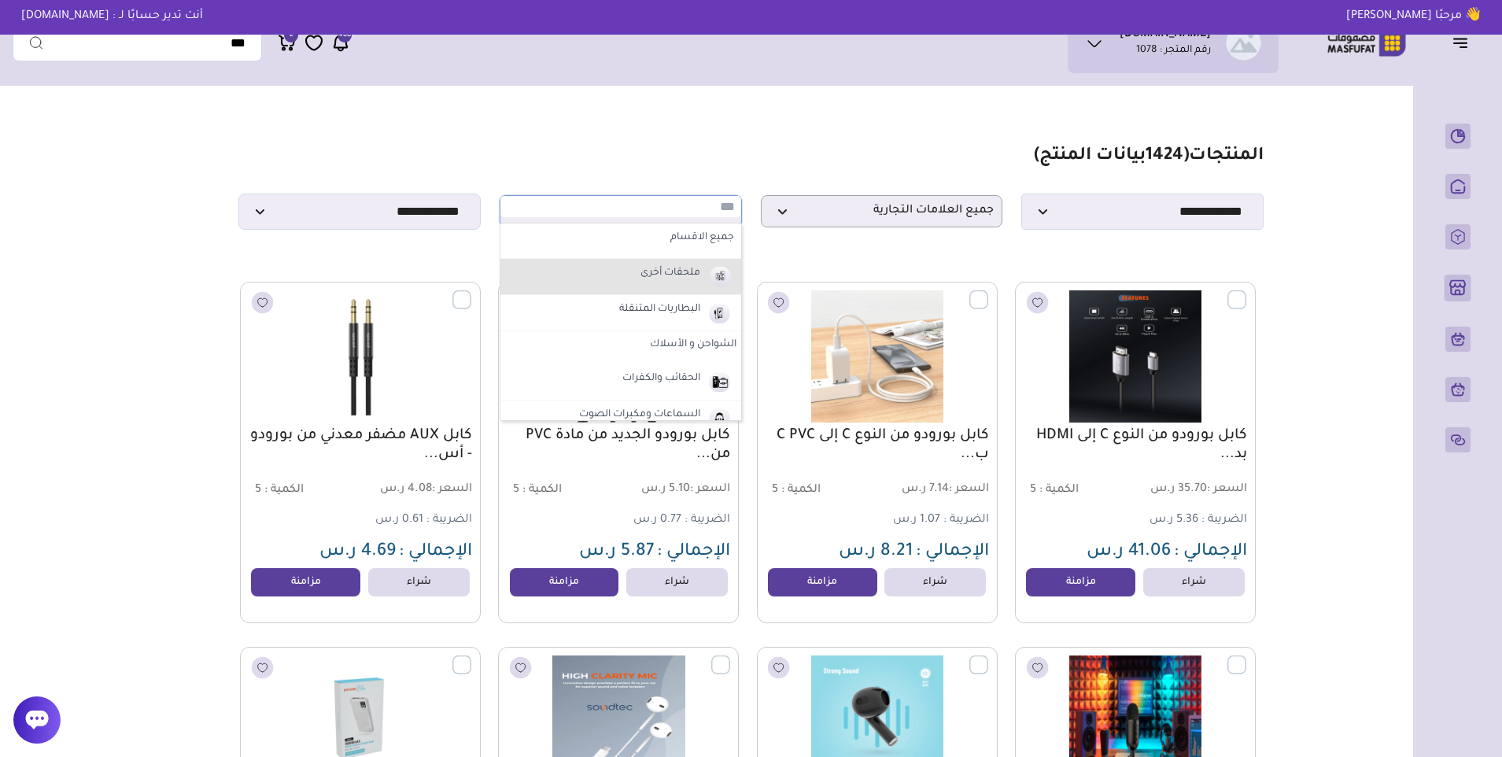
scroll to position [79, 0]
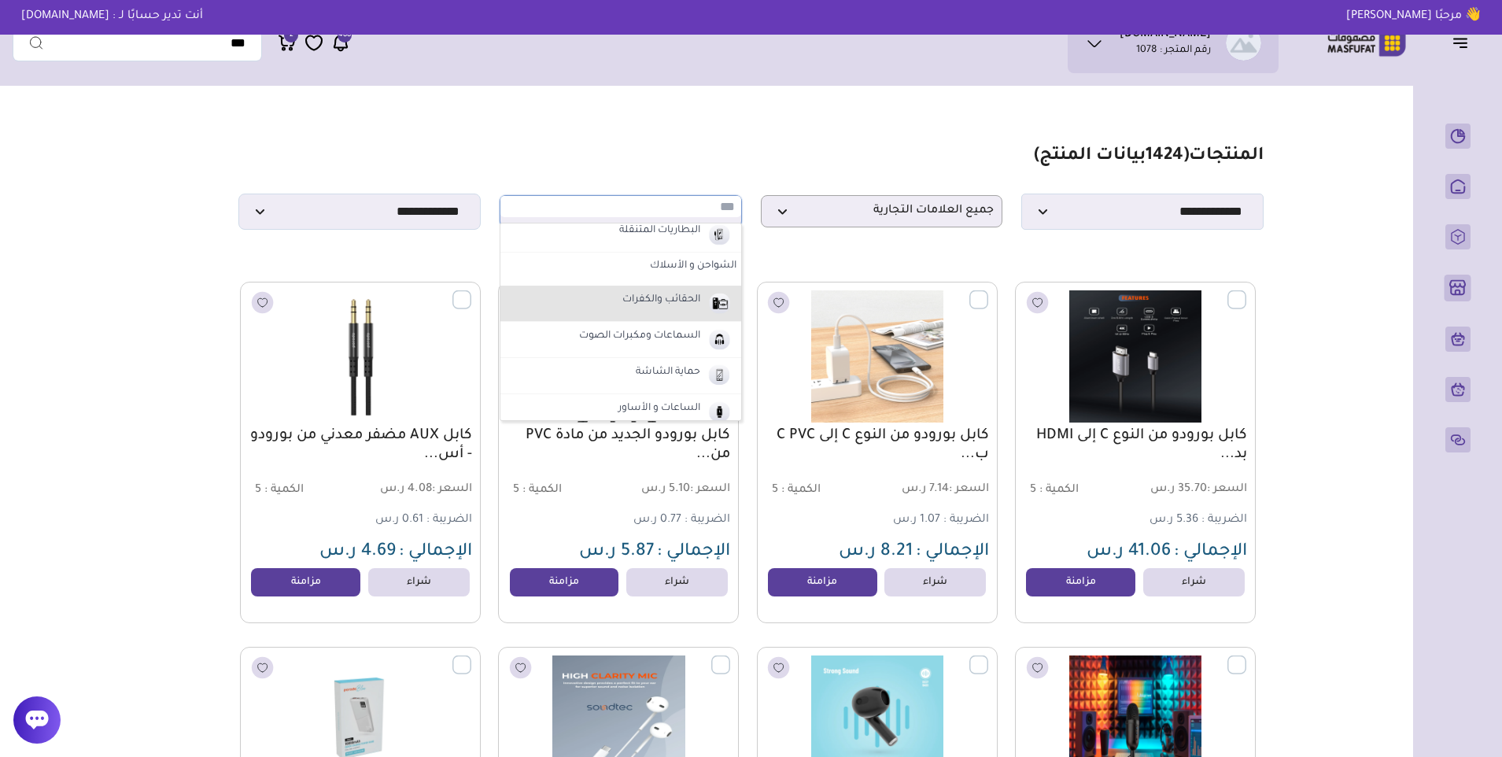
click at [680, 301] on label "الحقائب والكفرات" at bounding box center [661, 300] width 83 height 20
select select "*"
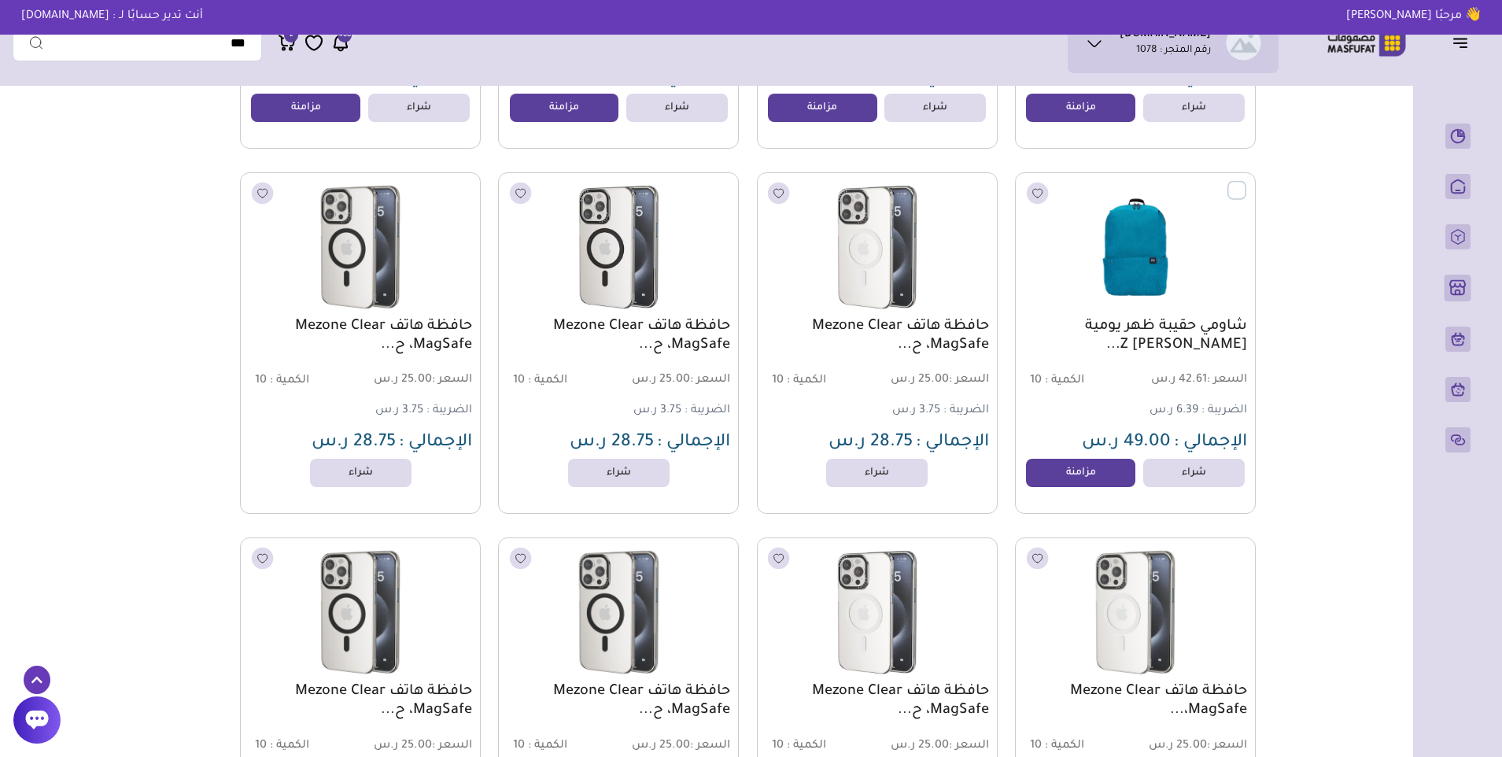
scroll to position [551, 0]
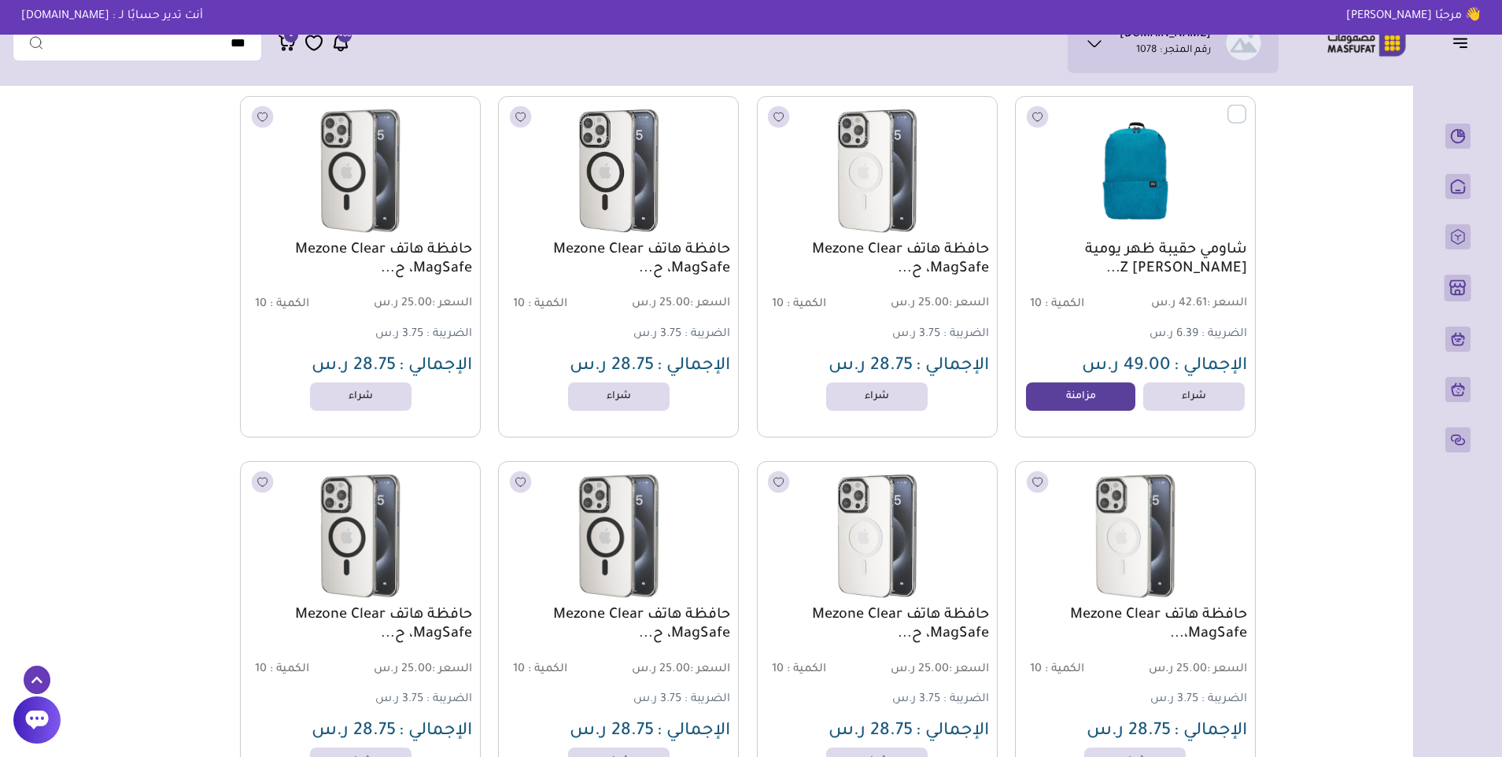
click at [859, 407] on link "شراء" at bounding box center [876, 396] width 101 height 28
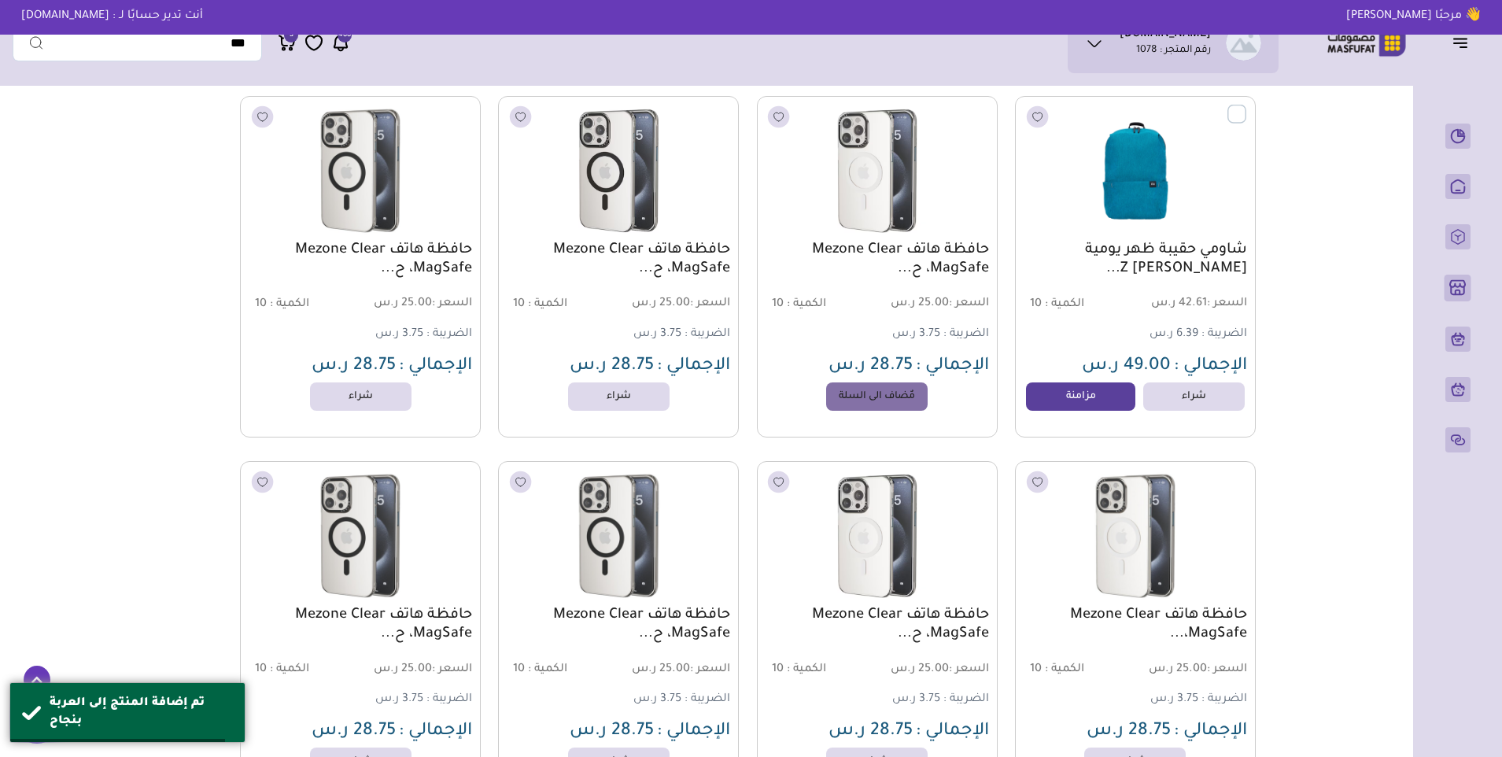
click at [629, 407] on link "شراء" at bounding box center [618, 396] width 101 height 28
click at [367, 398] on link "شراء" at bounding box center [360, 396] width 112 height 31
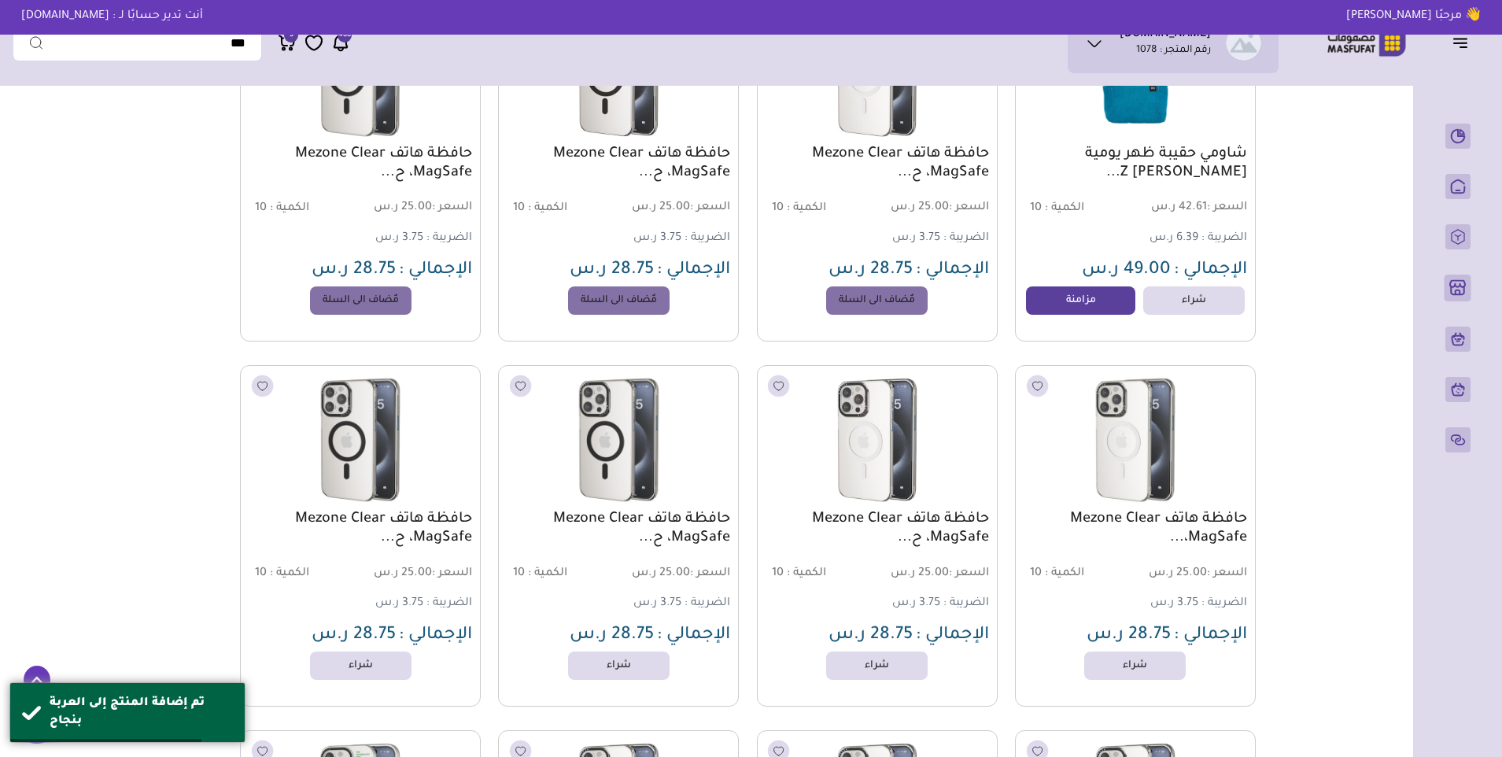
scroll to position [708, 0]
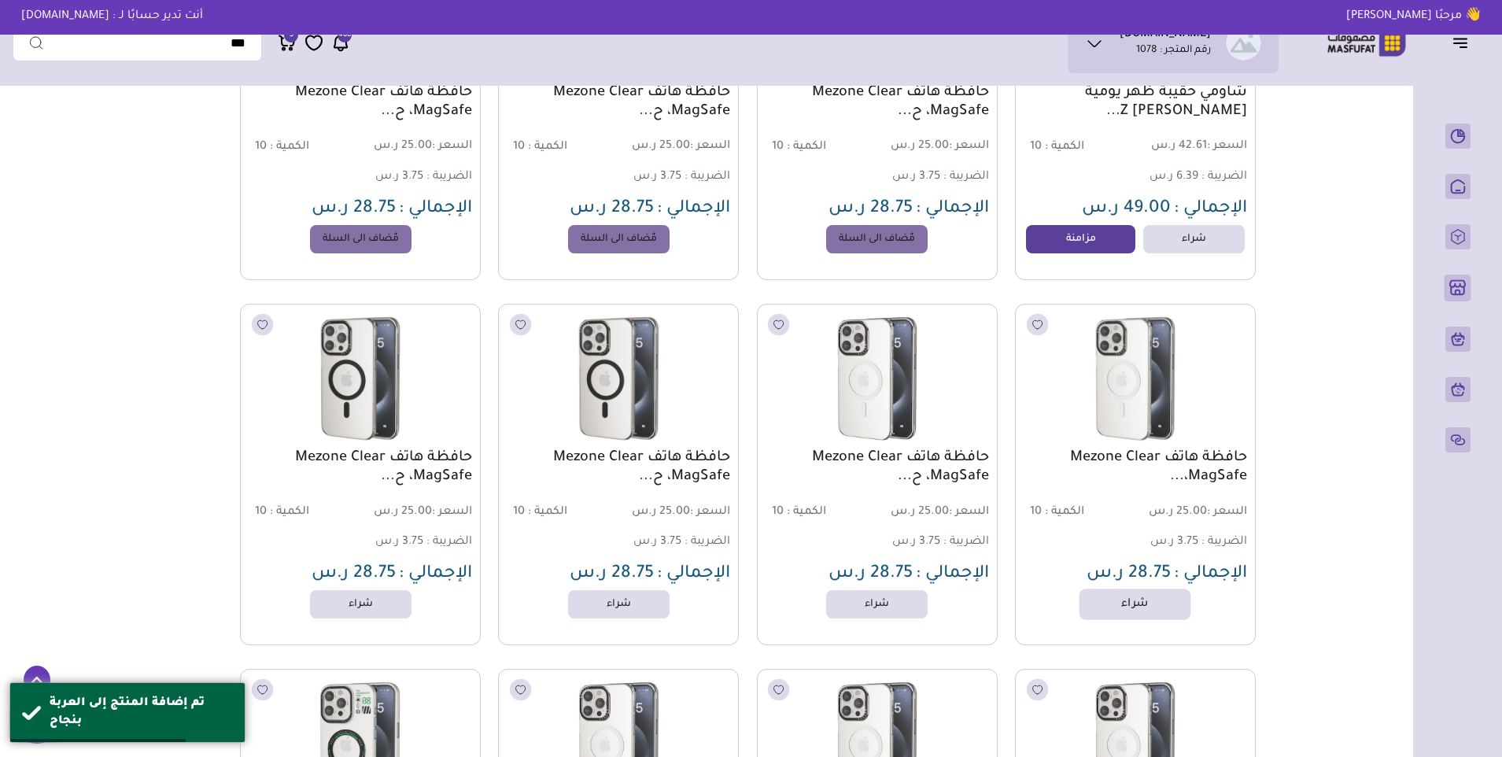
click at [1090, 607] on link "شراء" at bounding box center [1135, 603] width 112 height 31
click at [885, 614] on link "شراء" at bounding box center [876, 604] width 101 height 28
click at [637, 614] on link "شراء" at bounding box center [618, 604] width 101 height 28
click at [389, 600] on link "شراء" at bounding box center [360, 603] width 112 height 31
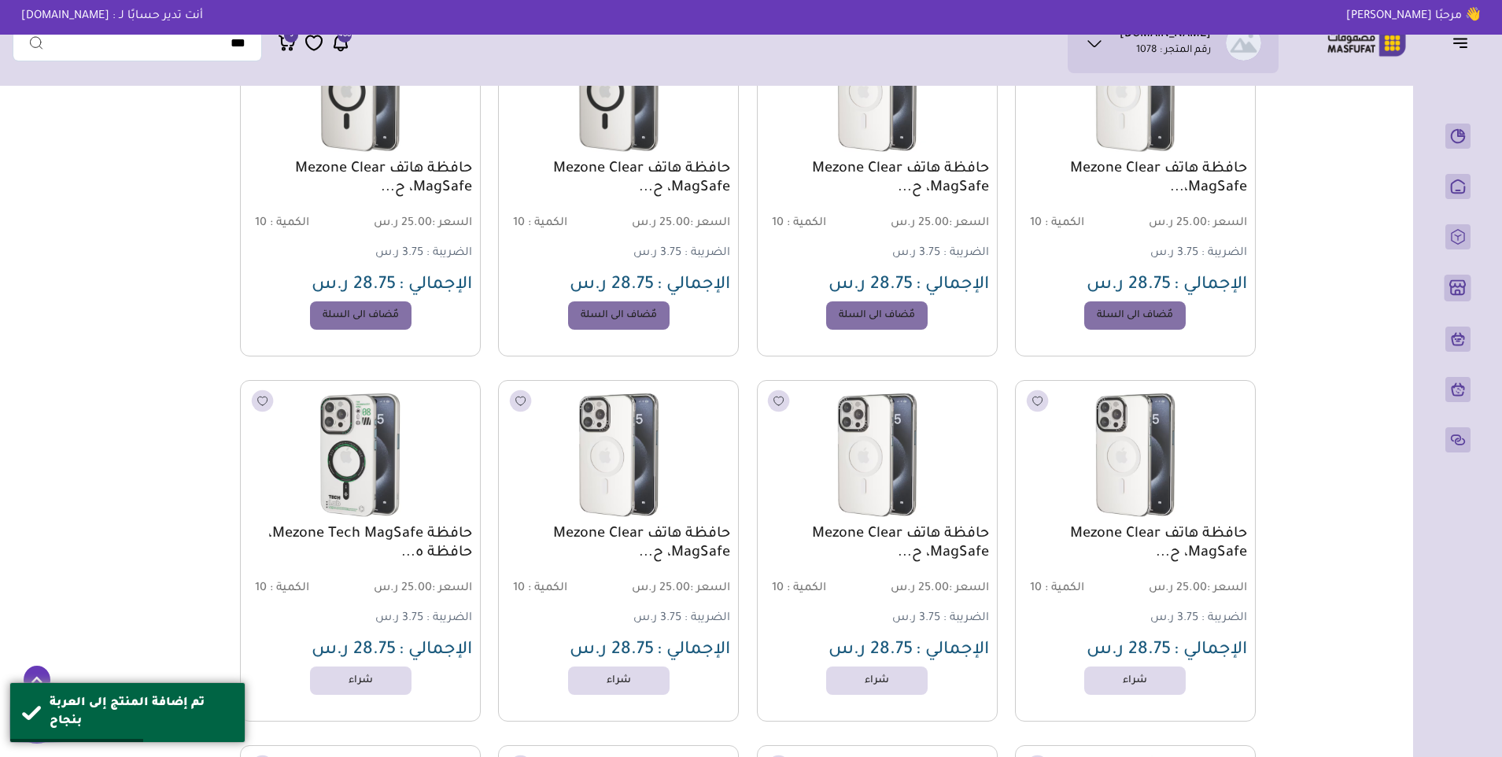
scroll to position [1023, 0]
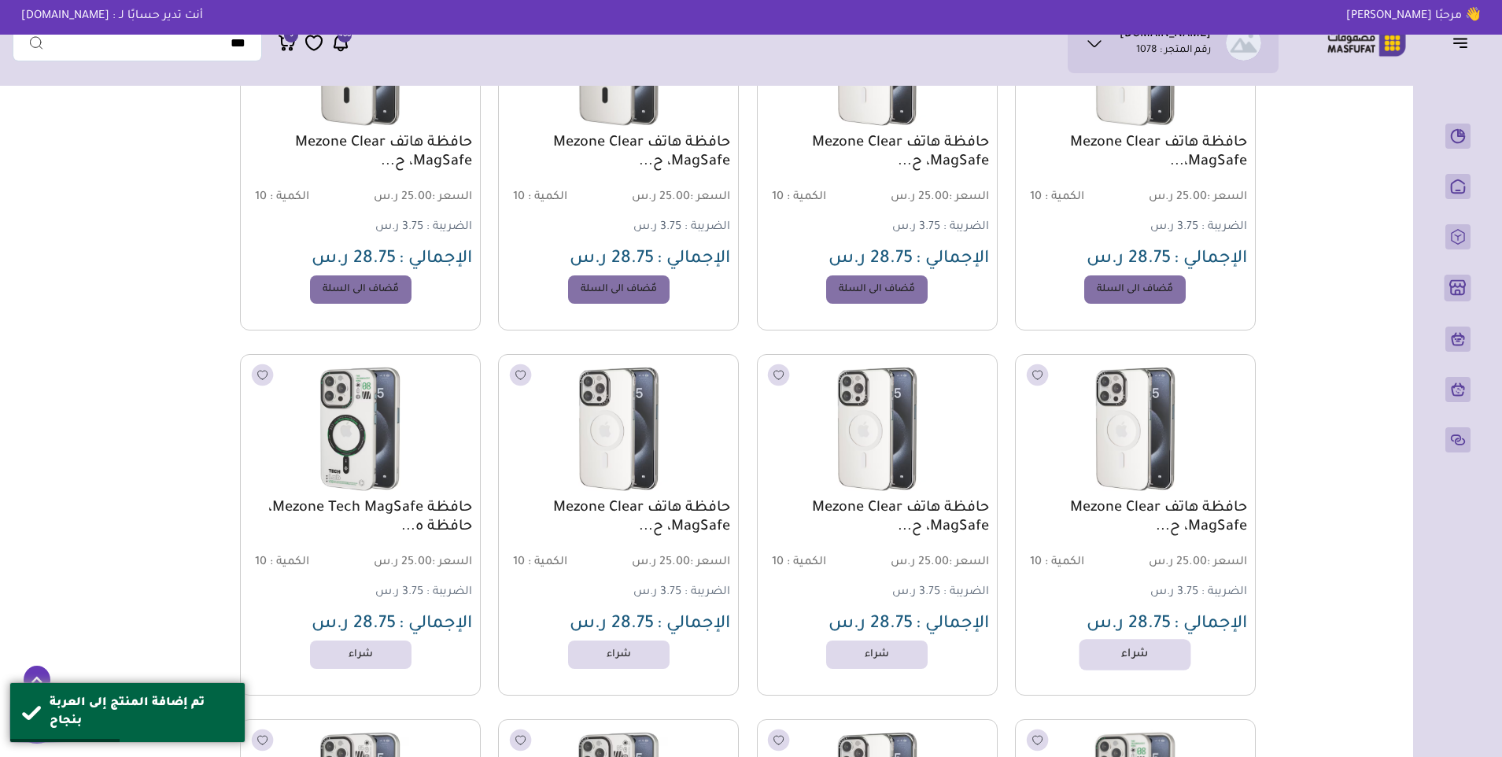
click at [1115, 661] on link "شراء" at bounding box center [1135, 654] width 112 height 31
click at [894, 658] on link "شراء" at bounding box center [877, 654] width 112 height 31
click at [616, 664] on link "شراء" at bounding box center [619, 654] width 112 height 31
click at [372, 666] on link "شراء" at bounding box center [360, 654] width 112 height 31
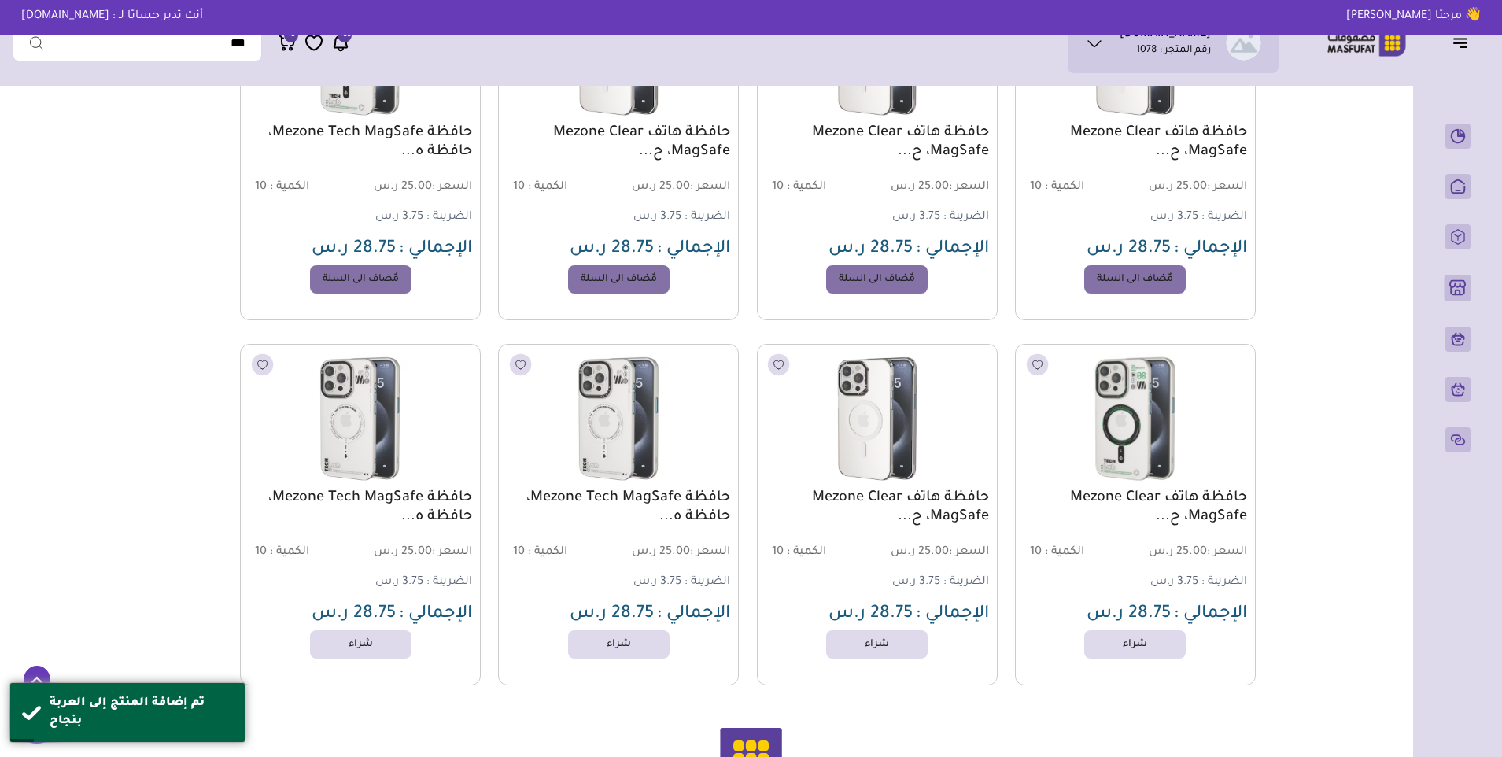
scroll to position [1416, 0]
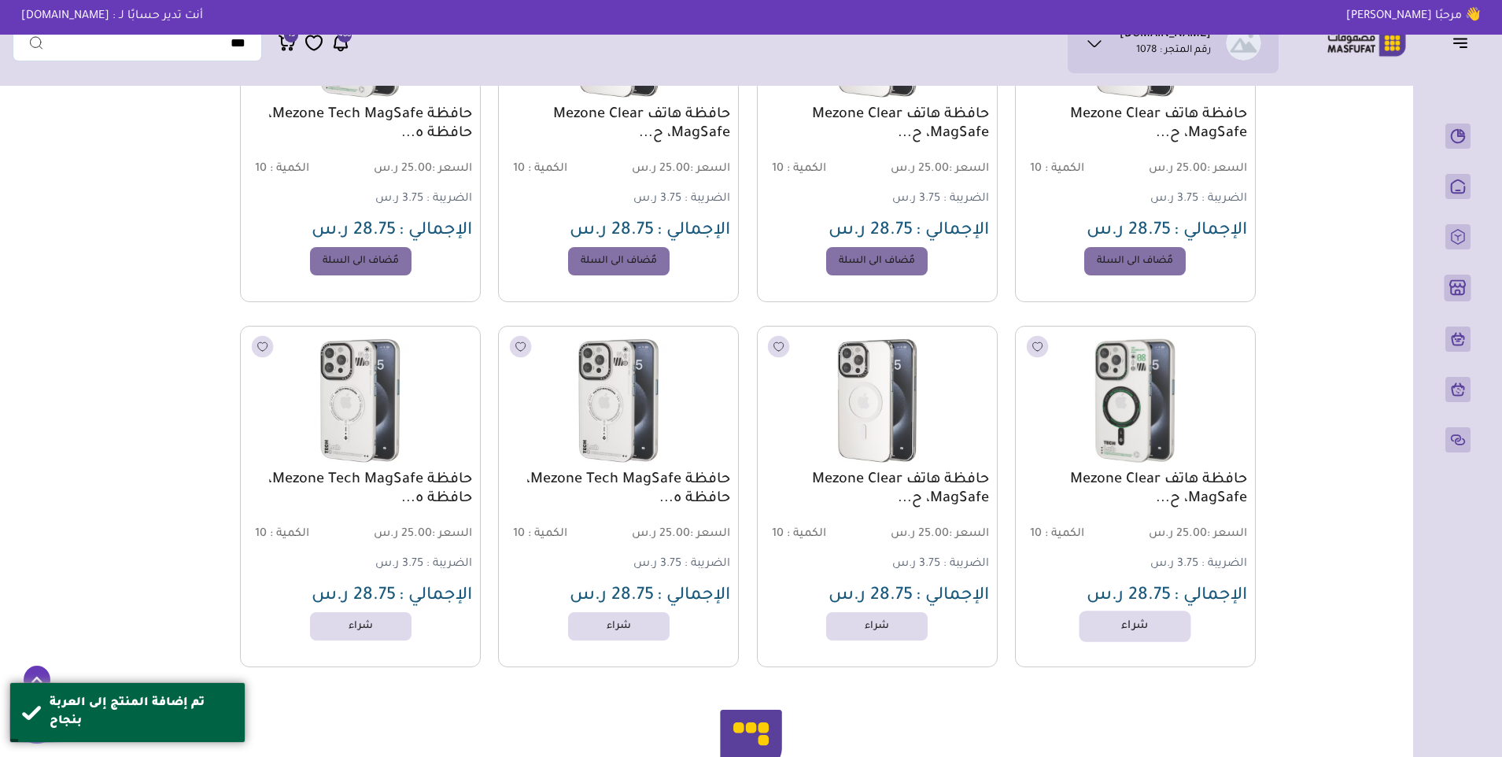
click at [1119, 633] on link "شراء" at bounding box center [1135, 625] width 112 height 31
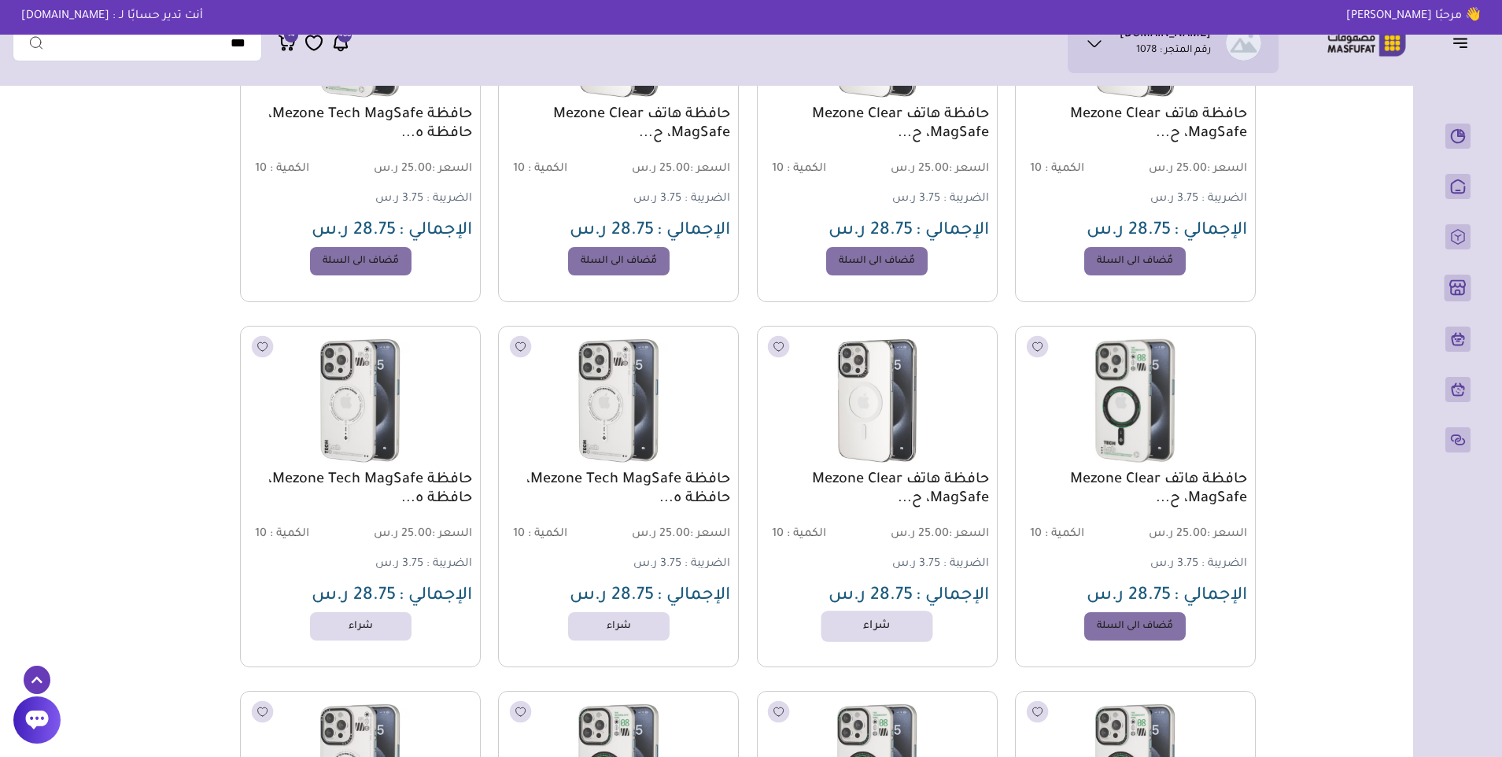
click at [879, 634] on link "شراء" at bounding box center [877, 625] width 112 height 31
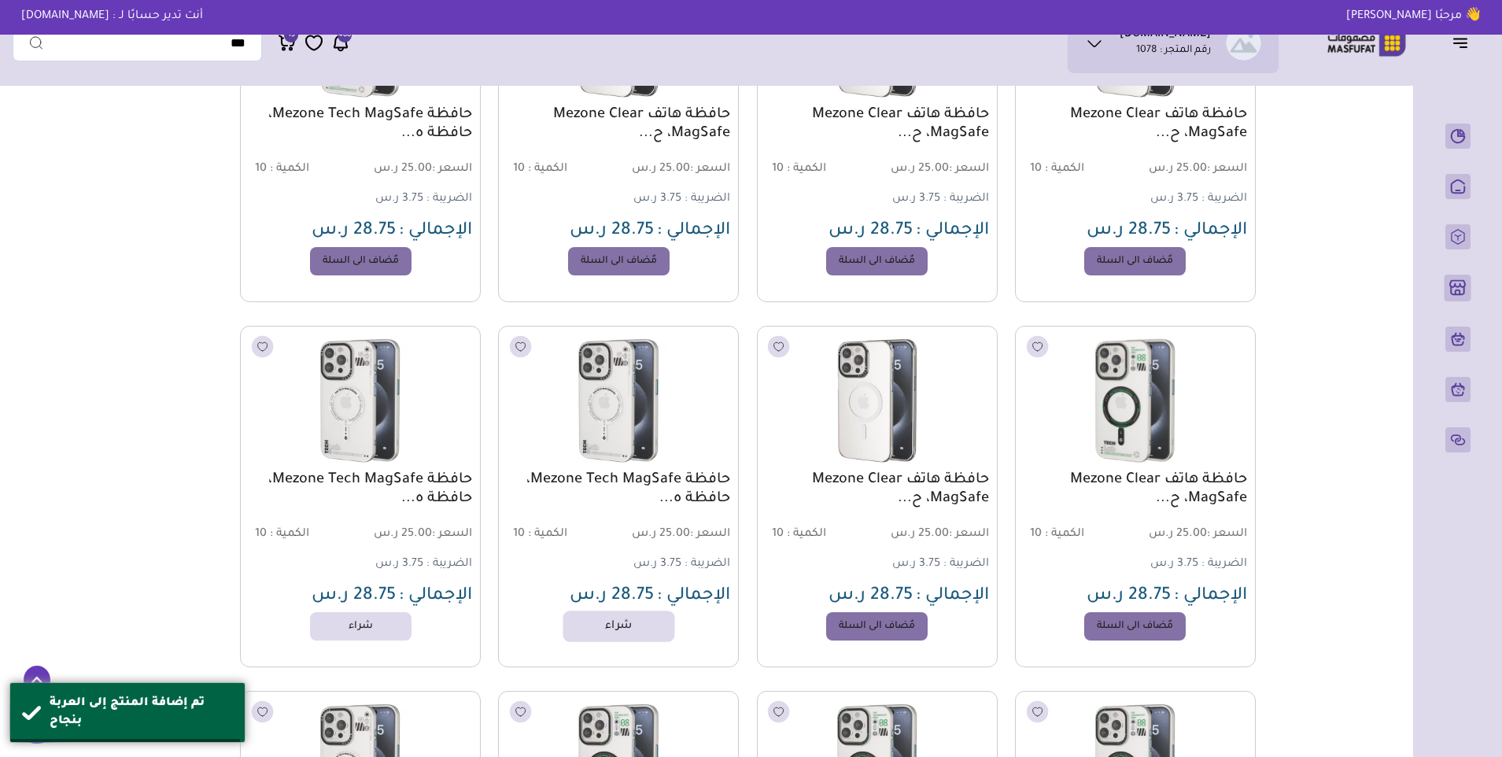
click at [635, 640] on link "شراء" at bounding box center [619, 625] width 112 height 31
click at [366, 624] on link "شراء" at bounding box center [360, 625] width 112 height 31
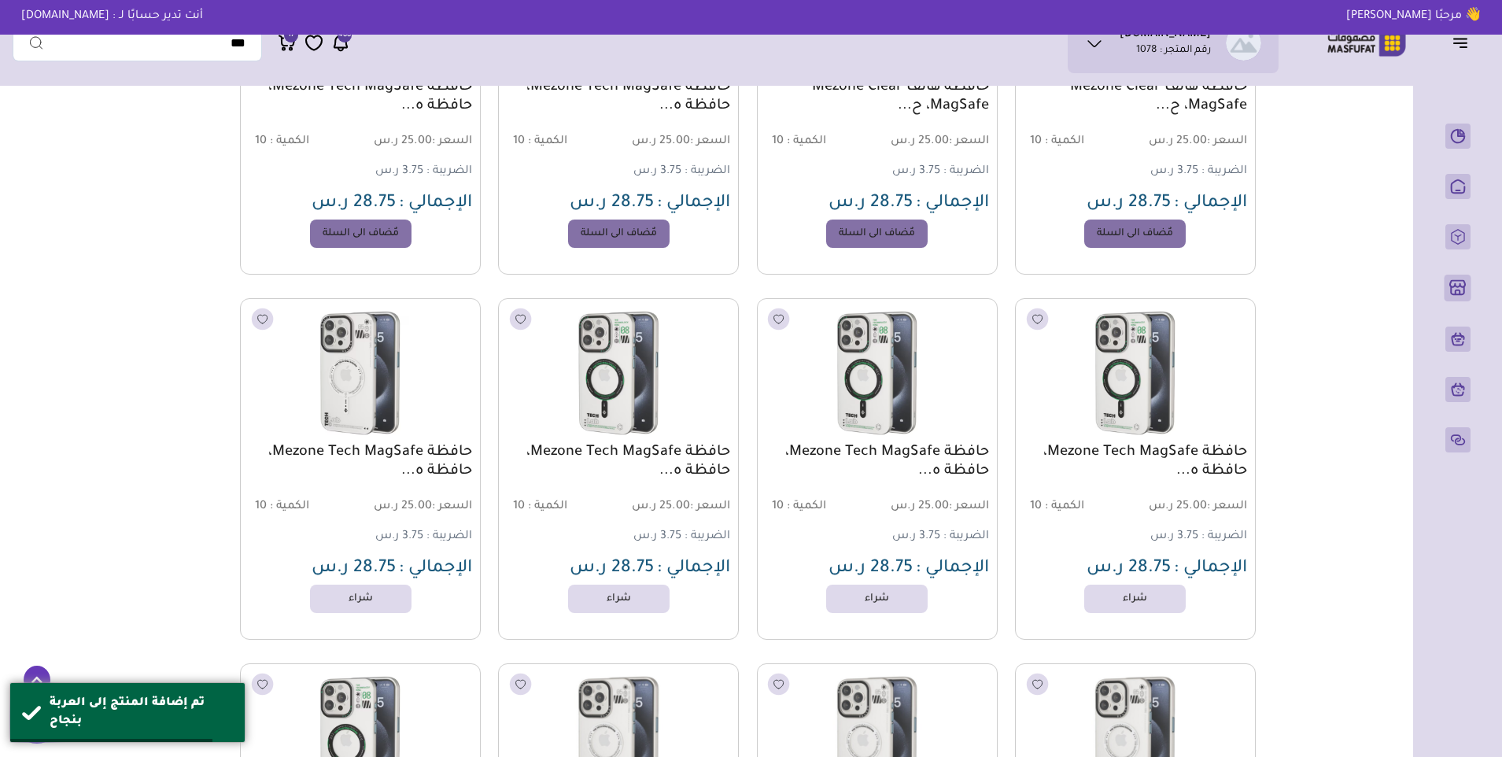
scroll to position [1809, 0]
click at [388, 608] on link "شراء" at bounding box center [360, 598] width 112 height 31
drag, startPoint x: 609, startPoint y: 608, endPoint x: 655, endPoint y: 610, distance: 46.5
click at [610, 608] on link "شراء" at bounding box center [618, 598] width 101 height 28
click at [850, 603] on link "شراء" at bounding box center [877, 598] width 112 height 31
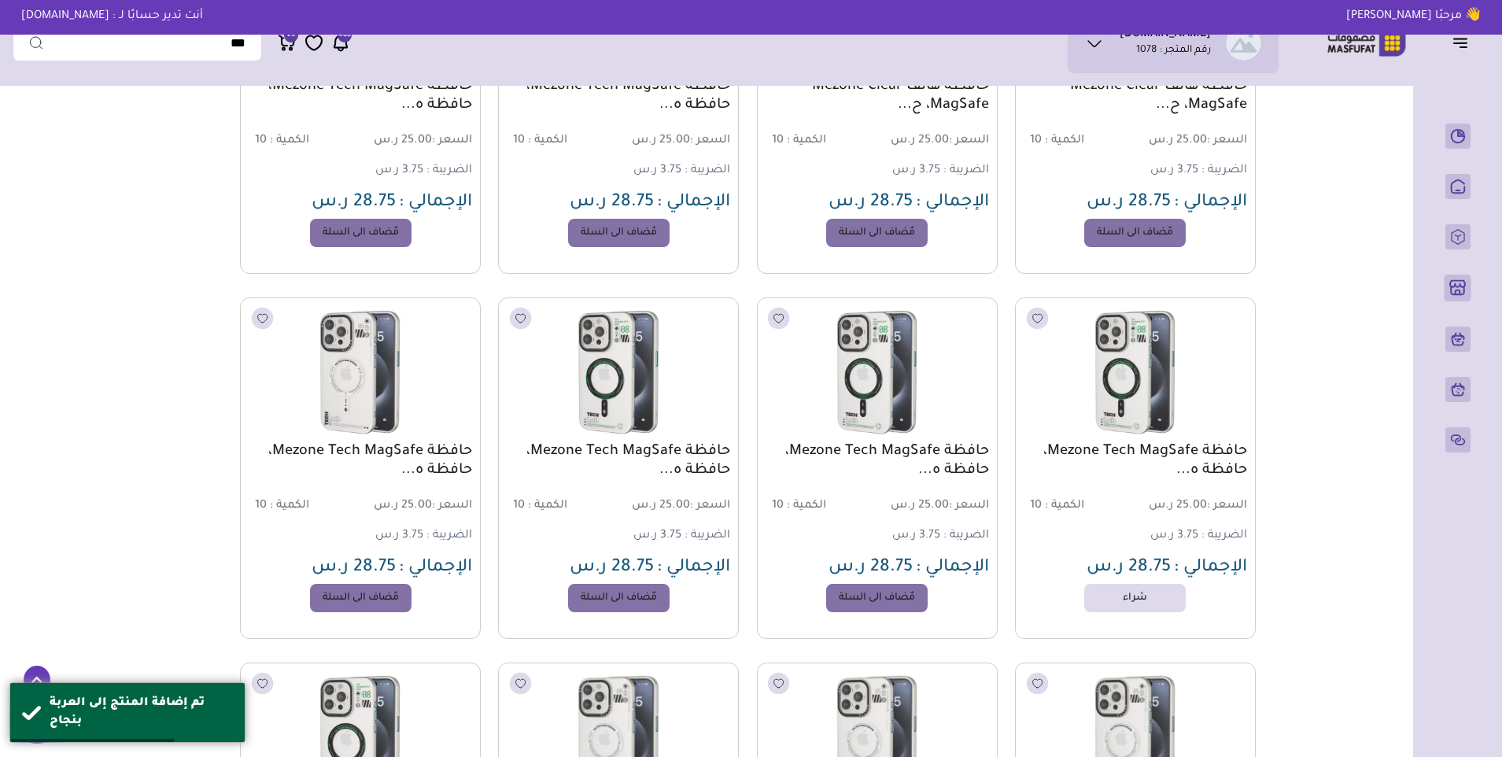
drag, startPoint x: 1149, startPoint y: 594, endPoint x: 1149, endPoint y: 605, distance: 11.0
click at [1149, 594] on link "شراء" at bounding box center [1134, 598] width 101 height 28
click at [287, 43] on icon at bounding box center [287, 43] width 19 height 20
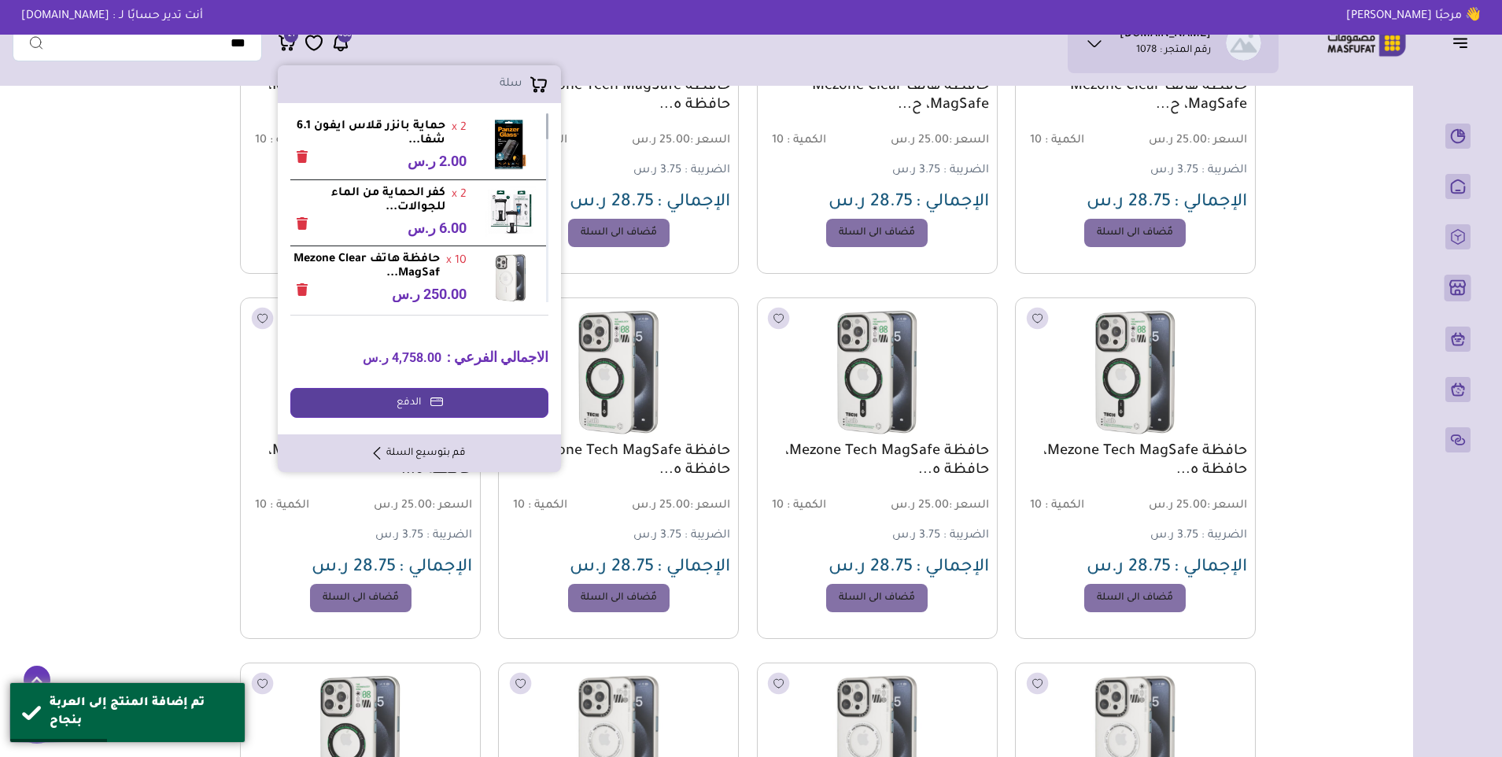
click at [387, 128] on strong "حماية بانزر قلاس ايفون 6.1 شفا..." at bounding box center [367, 134] width 155 height 28
click at [385, 132] on strong "حماية بانزر قلاس ايفون 6.1 شفا..." at bounding box center [367, 134] width 155 height 28
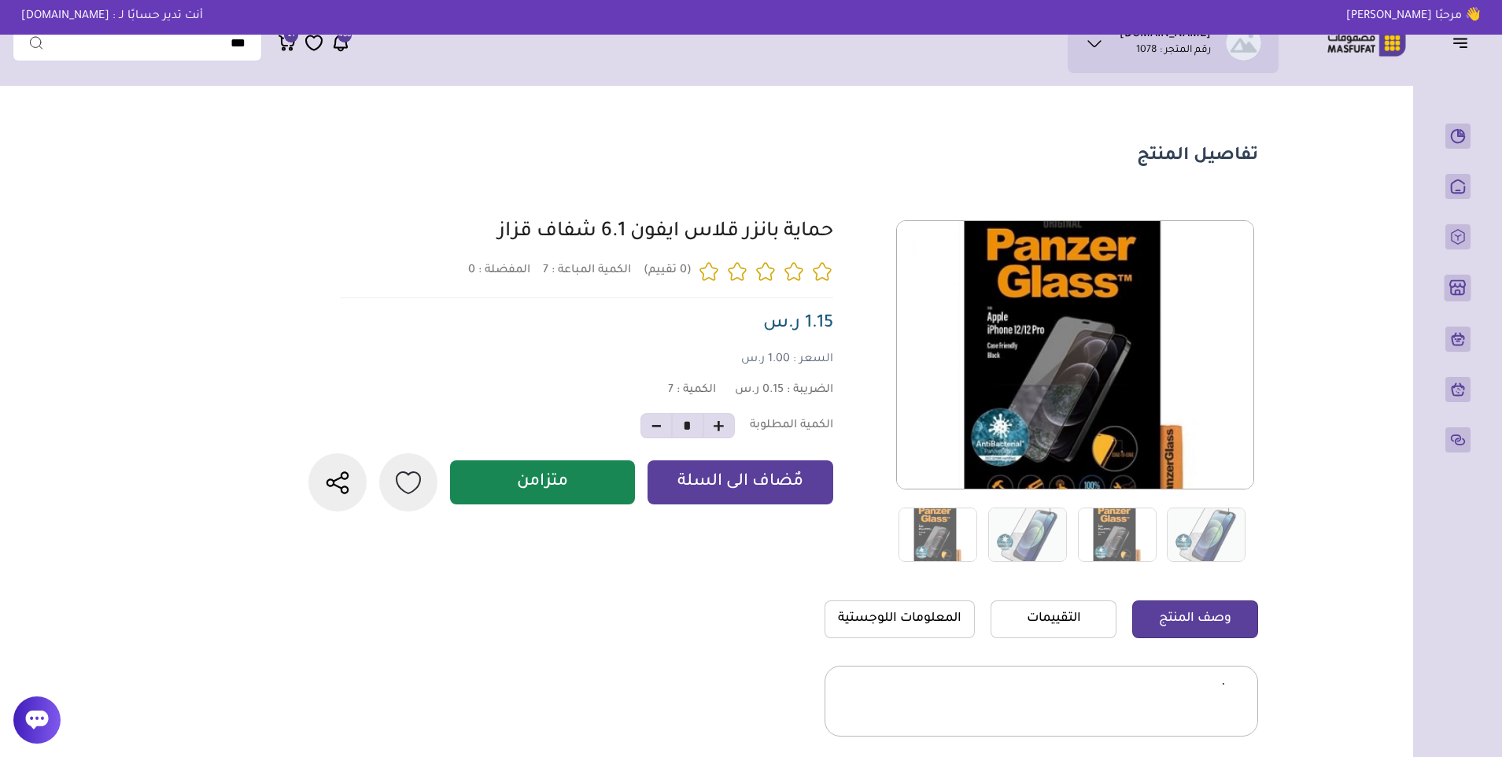
drag, startPoint x: 835, startPoint y: 238, endPoint x: 489, endPoint y: 227, distance: 346.3
click at [489, 227] on div "7 0 7 *" at bounding box center [781, 391] width 954 height 342
copy link "حماية بانزر قلاس ايفون 6.1 شفاف قزاز"
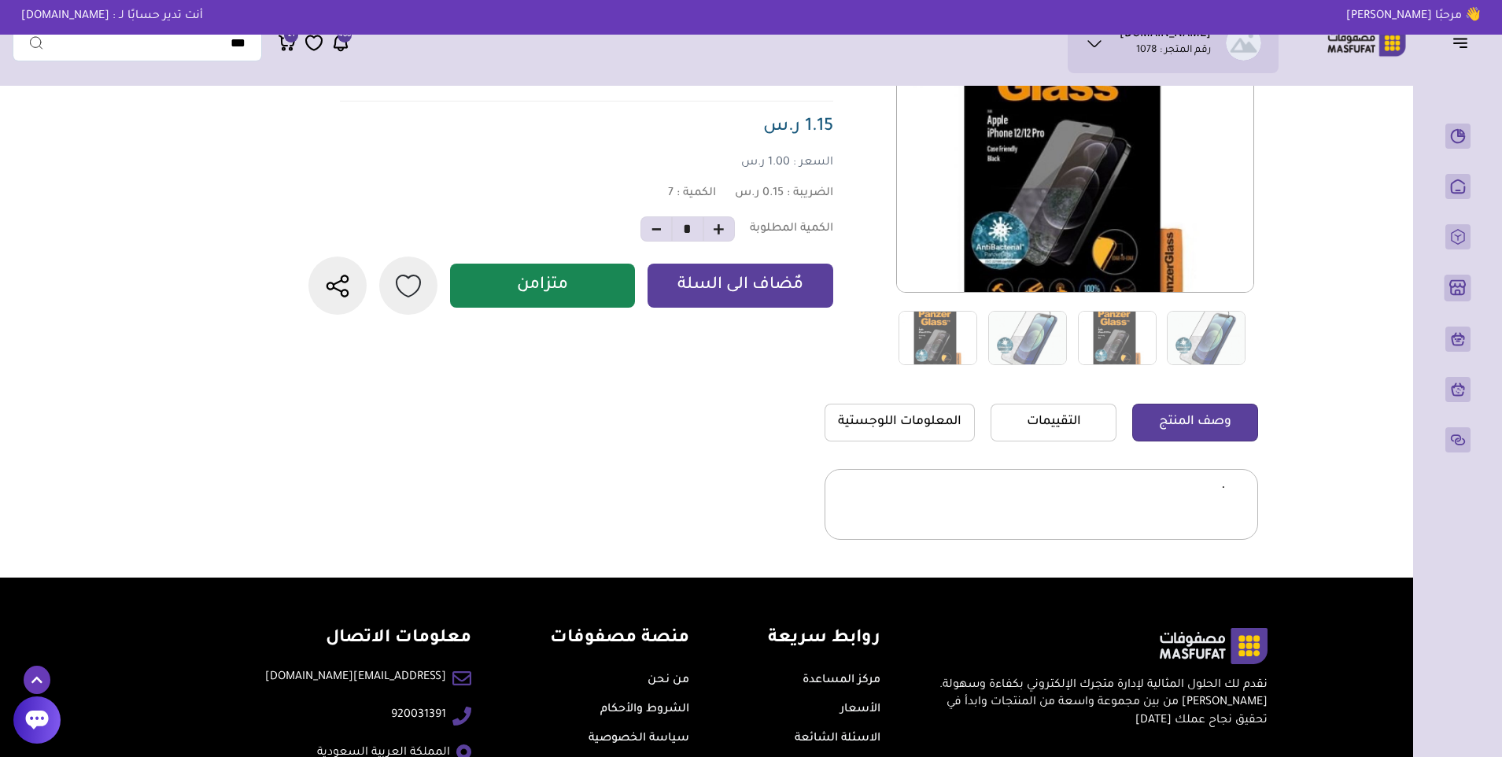
scroll to position [236, 0]
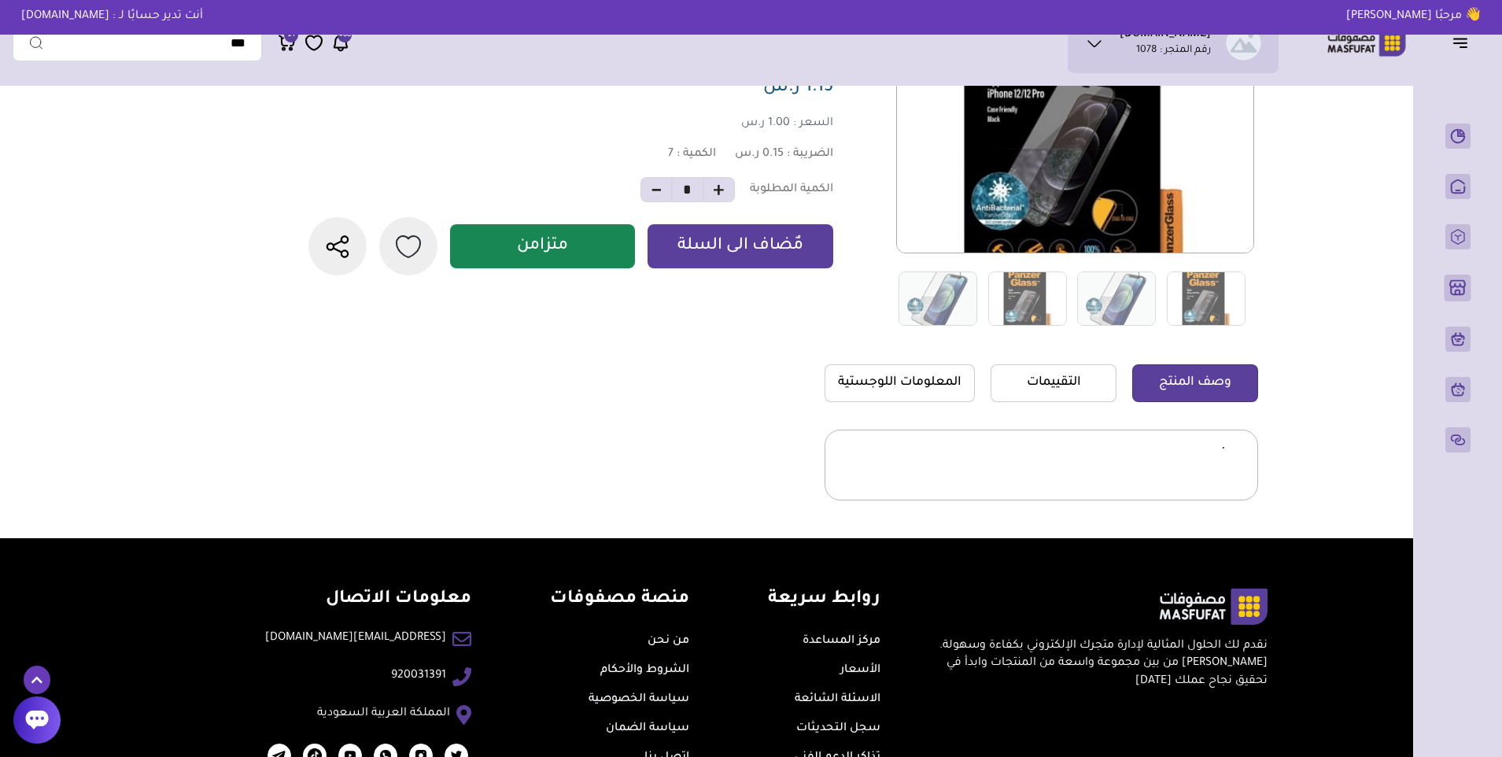
click at [1039, 423] on div "وصف المنتج التقييمات المعلومات اللوجستية ." at bounding box center [1040, 432] width 433 height 136
click at [1047, 386] on link "التقييمات" at bounding box center [1053, 383] width 126 height 38
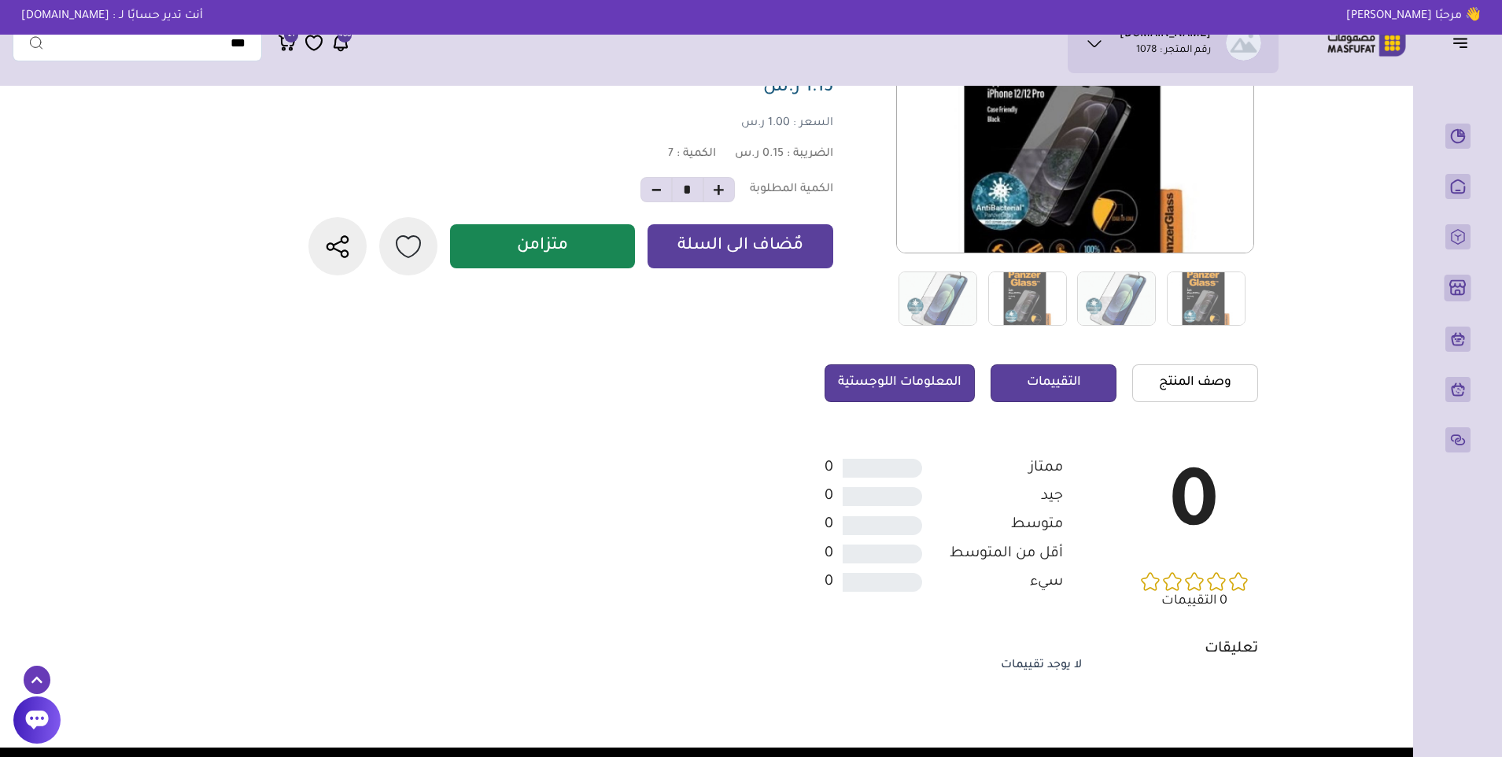
click at [946, 384] on link "المعلومات اللوجستية" at bounding box center [899, 383] width 150 height 38
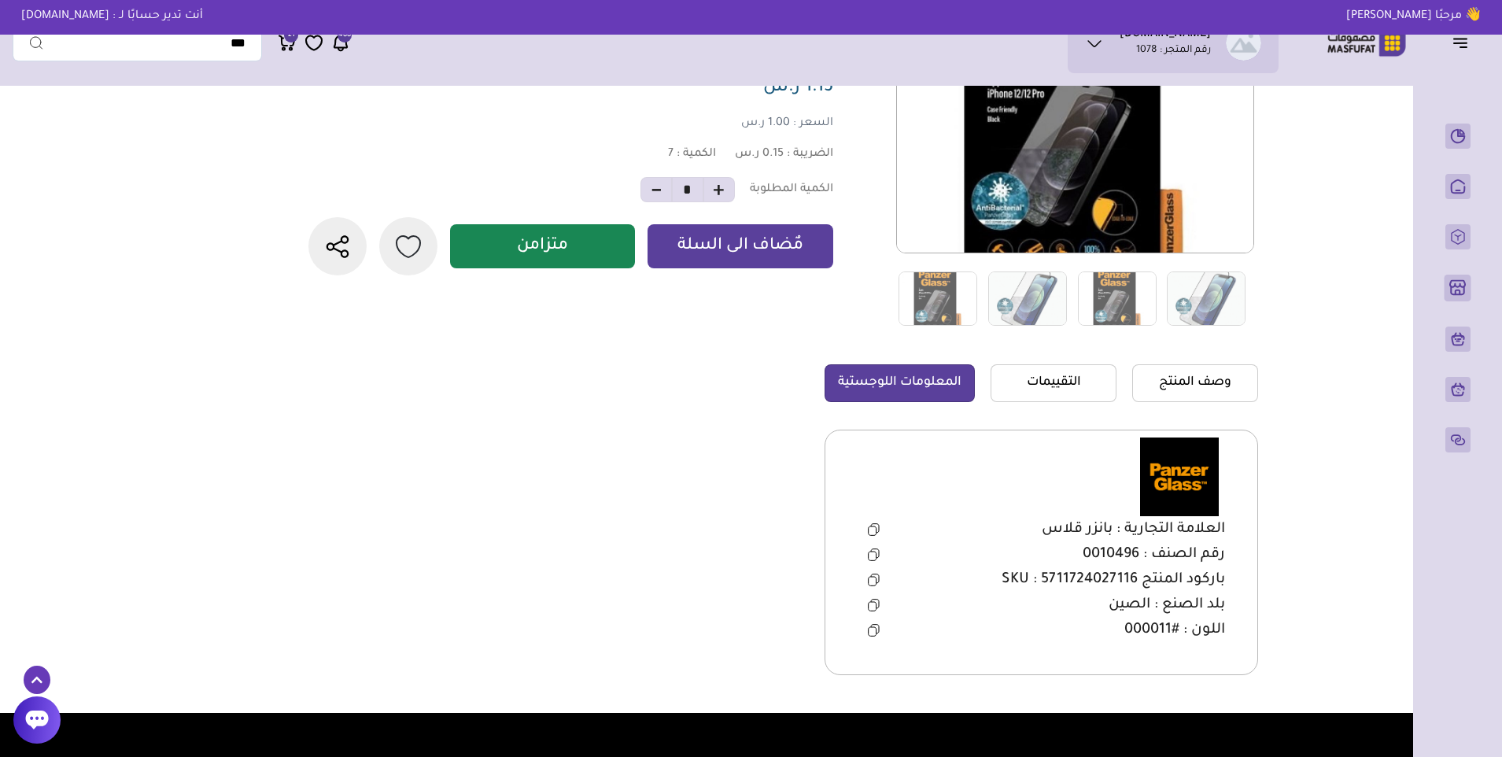
click at [1096, 584] on span "باركود المنتج SKU : 5711724027116" at bounding box center [1112, 579] width 223 height 19
copy span "5711724027116"
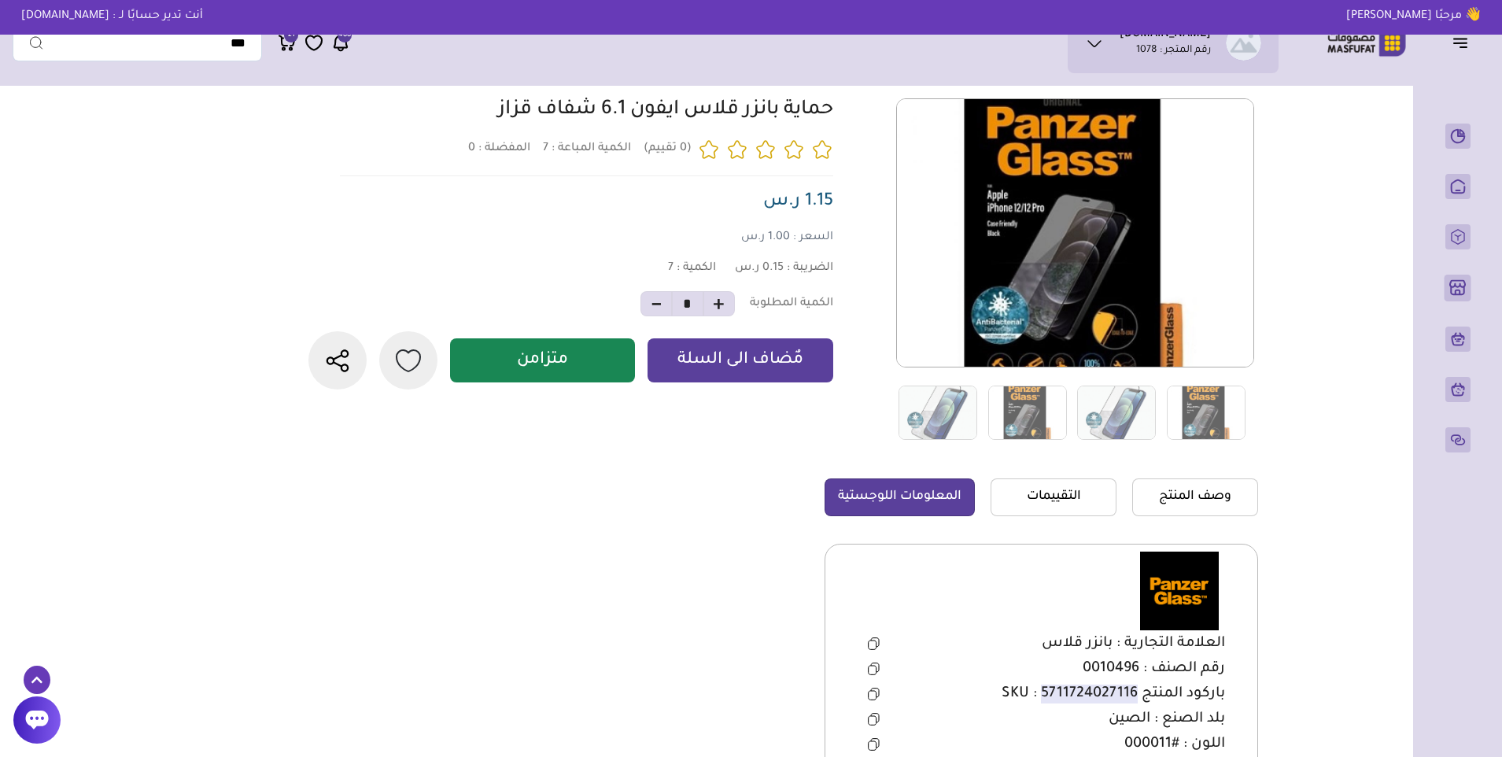
scroll to position [79, 0]
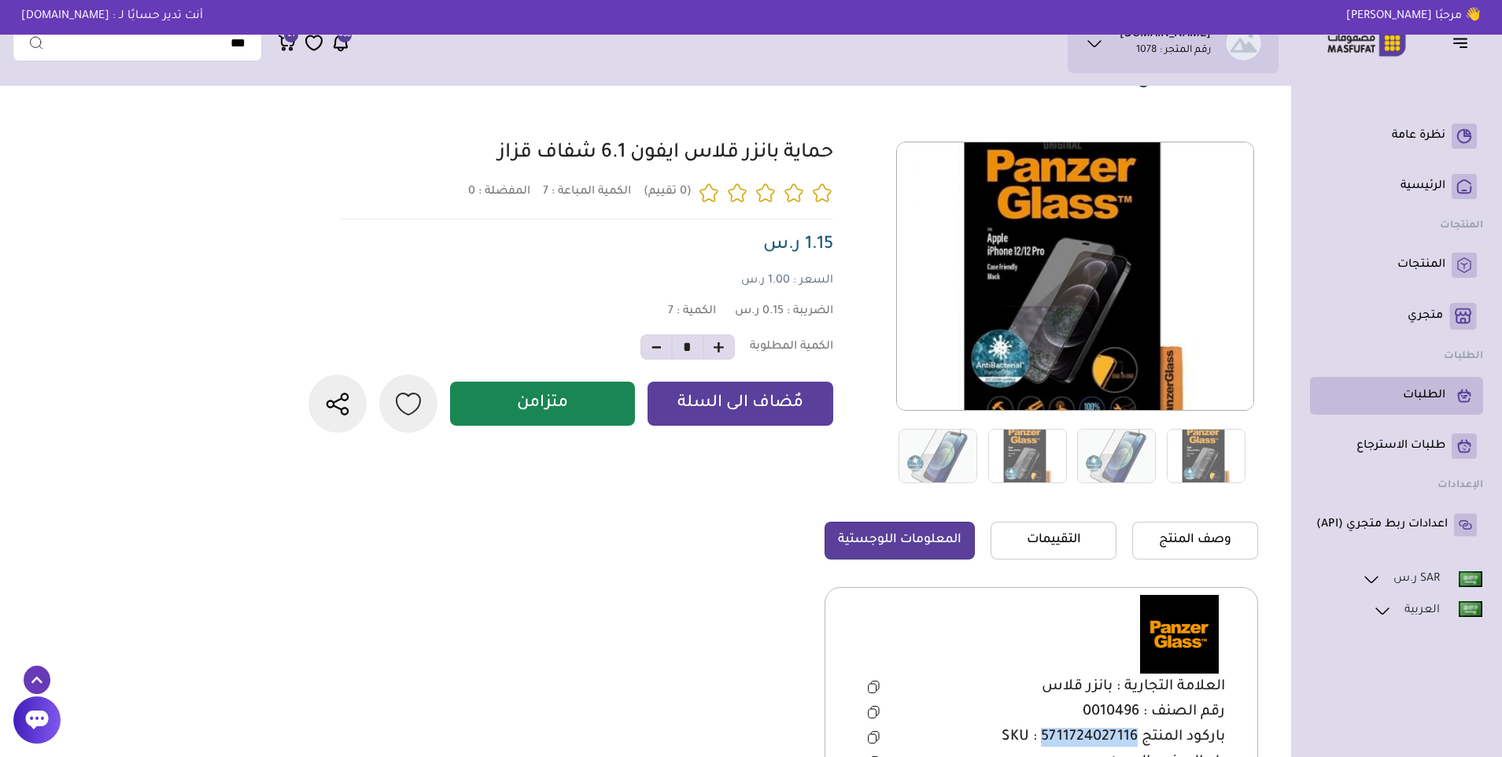
click at [1426, 380] on li "الطلبات" at bounding box center [1396, 396] width 173 height 38
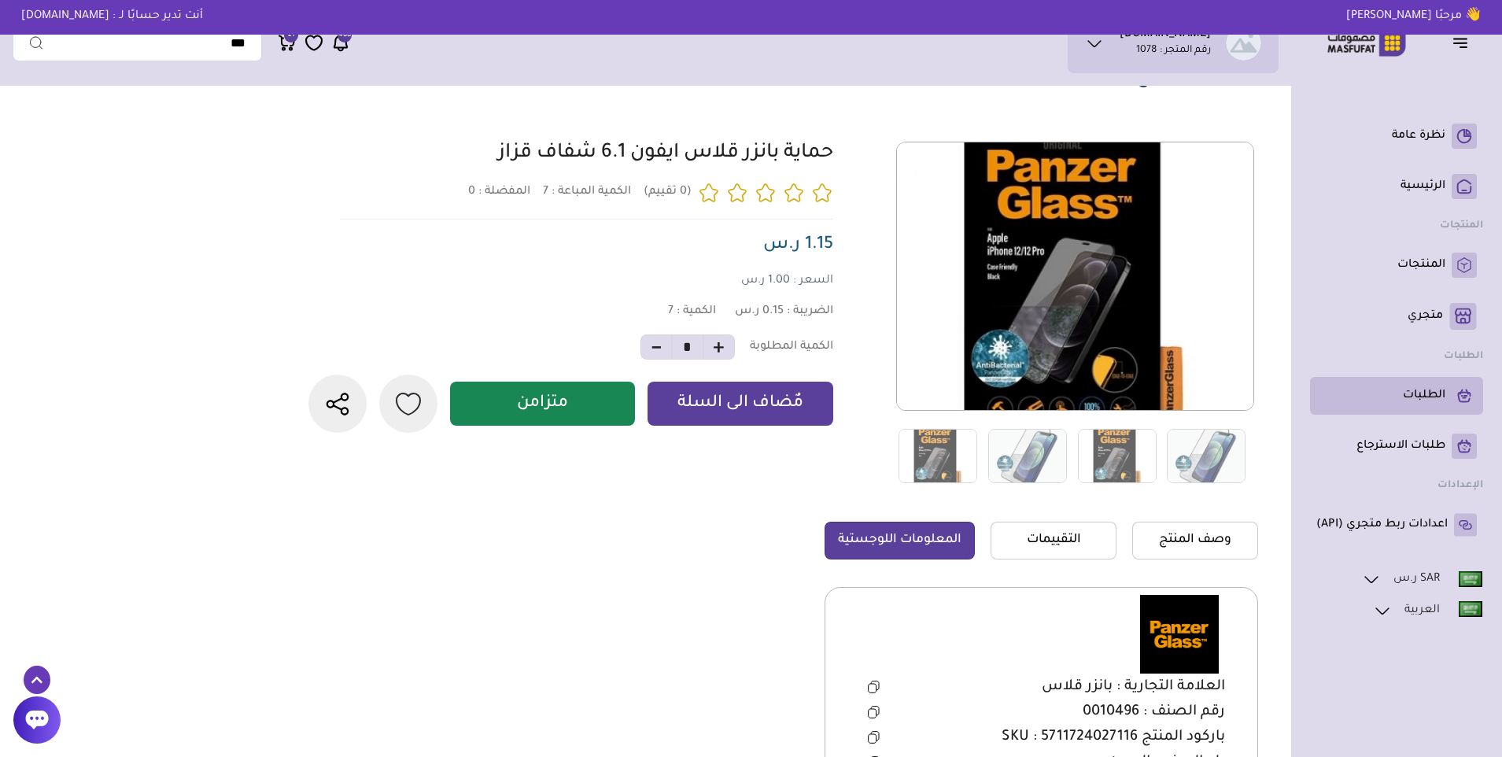
click at [1422, 399] on p "الطلبات" at bounding box center [1424, 396] width 42 height 16
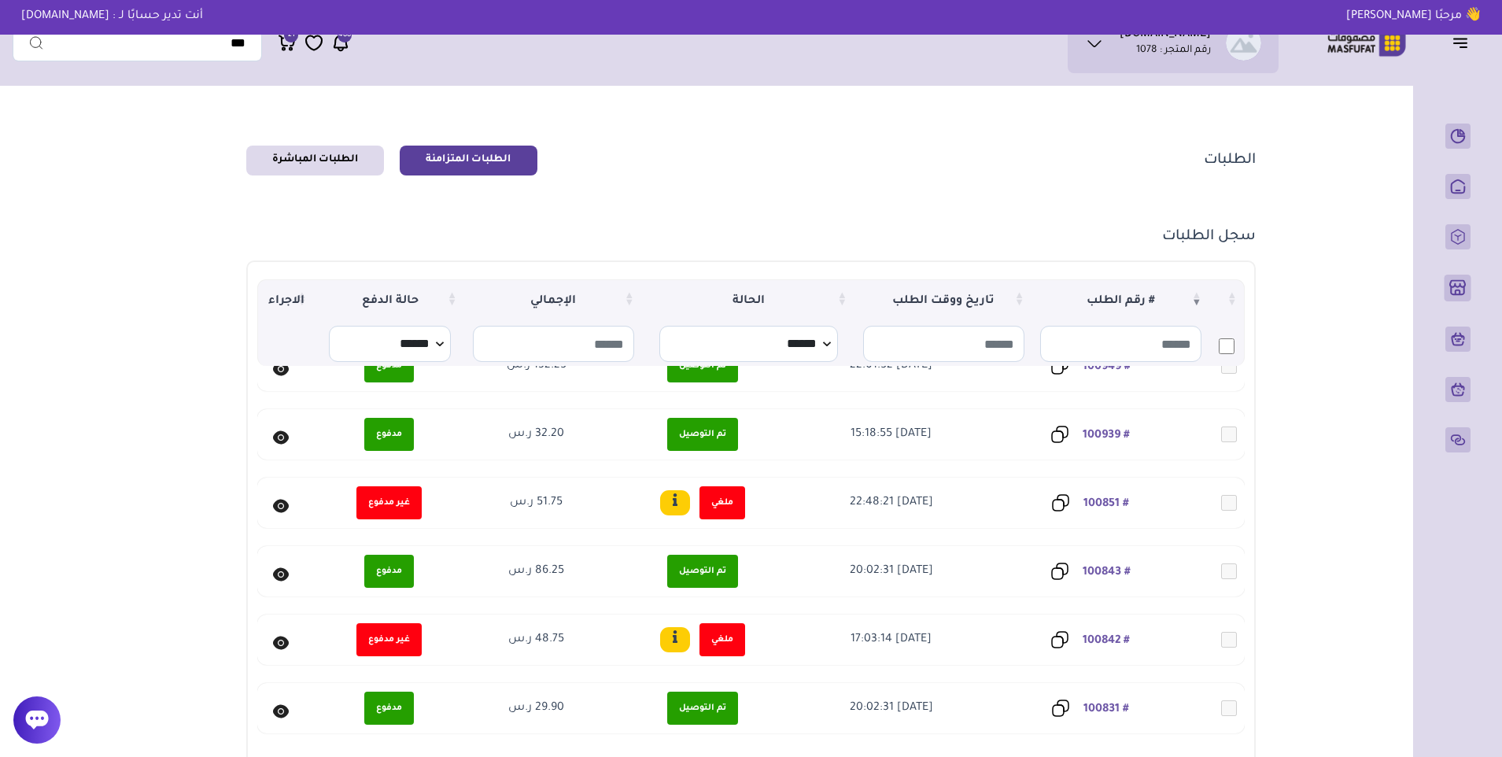
scroll to position [43, 0]
click at [325, 160] on link "الطلبات المباشرة" at bounding box center [315, 161] width 138 height 30
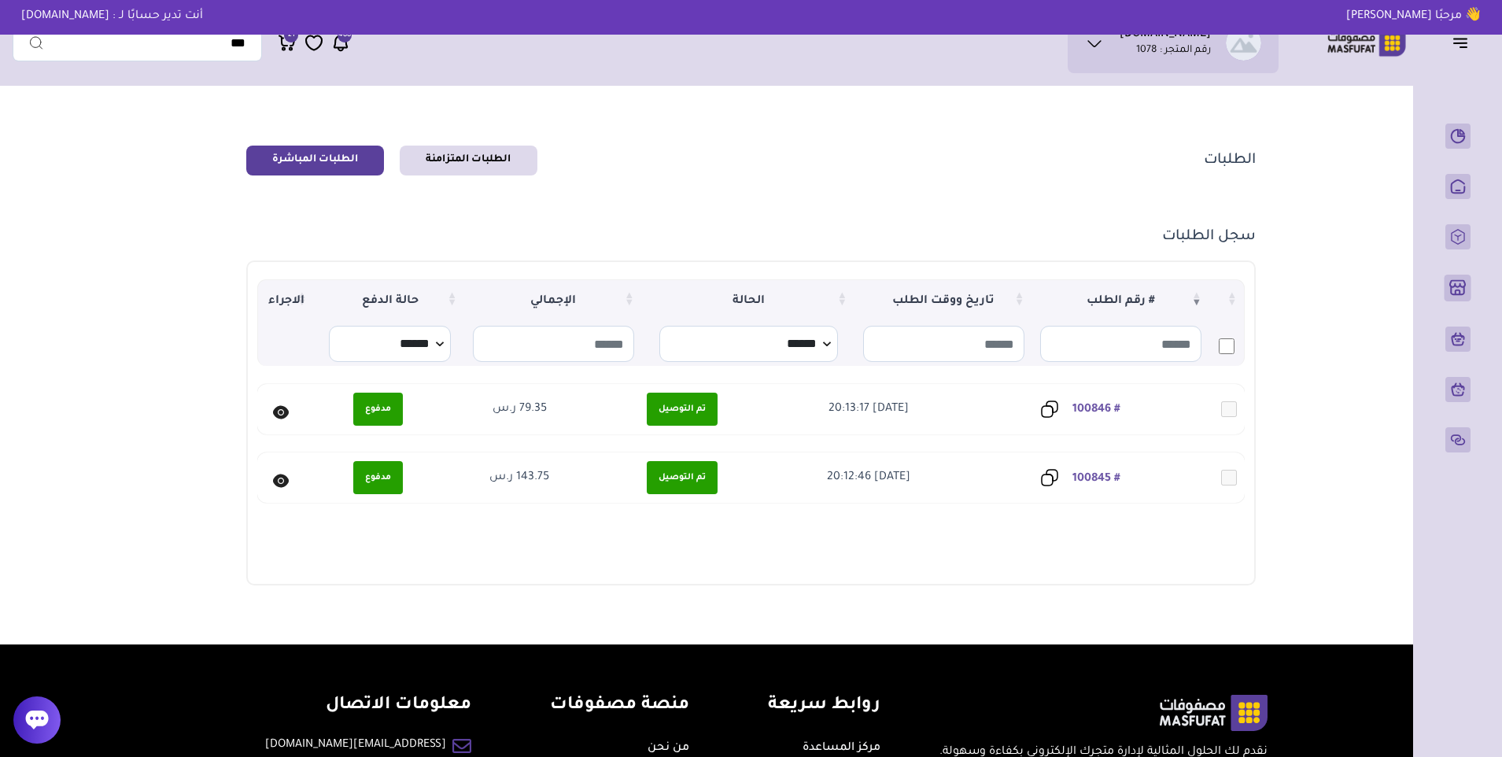
click at [1103, 410] on link "# 100846" at bounding box center [1096, 410] width 48 height 13
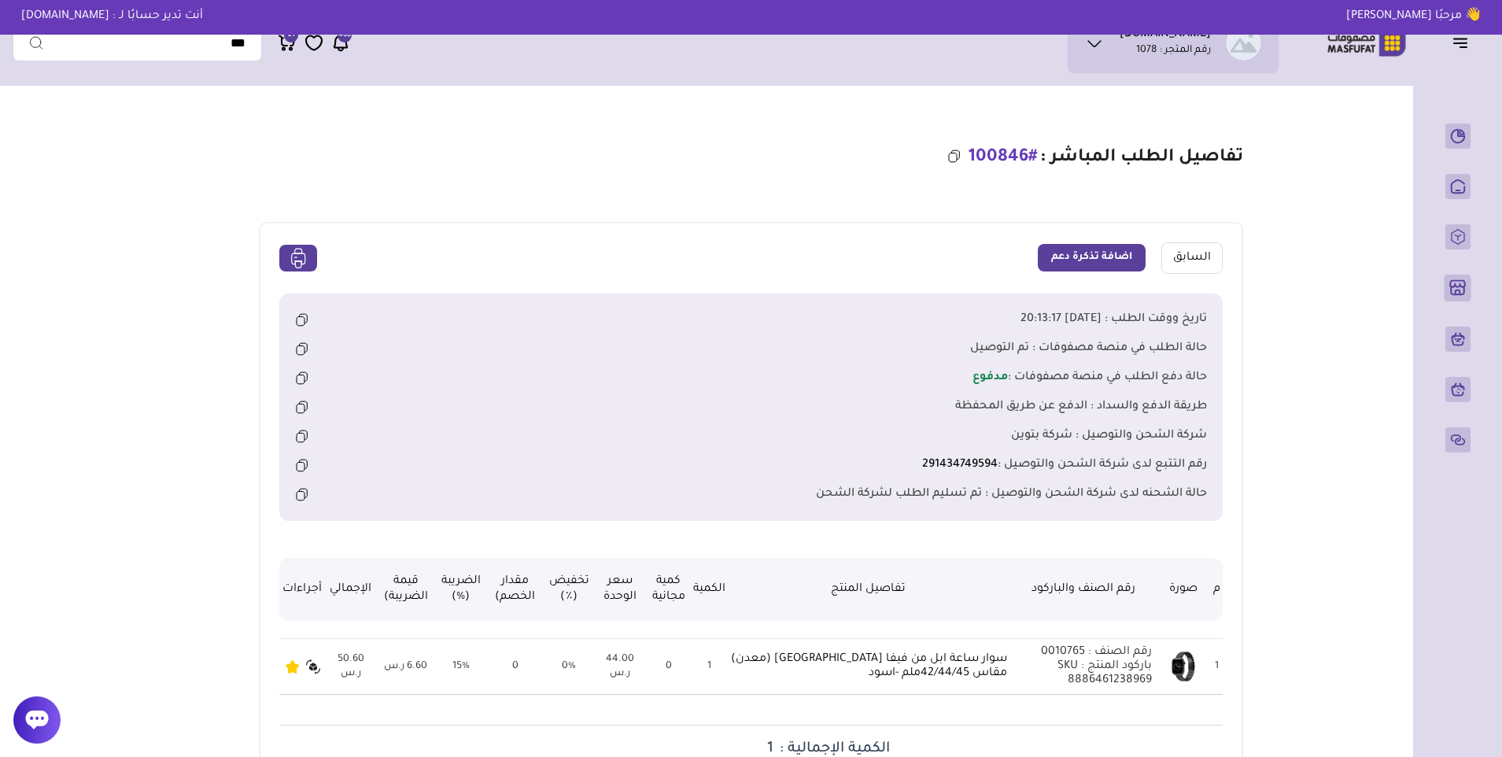
click at [1219, 260] on link "السابق" at bounding box center [1191, 257] width 61 height 31
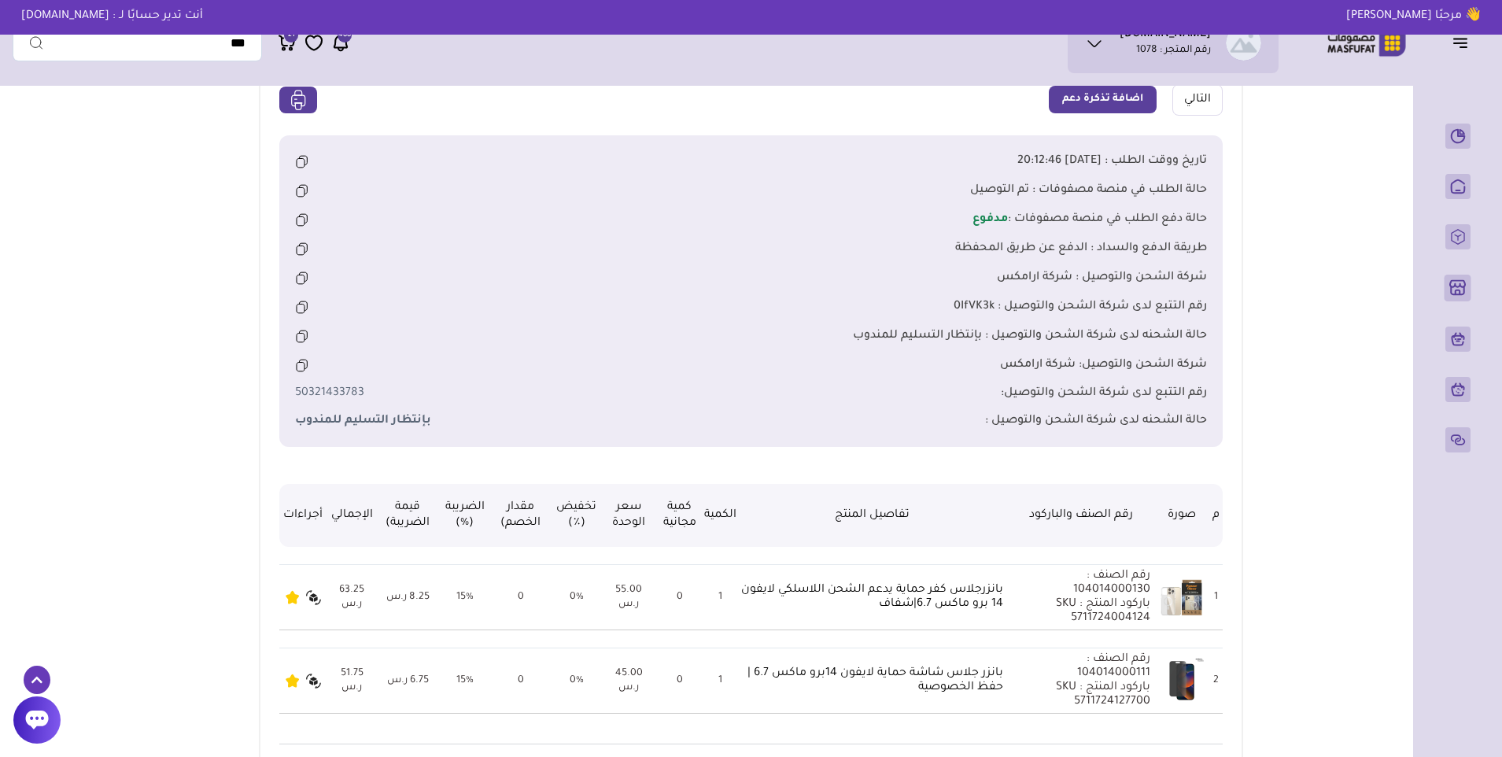
scroll to position [157, 0]
click at [293, 105] on icon at bounding box center [298, 101] width 24 height 24
